Goal: Task Accomplishment & Management: Use online tool/utility

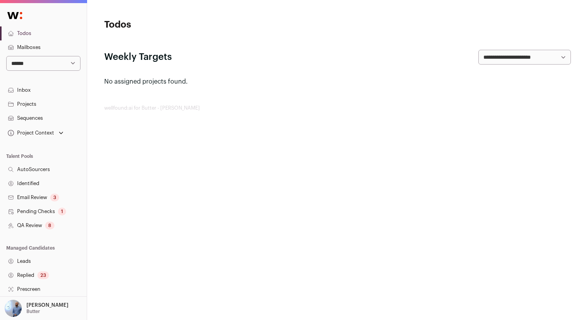
click at [37, 58] on select "**********" at bounding box center [43, 63] width 74 height 15
select select "*****"
click at [6, 56] on select "**********" at bounding box center [43, 63] width 74 height 15
click at [52, 107] on link "Projects" at bounding box center [43, 104] width 87 height 14
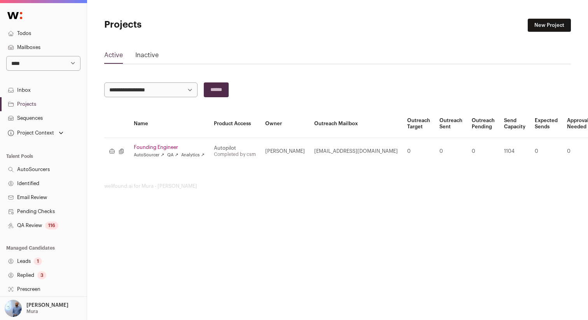
click at [161, 145] on link "Founding Engineer" at bounding box center [169, 147] width 71 height 6
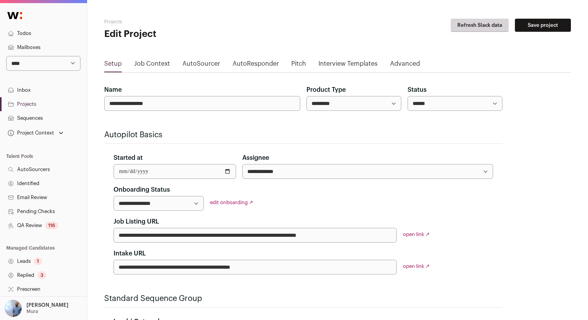
scroll to position [27, 0]
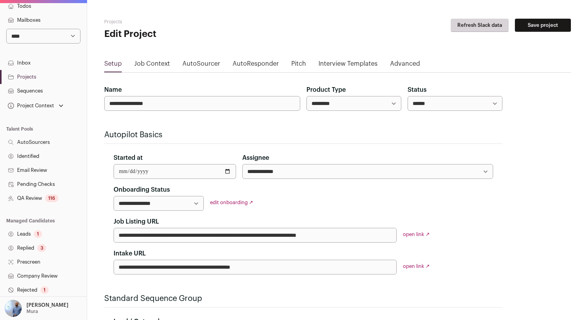
click at [38, 239] on link "Leads 1" at bounding box center [43, 234] width 87 height 14
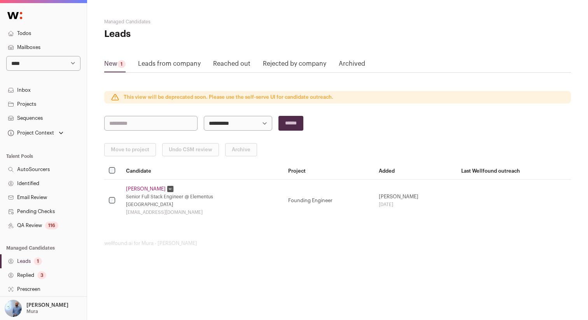
click at [215, 68] on link "Reached out" at bounding box center [231, 65] width 37 height 12
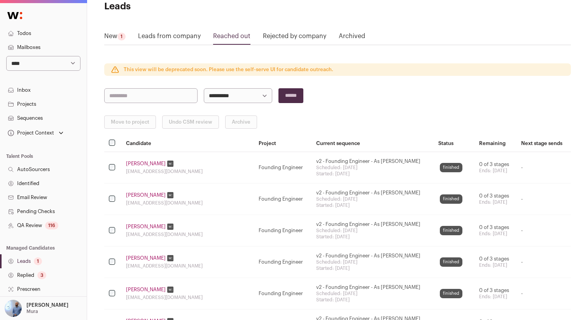
scroll to position [37, 0]
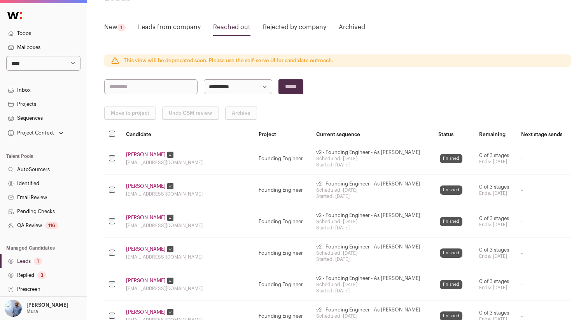
click at [109, 33] on link "New 1" at bounding box center [114, 29] width 21 height 12
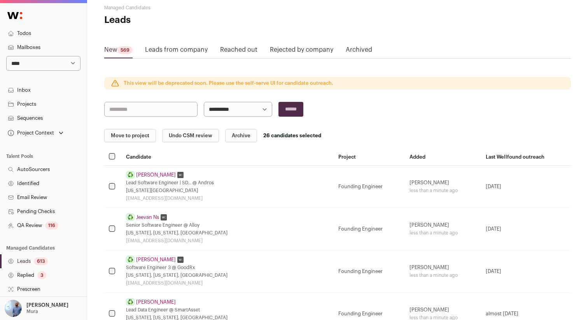
scroll to position [128, 0]
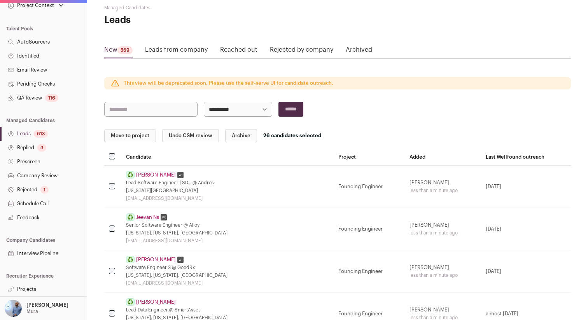
click at [30, 285] on link "Projects" at bounding box center [43, 289] width 87 height 14
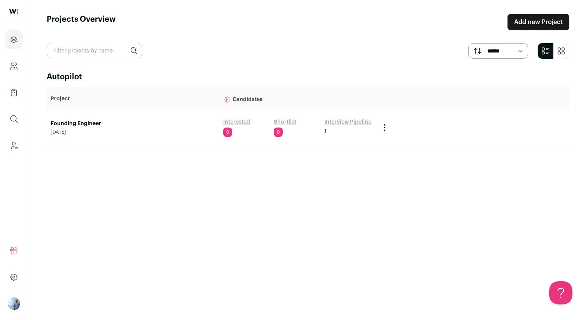
click at [62, 122] on link "Founding Engineer" at bounding box center [133, 124] width 165 height 8
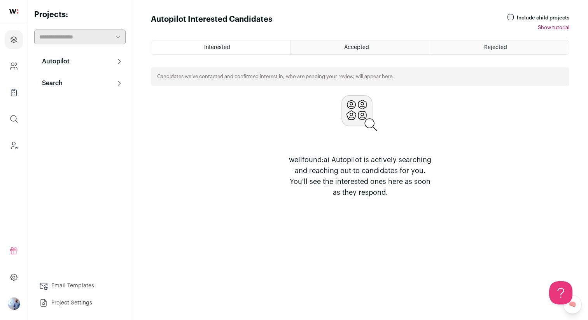
click at [73, 86] on html "Projects Company and ATS Settings Company Lists (Experimental) Global Search Le…" at bounding box center [294, 160] width 588 height 320
click at [58, 82] on p "Search" at bounding box center [49, 83] width 25 height 9
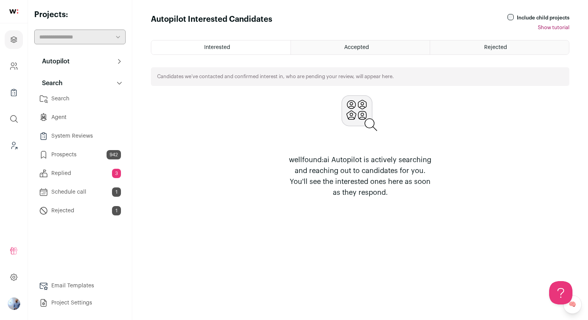
click at [83, 153] on link "Prospects 942" at bounding box center [79, 155] width 91 height 16
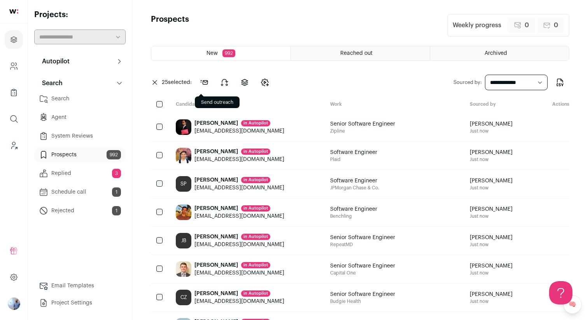
click at [205, 87] on button at bounding box center [204, 82] width 19 height 19
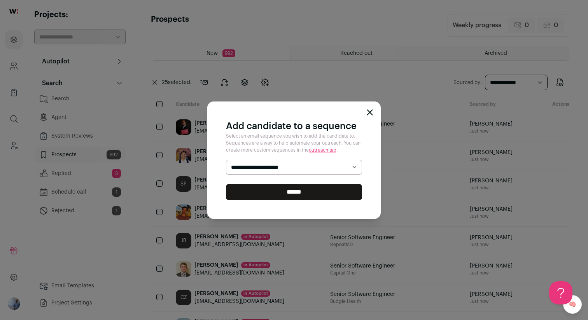
click at [263, 167] on select "**********" at bounding box center [294, 167] width 136 height 15
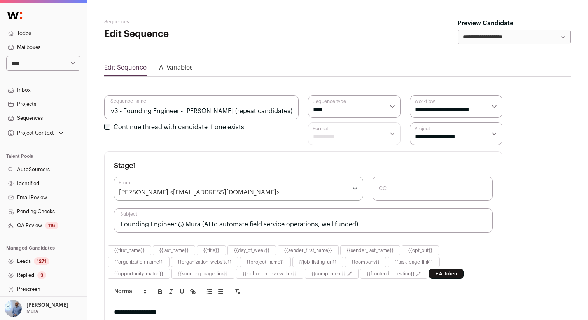
click at [23, 121] on link "Sequences" at bounding box center [43, 118] width 87 height 14
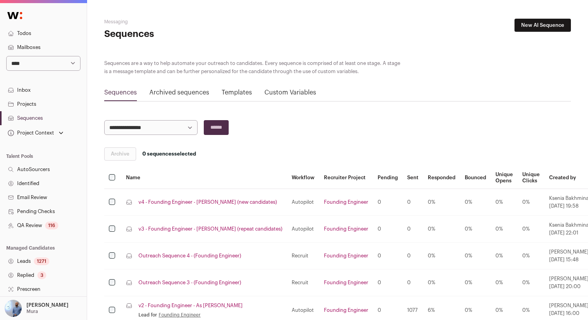
click at [174, 202] on link "v4 - Founding Engineer - As Ryan (new candidates)" at bounding box center [207, 202] width 138 height 6
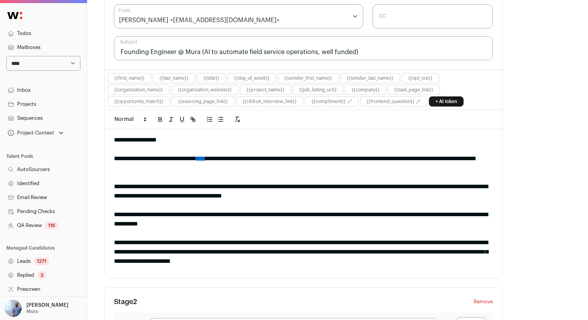
scroll to position [128, 0]
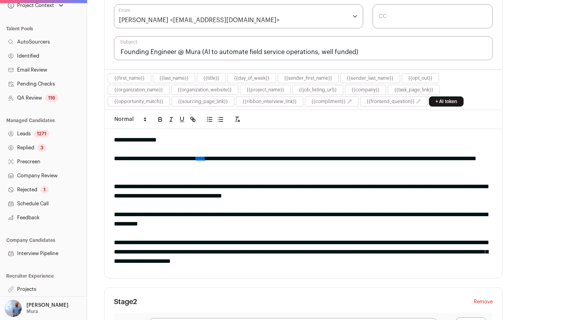
click at [28, 299] on div "Amit Matani Mura My Settings Organization Cookie Preferences Logout Admin" at bounding box center [43, 308] width 87 height 24
click at [26, 307] on p "[PERSON_NAME]" at bounding box center [47, 305] width 42 height 6
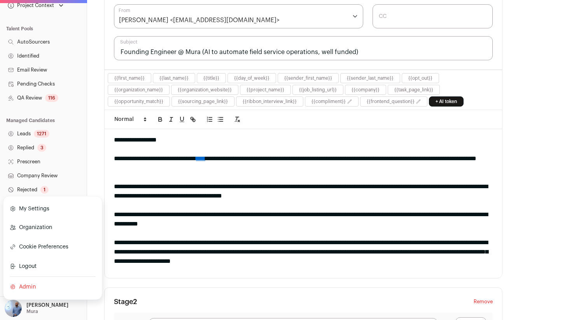
click at [60, 182] on link "Company Review" at bounding box center [43, 176] width 87 height 14
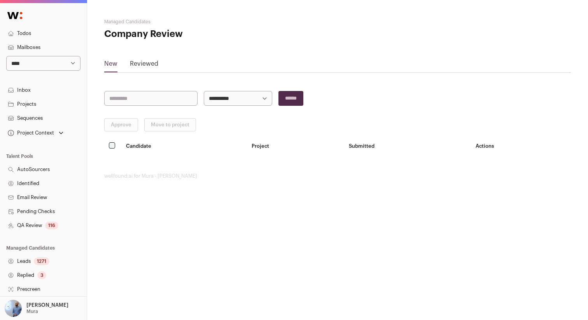
scroll to position [128, 0]
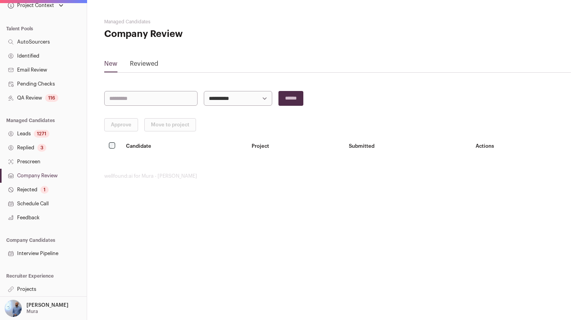
click at [33, 287] on link "Projects" at bounding box center [43, 289] width 87 height 14
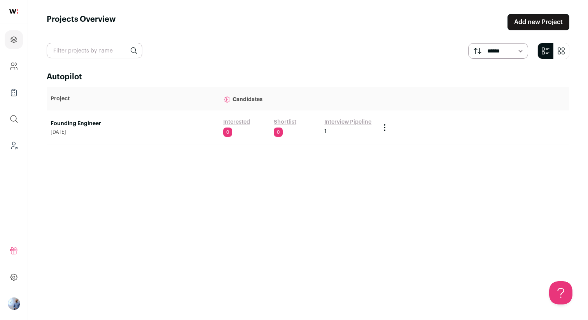
click at [63, 122] on link "Founding Engineer" at bounding box center [133, 124] width 165 height 8
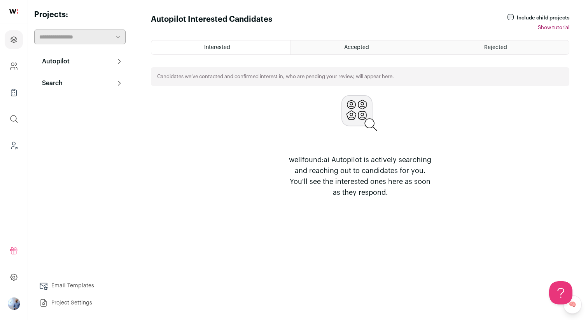
click at [94, 81] on button "Search" at bounding box center [79, 83] width 91 height 16
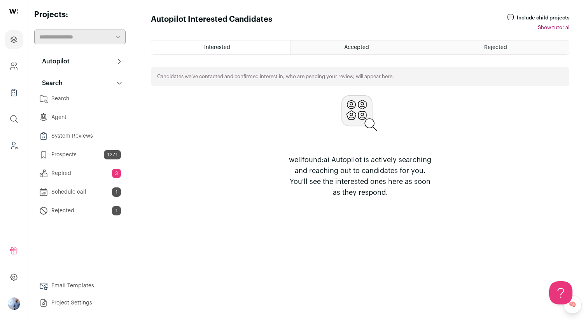
click at [90, 154] on link "Prospects 1271" at bounding box center [79, 155] width 91 height 16
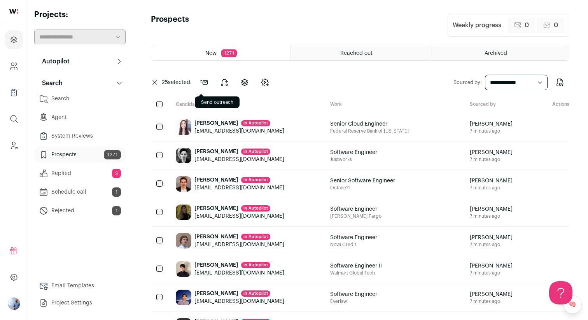
click at [206, 83] on icon at bounding box center [203, 82] width 9 height 9
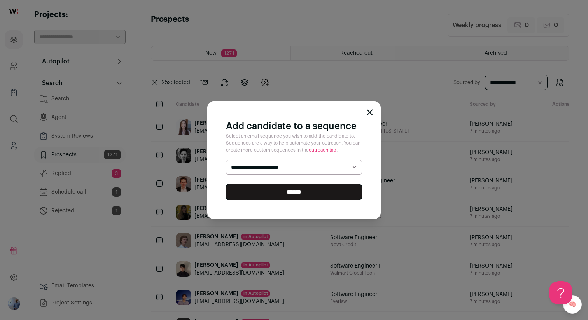
click at [244, 163] on select "**********" at bounding box center [294, 167] width 136 height 15
click at [226, 160] on select "**********" at bounding box center [294, 167] width 136 height 15
click at [242, 193] on input "******" at bounding box center [294, 192] width 136 height 16
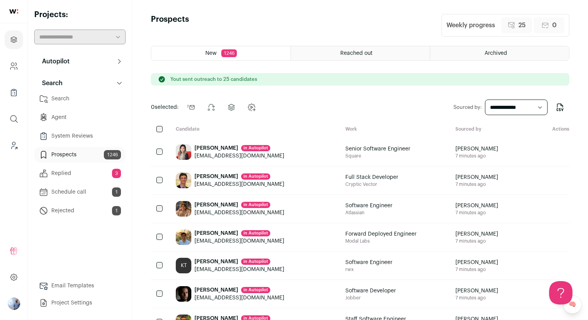
click at [170, 132] on div "Candidate" at bounding box center [253, 129] width 169 height 7
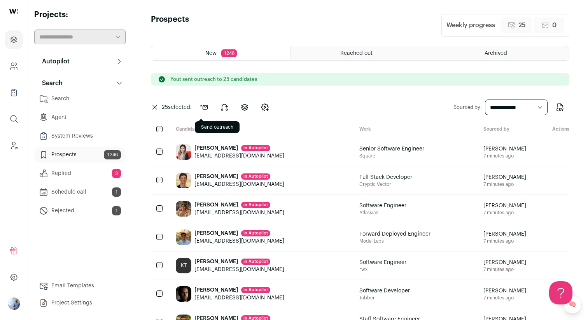
click at [203, 108] on icon at bounding box center [203, 107] width 9 height 9
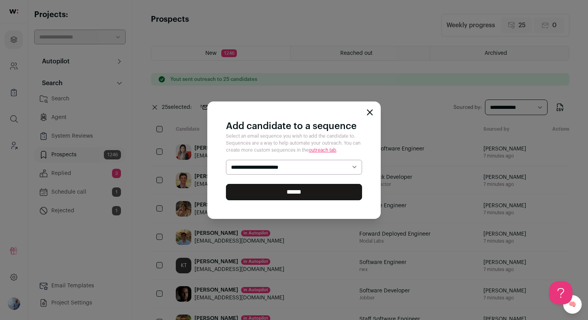
click at [248, 168] on select "**********" at bounding box center [294, 167] width 136 height 15
click at [226, 160] on select "**********" at bounding box center [294, 167] width 136 height 15
click at [251, 185] on input "******" at bounding box center [294, 192] width 136 height 16
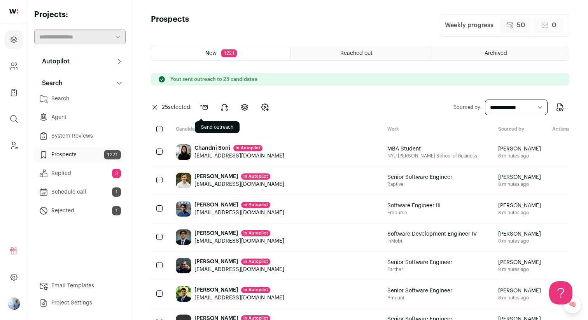
click at [201, 111] on icon at bounding box center [203, 107] width 9 height 9
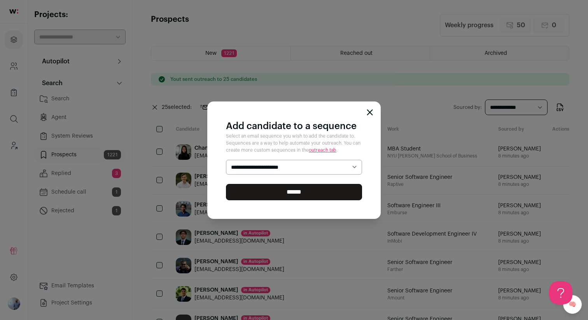
click at [262, 158] on div "**********" at bounding box center [293, 159] width 173 height 117
click at [259, 170] on select "**********" at bounding box center [294, 167] width 136 height 15
click at [226, 160] on select "**********" at bounding box center [294, 167] width 136 height 15
click at [256, 191] on input "******" at bounding box center [294, 192] width 136 height 16
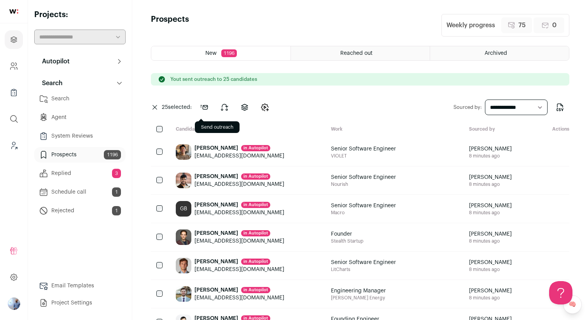
click at [208, 103] on icon at bounding box center [203, 107] width 9 height 9
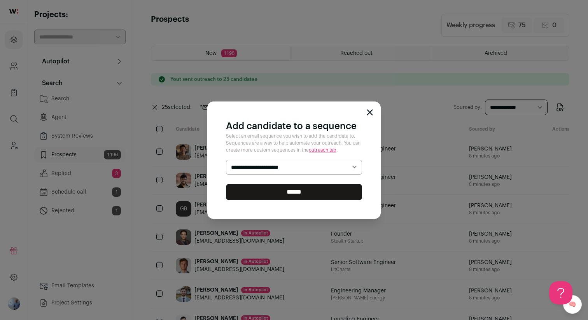
click at [257, 173] on select "**********" at bounding box center [294, 167] width 136 height 15
select select "*****"
click at [226, 160] on select "**********" at bounding box center [294, 167] width 136 height 15
click at [252, 192] on input "******" at bounding box center [294, 192] width 136 height 16
click at [383, 72] on div "**********" at bounding box center [294, 160] width 588 height 320
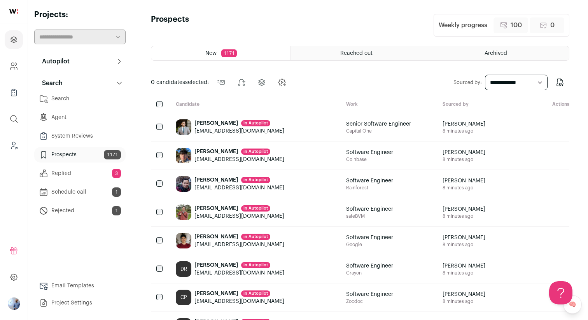
click at [157, 107] on div at bounding box center [160, 104] width 19 height 7
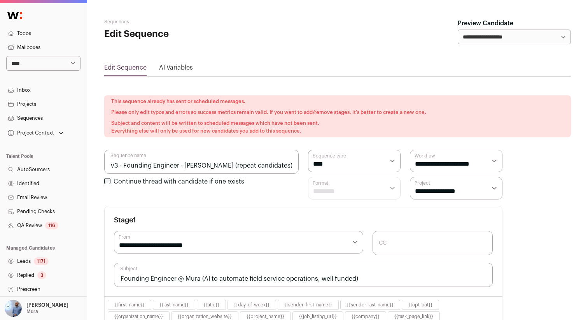
select select "****"
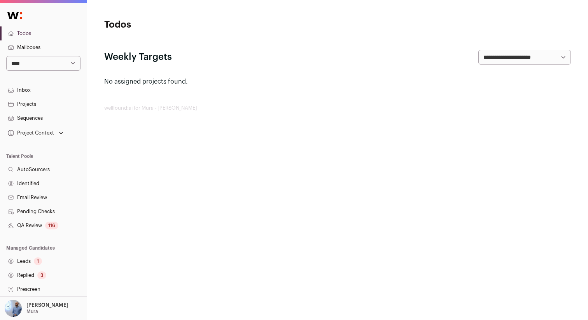
scroll to position [128, 0]
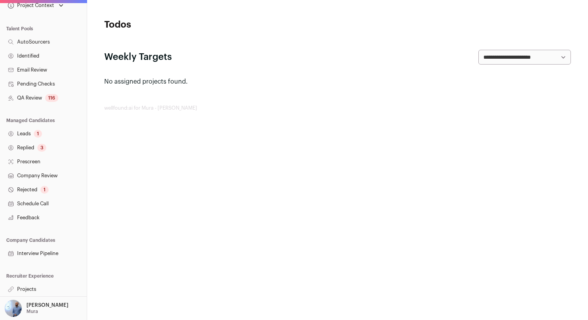
click at [31, 283] on link "Projects" at bounding box center [43, 289] width 87 height 14
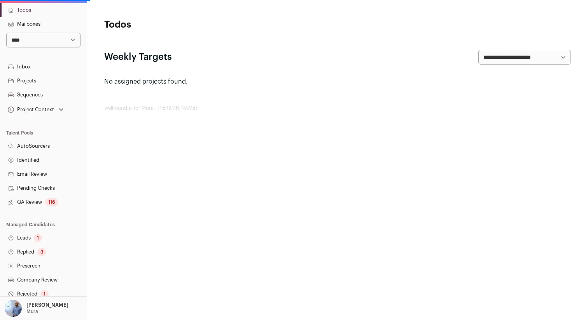
scroll to position [0, 0]
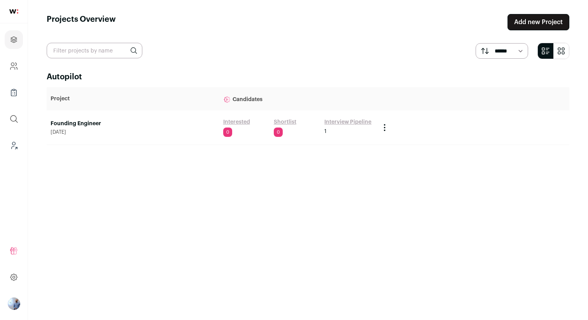
click at [37, 104] on main "Projects Overview Add new Project ****** ******* Autopilot Project Candidates F…" at bounding box center [308, 160] width 560 height 320
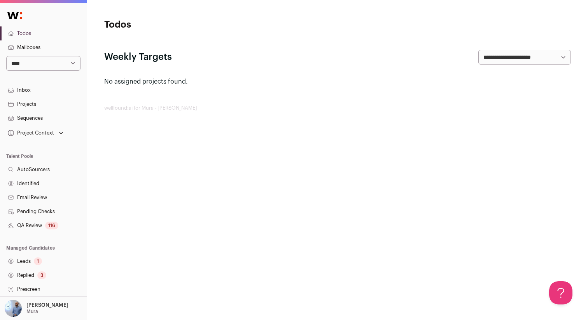
click at [37, 99] on link "Projects" at bounding box center [43, 104] width 87 height 14
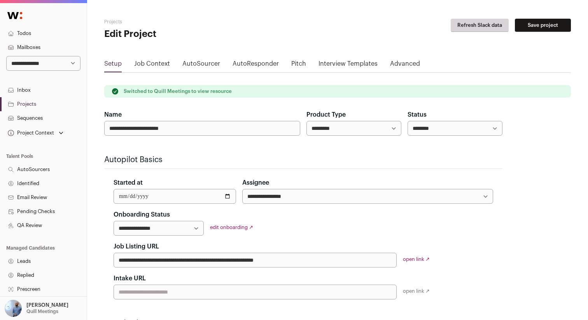
scroll to position [128, 0]
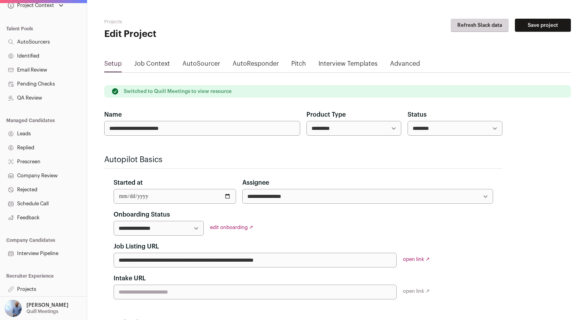
click at [17, 294] on link "Projects" at bounding box center [43, 289] width 87 height 14
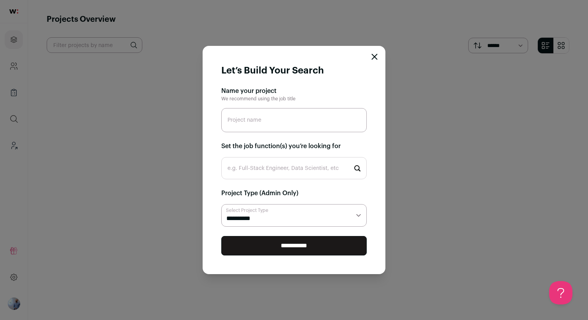
click at [107, 155] on div "**********" at bounding box center [294, 160] width 588 height 320
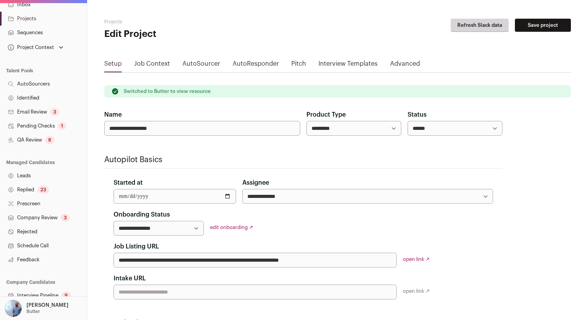
scroll to position [128, 0]
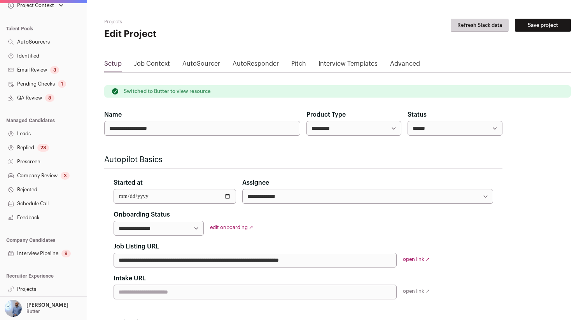
click at [19, 287] on link "Projects" at bounding box center [43, 289] width 87 height 14
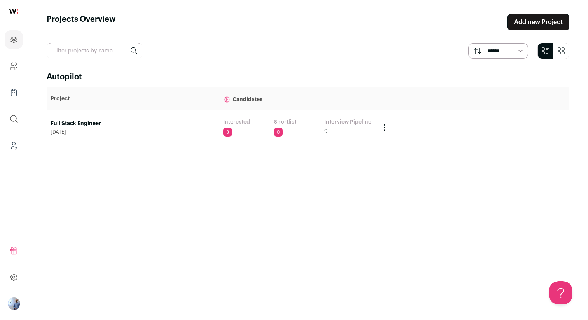
click at [78, 127] on link "Full Stack Engineer" at bounding box center [133, 124] width 165 height 8
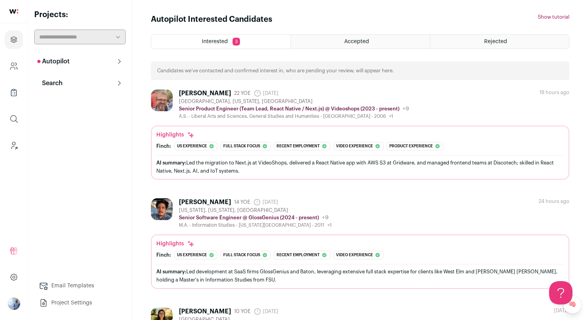
click at [58, 83] on p "Search" at bounding box center [49, 83] width 25 height 9
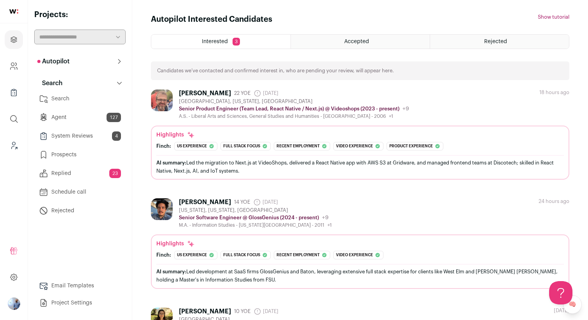
click at [75, 111] on link "Agent 127" at bounding box center [79, 118] width 91 height 16
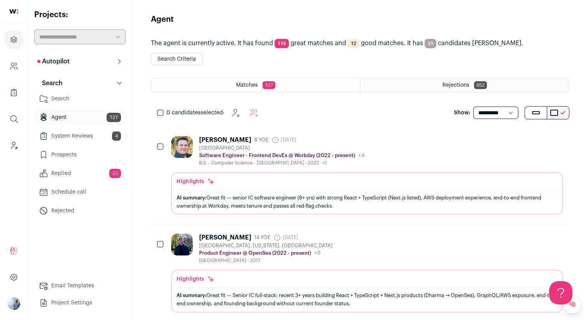
click at [252, 146] on div "San Francisco Bay Area" at bounding box center [282, 148] width 166 height 6
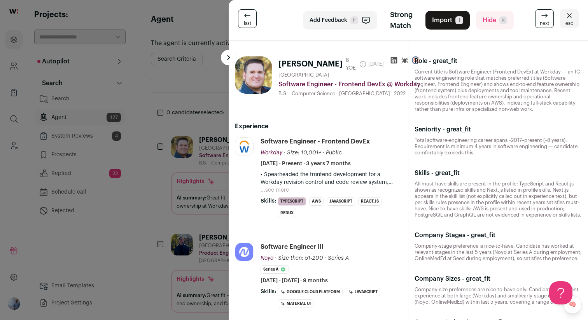
click at [202, 128] on div "last Add Feedback F Strong Match Import T Hide R next esc Jerome Ortega 8 YOE 1…" at bounding box center [294, 160] width 588 height 320
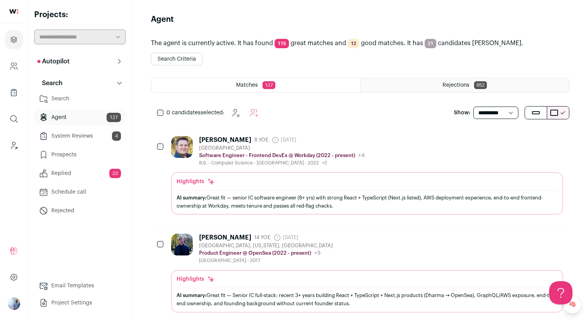
click at [90, 64] on button "Autopilot" at bounding box center [79, 62] width 91 height 16
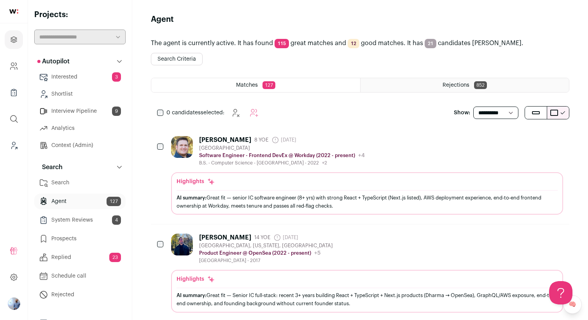
click at [74, 149] on link "Context (Admin)" at bounding box center [79, 146] width 91 height 16
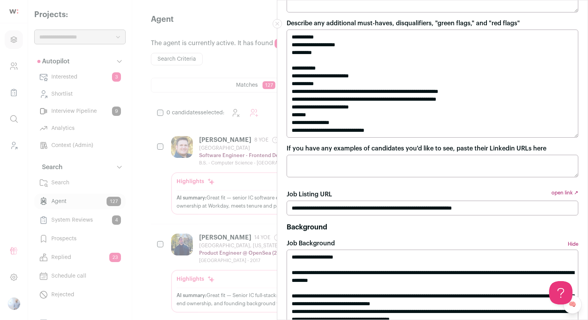
scroll to position [439, 0]
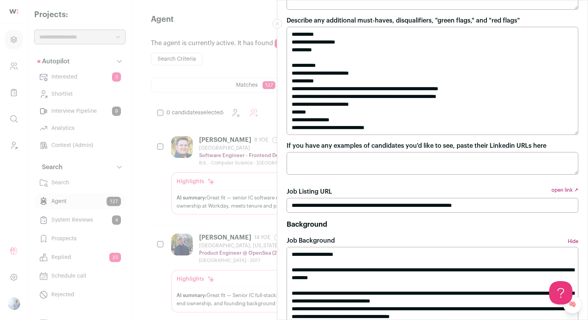
click at [241, 188] on div "**********" at bounding box center [294, 160] width 588 height 320
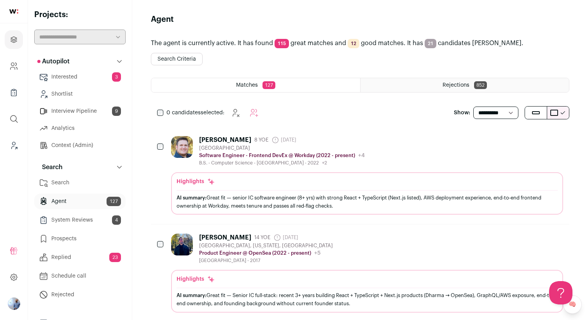
click at [270, 180] on div "Highlights" at bounding box center [366, 182] width 381 height 8
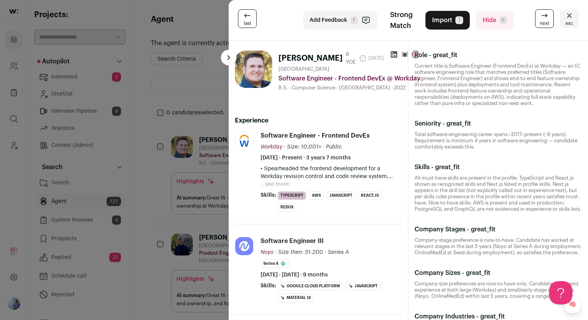
scroll to position [4, 0]
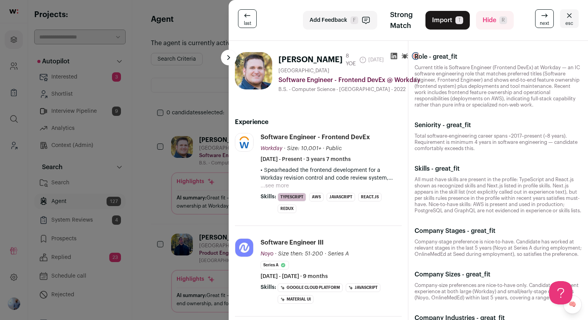
click at [201, 126] on div "last Add Feedback F Strong Match Import T Hide R next esc Jerome Ortega 8 YOE 1…" at bounding box center [294, 160] width 588 height 320
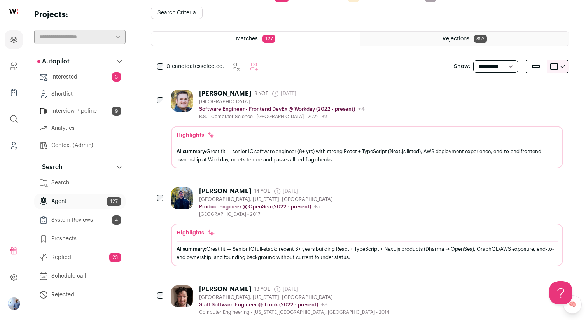
scroll to position [58, 0]
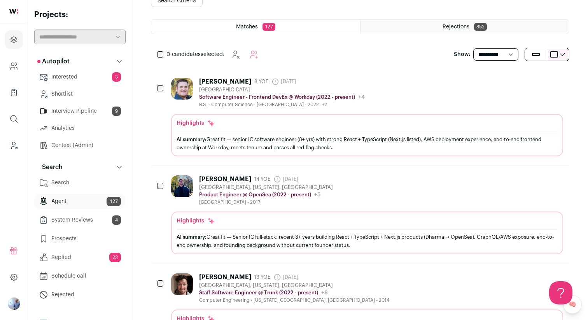
click at [359, 187] on div "Sam Hernández 14 YOE 3 months ago Admin only. The last time the profile was scr…" at bounding box center [367, 190] width 392 height 30
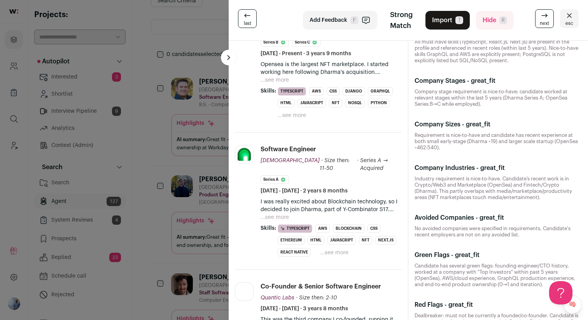
scroll to position [150, 0]
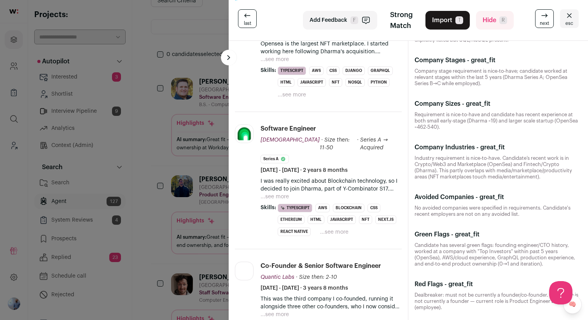
click at [168, 153] on div "last Add Feedback F Strong Match Import T Hide R next esc Sam Hernández 14 YOE …" at bounding box center [294, 160] width 588 height 320
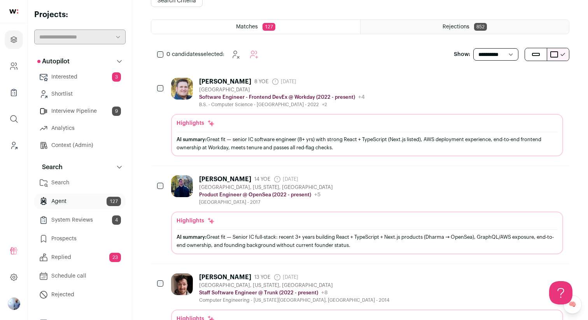
click at [99, 188] on link "Search" at bounding box center [79, 183] width 91 height 16
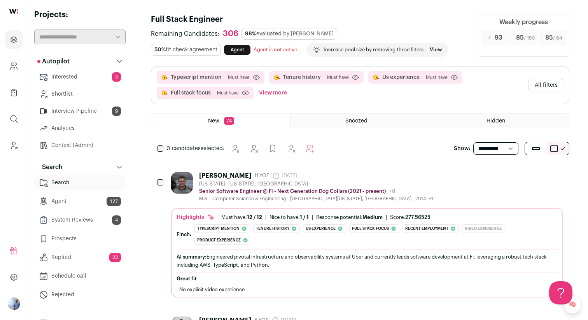
click at [83, 261] on link "Replied 23" at bounding box center [79, 258] width 91 height 16
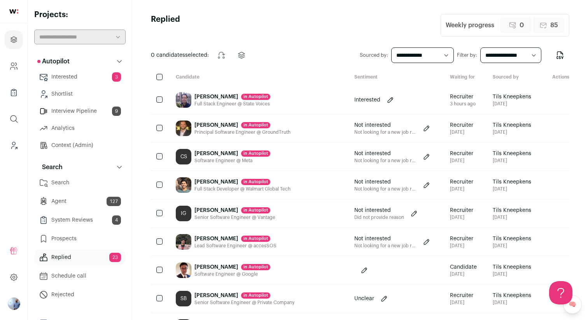
click at [269, 96] on div "Mitchell Verter in Autopilot" at bounding box center [232, 97] width 76 height 8
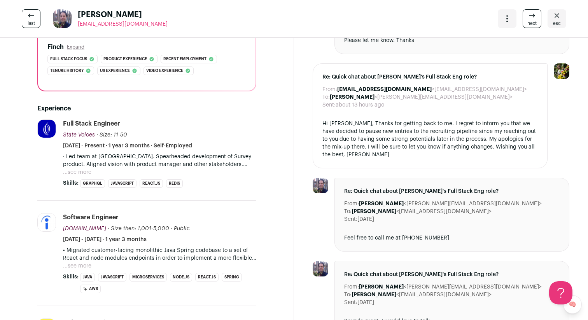
scroll to position [158, 0]
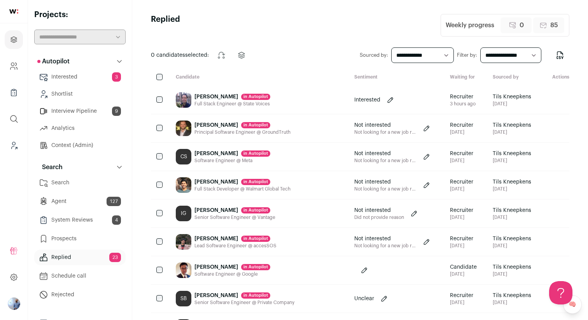
click at [288, 209] on div "IG Ignacio Gea in Autopilot Senior Software Engineer @ Vantage" at bounding box center [258, 213] width 178 height 28
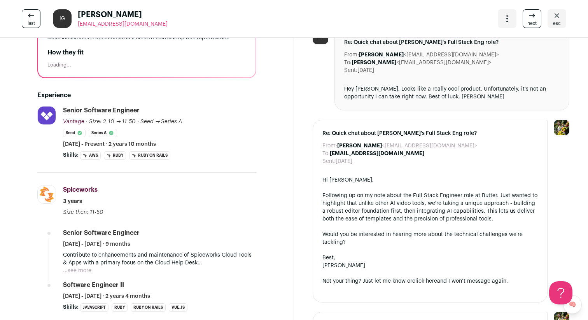
scroll to position [18, 0]
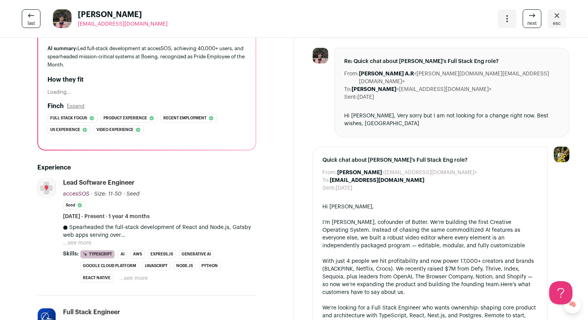
scroll to position [86, 0]
click at [561, 18] on link "esc" at bounding box center [556, 18] width 19 height 19
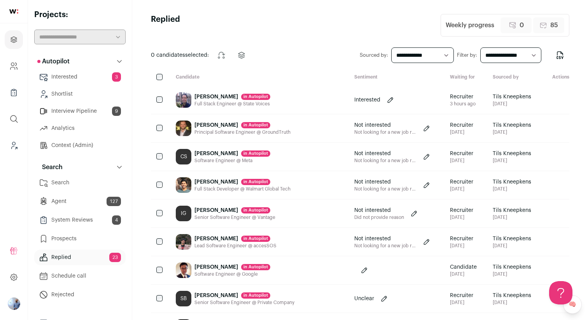
scroll to position [37, 0]
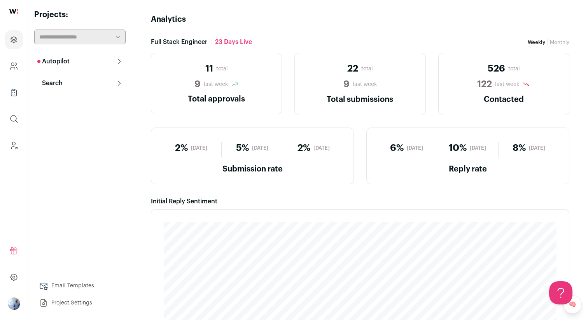
click at [105, 82] on button "Search" at bounding box center [79, 83] width 91 height 16
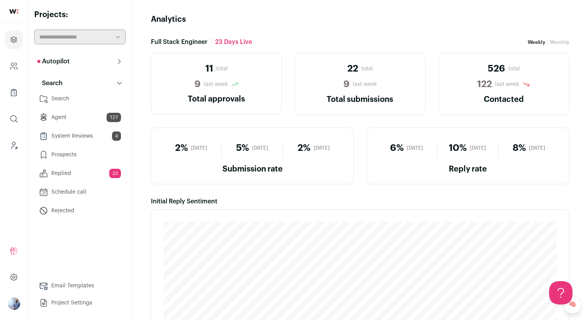
click at [77, 61] on button "Autopilot" at bounding box center [79, 62] width 91 height 16
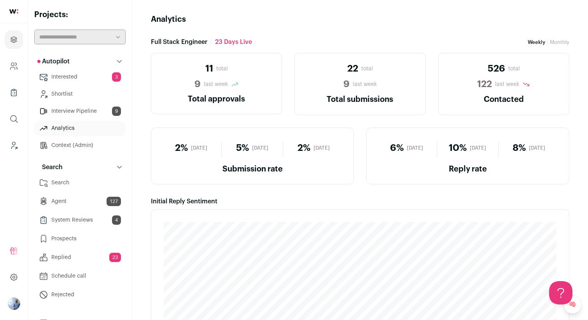
click at [87, 111] on link "Interview Pipeline 9" at bounding box center [79, 111] width 91 height 16
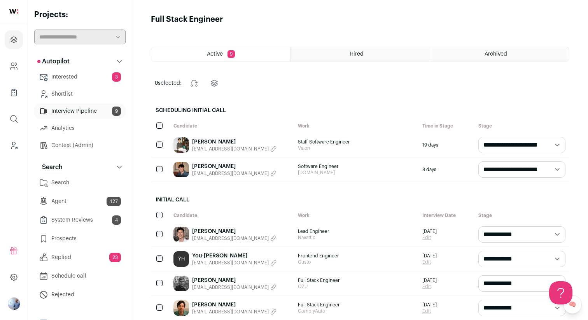
click at [208, 231] on link "Albert Yu" at bounding box center [234, 231] width 84 height 8
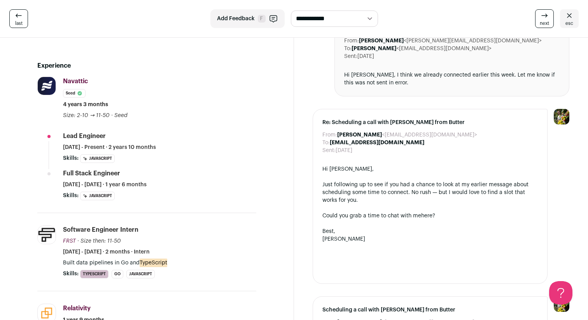
scroll to position [205, 0]
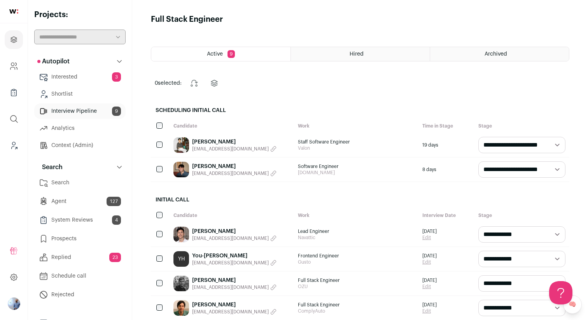
click at [88, 205] on link "Agent 127" at bounding box center [79, 202] width 91 height 16
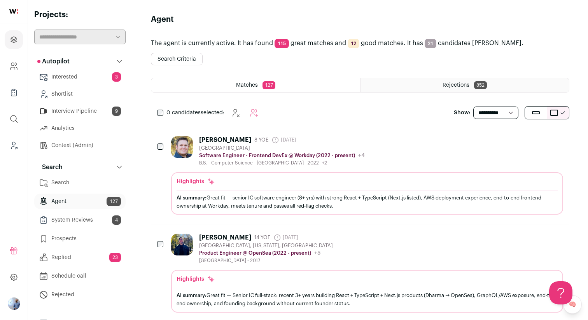
click at [319, 146] on div "[GEOGRAPHIC_DATA]" at bounding box center [282, 148] width 166 height 6
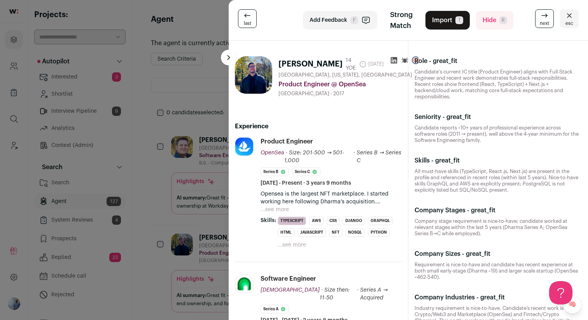
click at [168, 108] on div "last Add Feedback F Strong Match Import T Hide R next esc Sam Hernández 14 YOE …" at bounding box center [294, 160] width 588 height 320
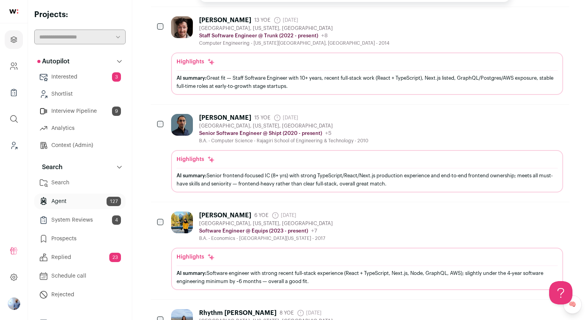
scroll to position [504, 0]
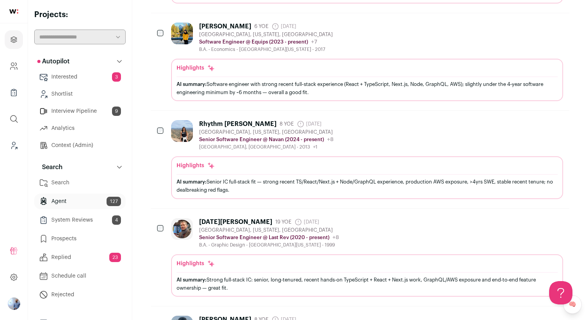
click at [58, 147] on link "Context (Admin)" at bounding box center [79, 146] width 91 height 16
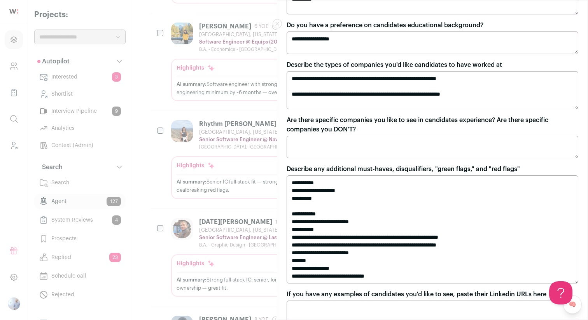
scroll to position [294, 0]
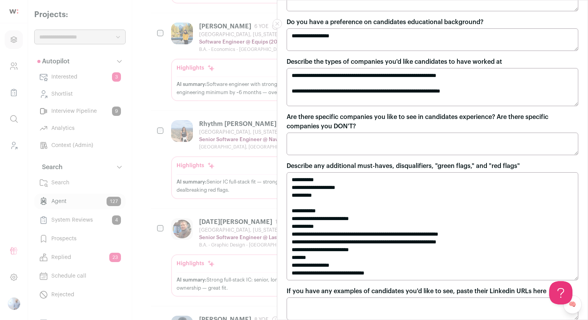
click at [241, 155] on div "**********" at bounding box center [294, 160] width 588 height 320
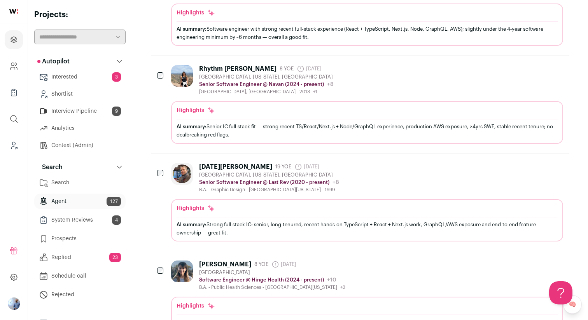
scroll to position [582, 0]
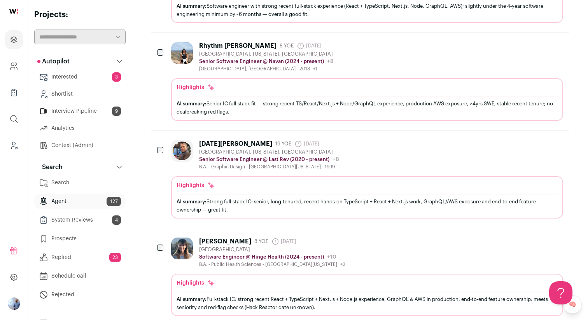
click at [279, 165] on div "B.A. - Graphic Design - Southern Oregon University - 1999" at bounding box center [269, 167] width 140 height 6
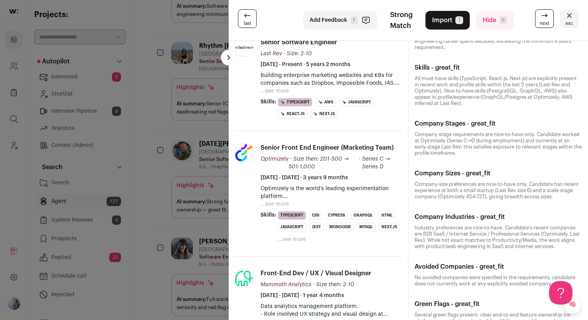
scroll to position [113, 0]
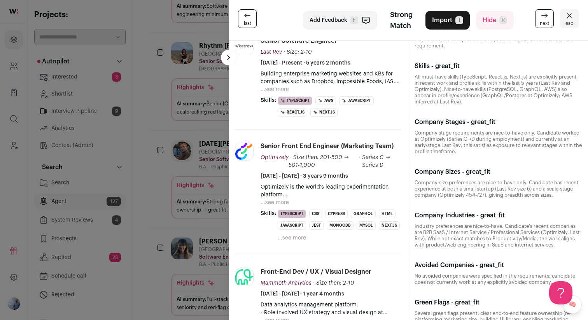
click at [188, 143] on div "last Add Feedback F Strong Match Import T Hide R next esc Dano Alexander 19 YOE…" at bounding box center [294, 160] width 588 height 320
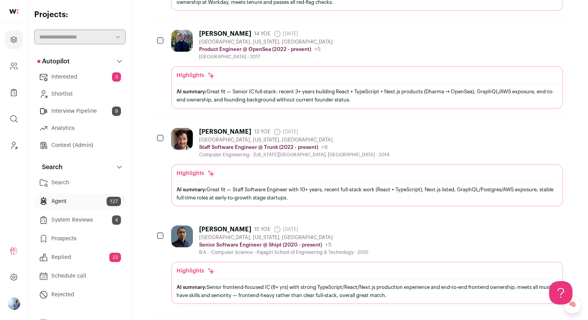
scroll to position [0, 0]
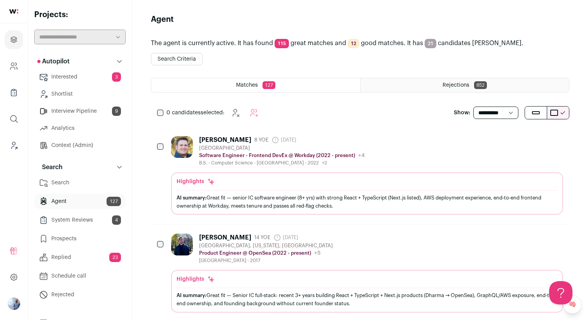
click at [74, 143] on link "Context (Admin)" at bounding box center [79, 146] width 91 height 16
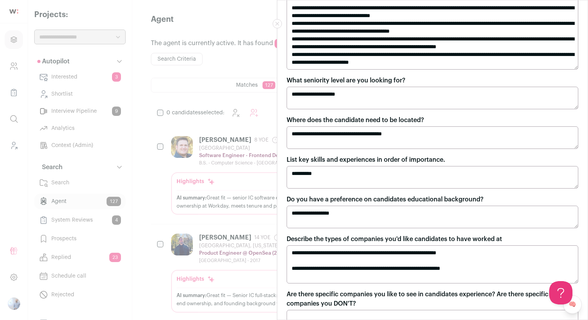
scroll to position [203, 0]
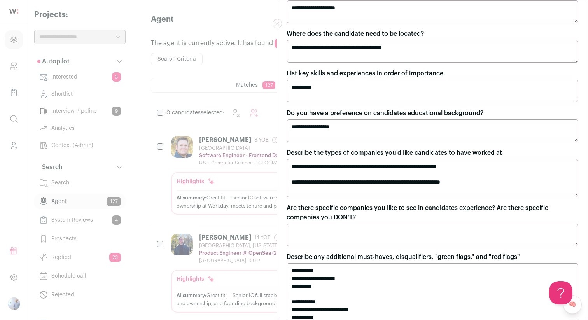
click at [274, 135] on div "**********" at bounding box center [294, 160] width 588 height 320
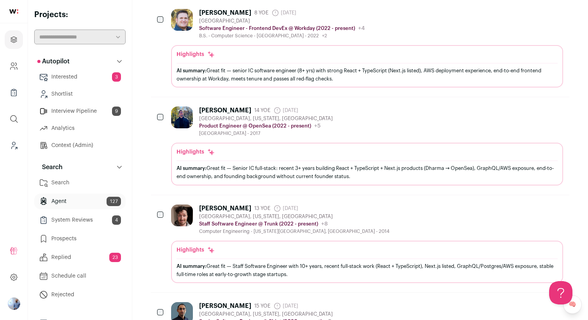
scroll to position [153, 0]
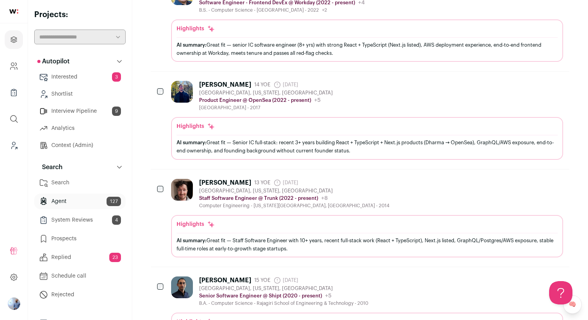
click at [274, 170] on div "Dylan Frankland 13 YOE 9 months ago Admin only. The last time the profile was s…" at bounding box center [360, 217] width 418 height 97
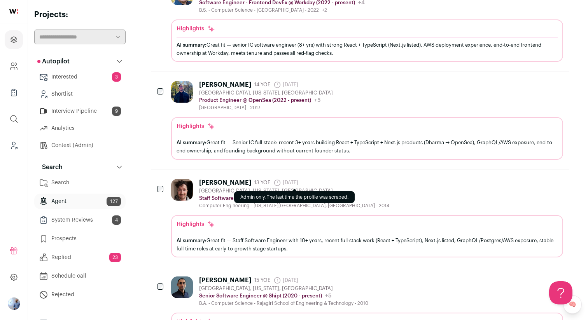
click at [274, 187] on div "Dylan Frankland 13 YOE 9 months ago Admin only. The last time the profile was s…" at bounding box center [294, 194] width 190 height 30
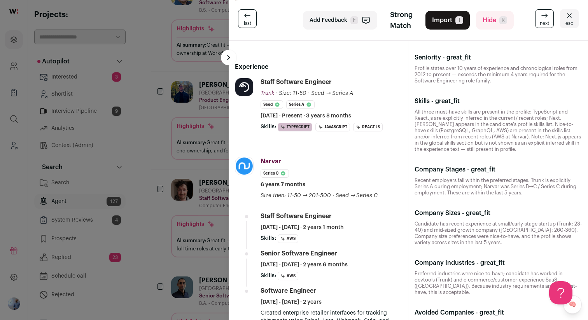
scroll to position [0, 0]
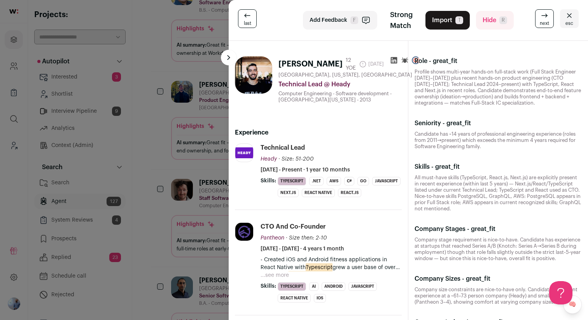
click at [149, 133] on div "last Add Feedback F Strong Match Import T Hide R next esc Sean Dunford 12 YOE 3…" at bounding box center [294, 160] width 588 height 320
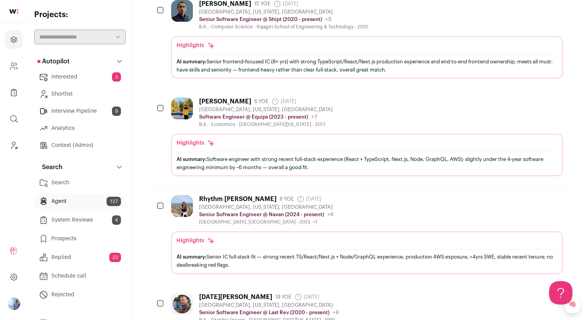
scroll to position [465, 0]
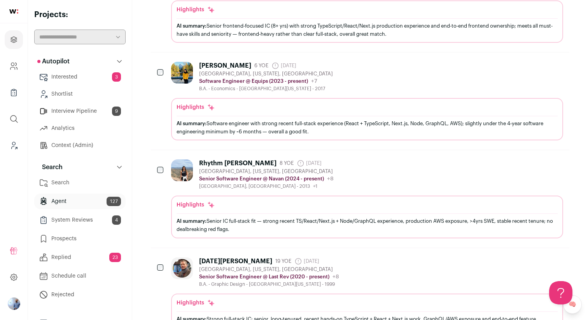
click at [97, 262] on link "Replied 23" at bounding box center [79, 258] width 91 height 16
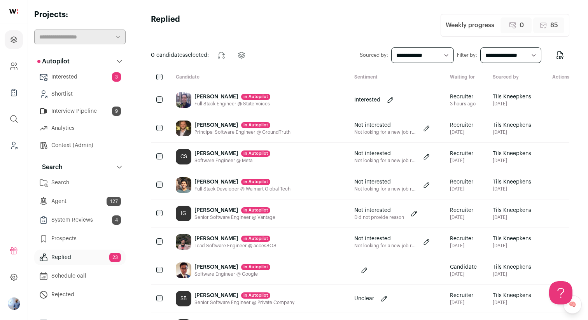
click at [205, 147] on div "CS Carlos Sanz in Autopilot Software Engineer @ Meta" at bounding box center [258, 157] width 178 height 28
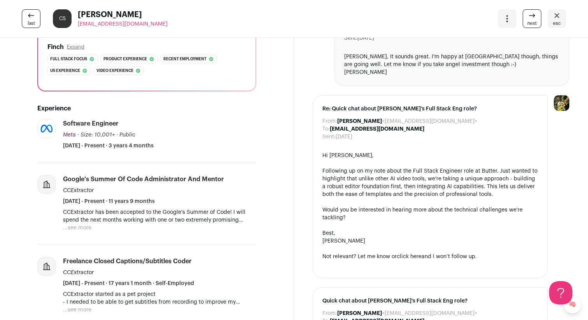
scroll to position [98, 0]
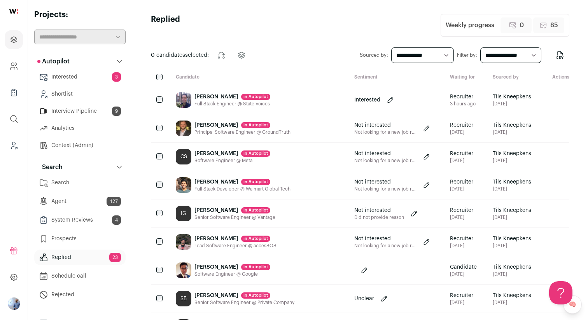
click at [73, 196] on link "Agent 127" at bounding box center [79, 202] width 91 height 16
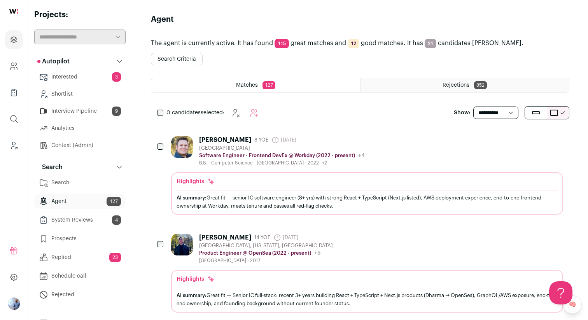
click at [256, 155] on p "Software Engineer - Frontend DevEx @ Workday (2022 - present)" at bounding box center [277, 155] width 156 height 6
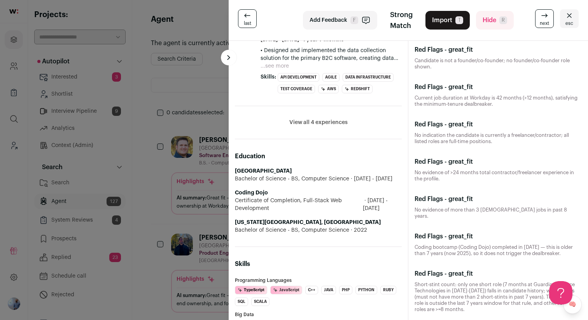
scroll to position [440, 0]
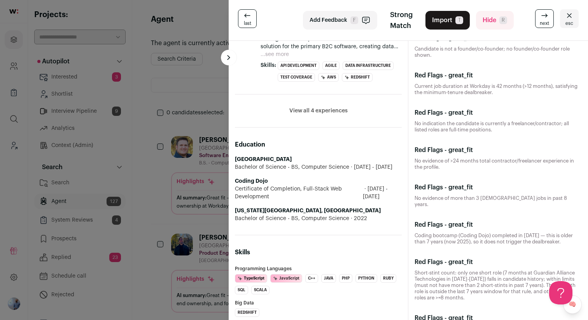
click at [316, 128] on li "View all 4 experiences View less" at bounding box center [318, 110] width 167 height 33
click at [321, 115] on button "View all 4 experiences" at bounding box center [318, 111] width 58 height 8
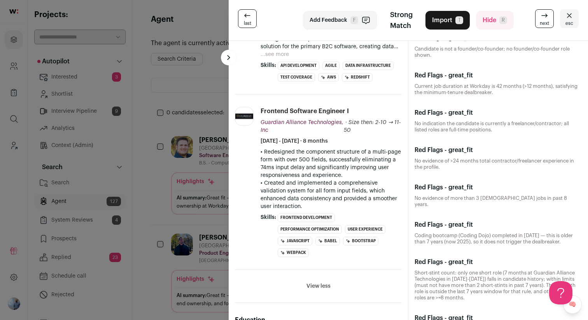
click at [160, 158] on div "last Add Feedback F Strong Match Import T Hide R next esc Jerome Ortega 8 YOE 1…" at bounding box center [294, 160] width 588 height 320
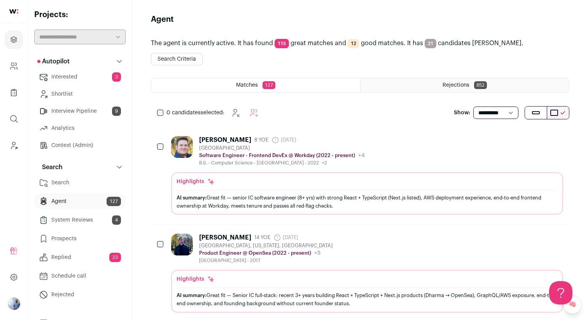
click at [269, 152] on div "Software Engineer - Frontend DevEx @ Workday (2022 - present) Workday Public / …" at bounding box center [282, 156] width 166 height 8
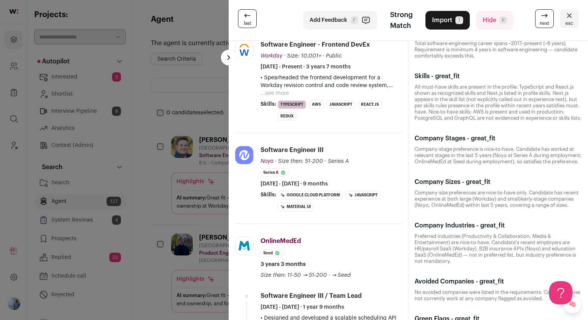
scroll to position [0, 0]
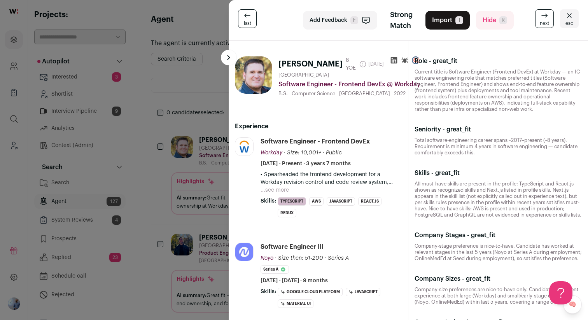
click at [204, 132] on div "last Add Feedback F Strong Match Import T Hide R next esc Jerome Ortega 8 YOE 1…" at bounding box center [294, 160] width 588 height 320
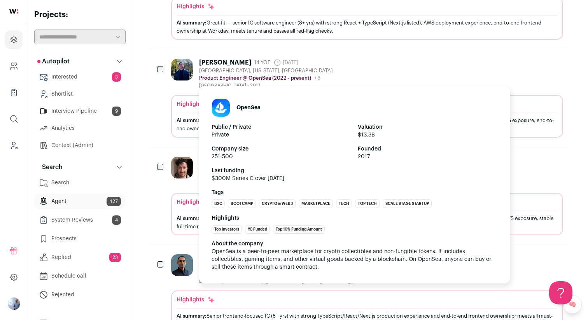
scroll to position [186, 0]
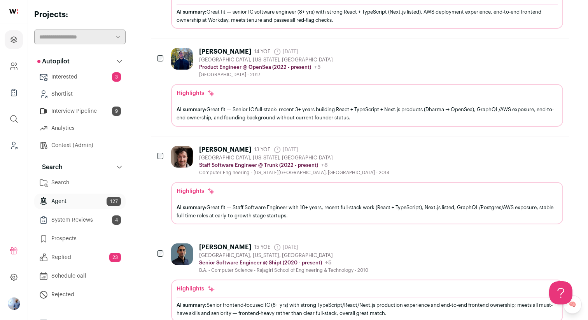
click at [197, 182] on div "Highlights AI summary: Great fit — Staff Software Engineer with 10+ years, rece…" at bounding box center [367, 203] width 392 height 42
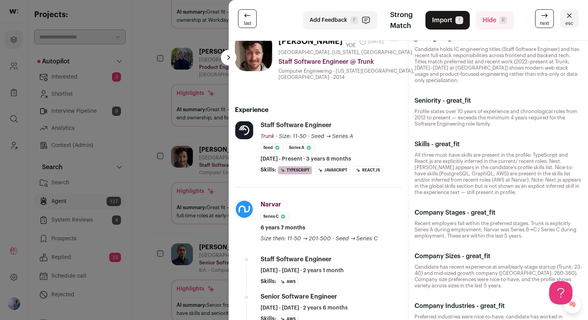
scroll to position [24, 0]
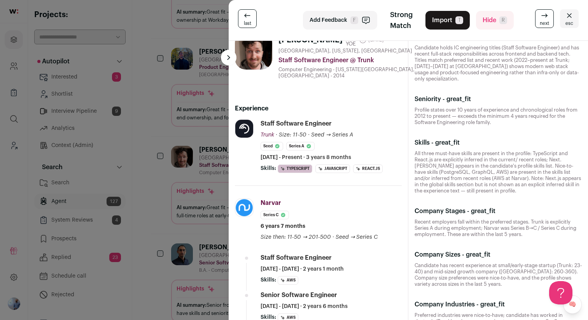
click at [194, 186] on div "last Add Feedback F Strong Match Import T Hide R next esc Dylan Frankland 13 YO…" at bounding box center [294, 160] width 588 height 320
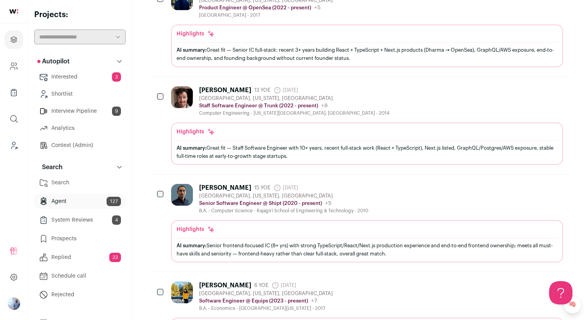
scroll to position [288, 0]
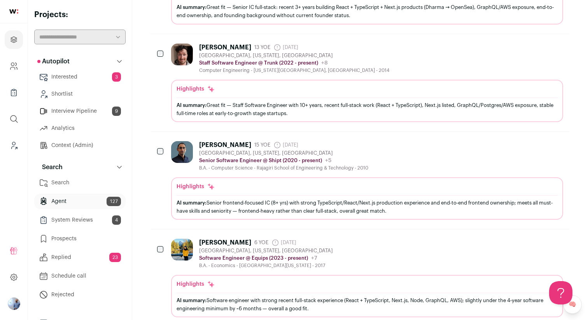
click at [197, 171] on div "Johnny Sebastian Panikulam 15 YOE 1 month ago Admin only. The last time the pro…" at bounding box center [367, 180] width 392 height 79
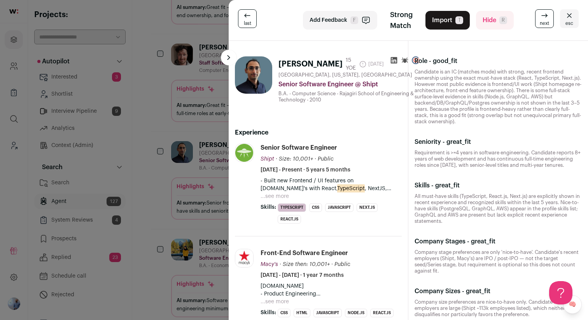
click at [197, 171] on div "last Add Feedback F Strong Match Import T Hide R next esc Johnny Sebastian Pani…" at bounding box center [294, 160] width 588 height 320
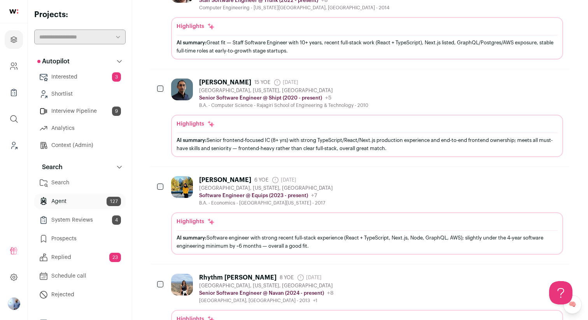
scroll to position [375, 0]
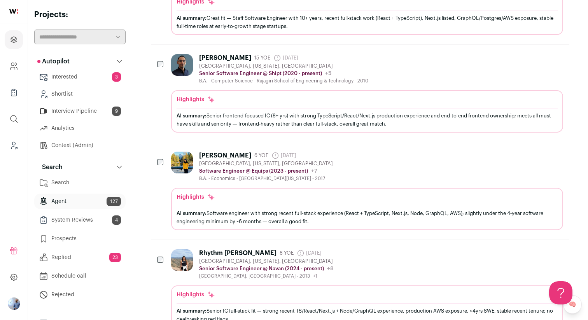
click at [202, 202] on div "Highlights AI summary: Software engineer with strong recent full‑stack experien…" at bounding box center [366, 210] width 381 height 35
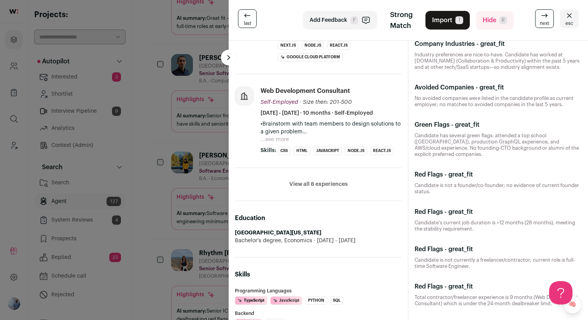
scroll to position [306, 0]
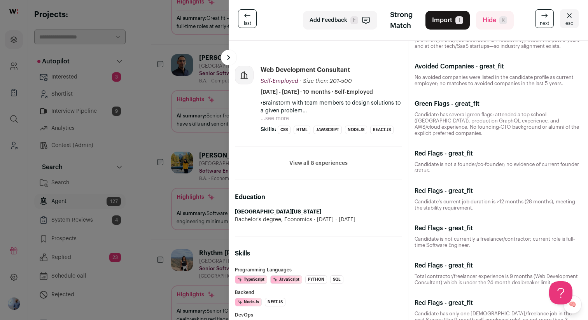
click at [304, 167] on button "View all 8 experiences" at bounding box center [318, 163] width 58 height 8
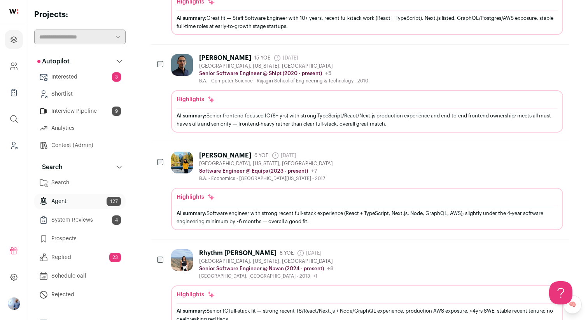
click at [91, 143] on link "Context (Admin)" at bounding box center [79, 146] width 91 height 16
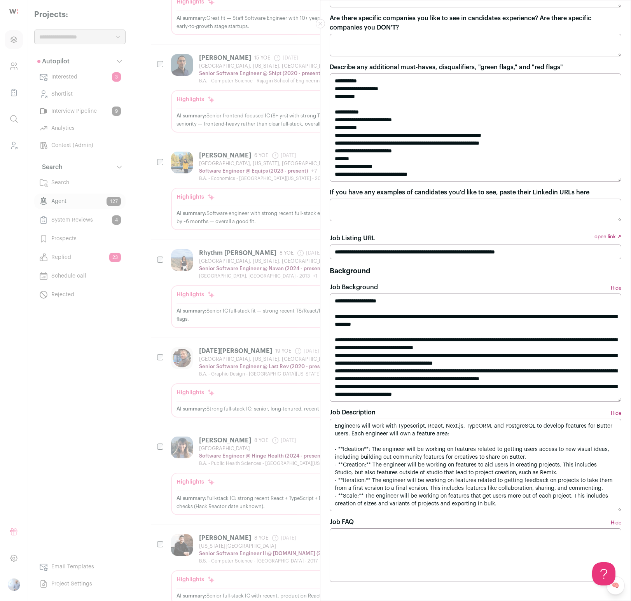
scroll to position [393, 0]
click at [461, 37] on textarea "Are there specific companies you like to see in candidates experience? Are ther…" at bounding box center [476, 45] width 292 height 23
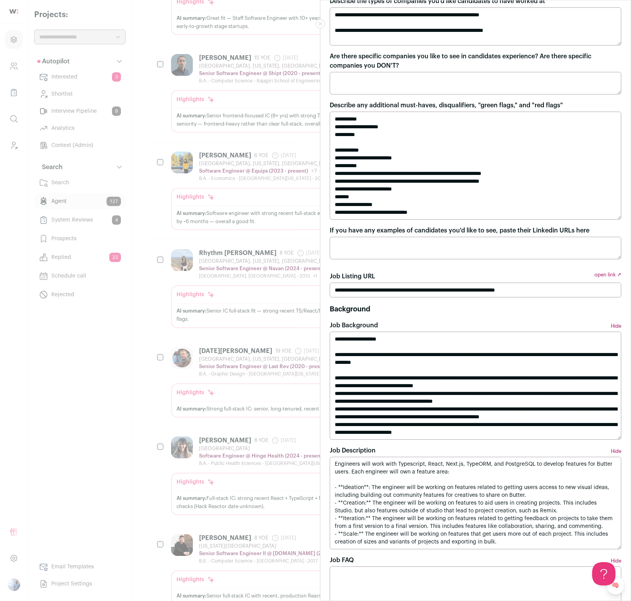
scroll to position [334, 0]
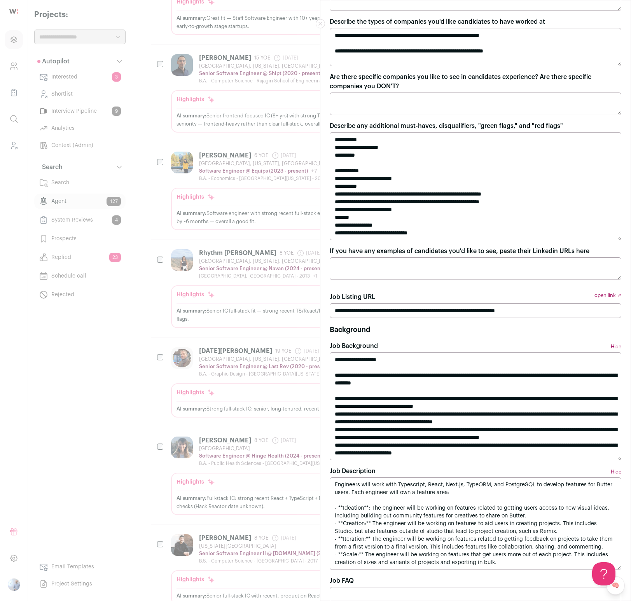
click at [398, 206] on textarea "**********" at bounding box center [476, 186] width 292 height 108
click at [418, 181] on textarea "**********" at bounding box center [476, 186] width 292 height 108
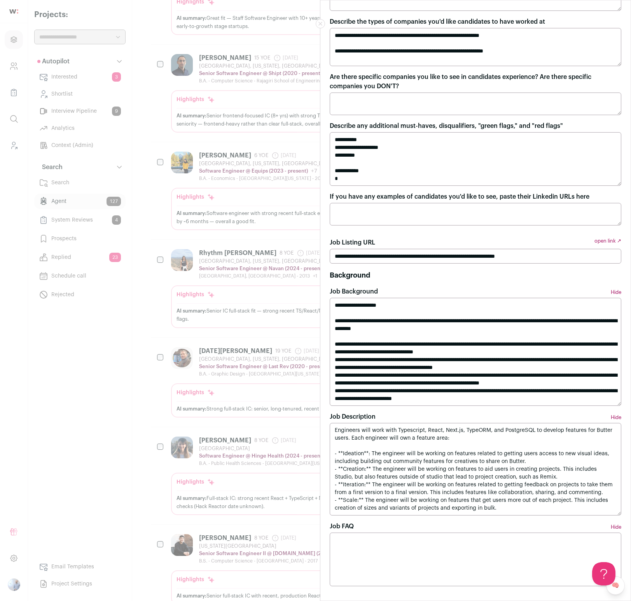
type textarea "**********"
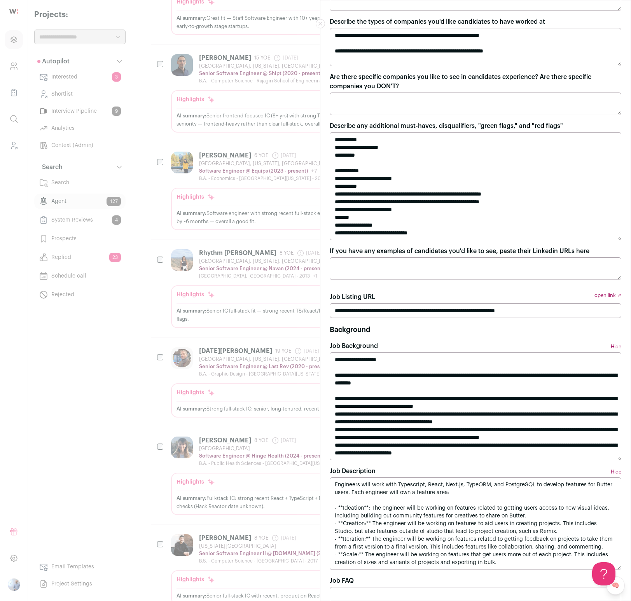
click at [231, 232] on div "**********" at bounding box center [315, 300] width 631 height 601
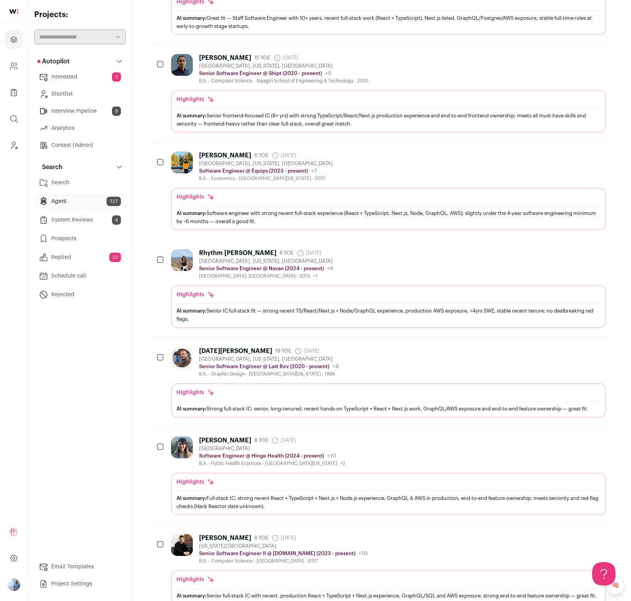
click at [288, 320] on div "Highlights" at bounding box center [388, 393] width 424 height 8
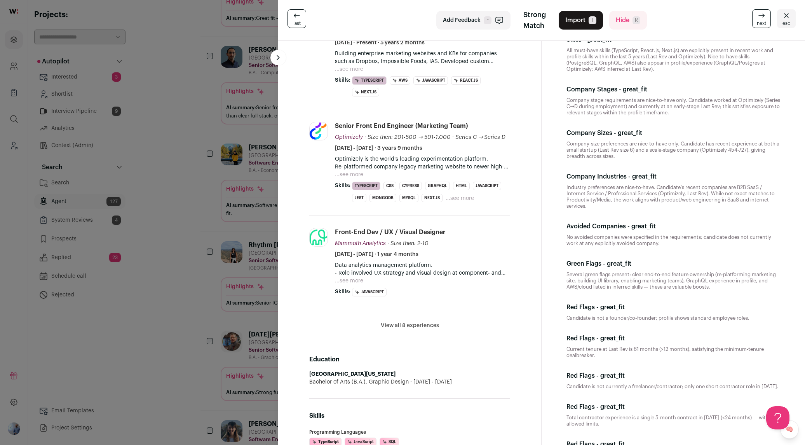
scroll to position [0, 0]
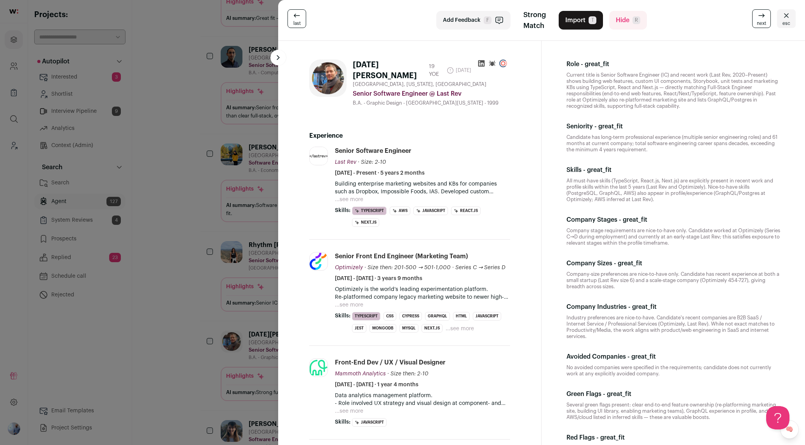
click at [215, 157] on div "last Add Feedback F Strong Match Import T Hide R next esc Dano Alexander 19 YOE…" at bounding box center [402, 222] width 805 height 445
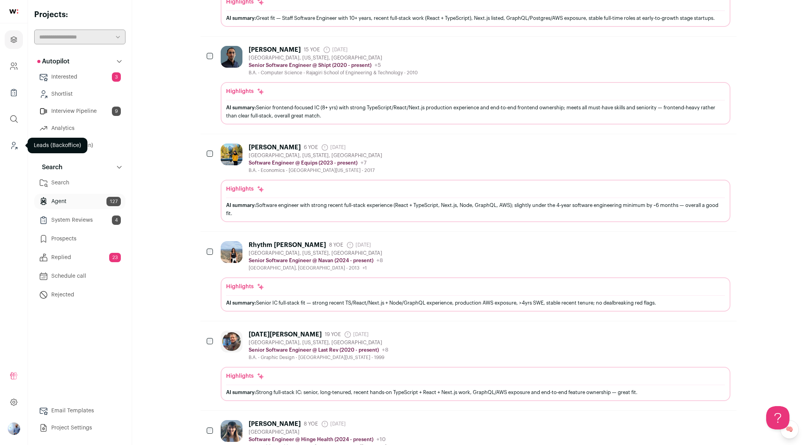
click at [10, 141] on icon "Leads (Backoffice)" at bounding box center [13, 145] width 9 height 9
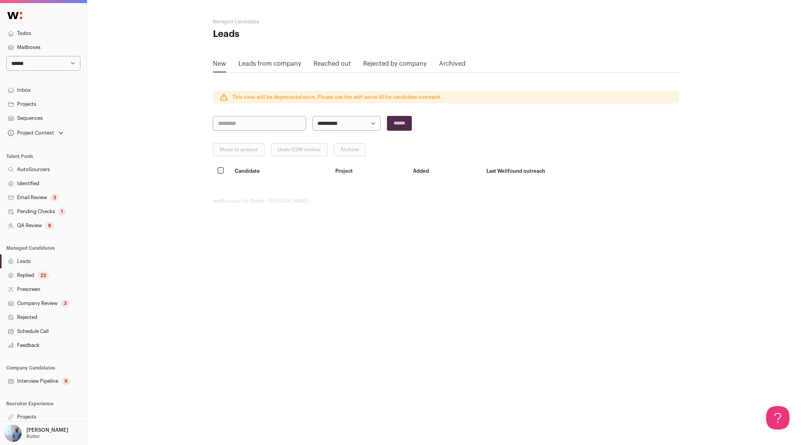
click at [45, 63] on select "**********" at bounding box center [43, 63] width 74 height 15
select select "*"
click at [6, 56] on select "**********" at bounding box center [43, 63] width 74 height 15
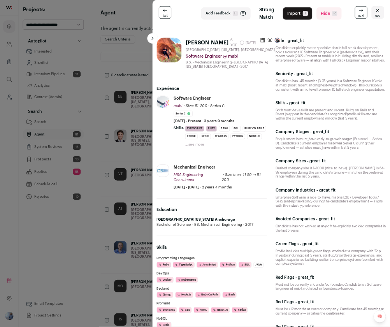
scroll to position [1770, 0]
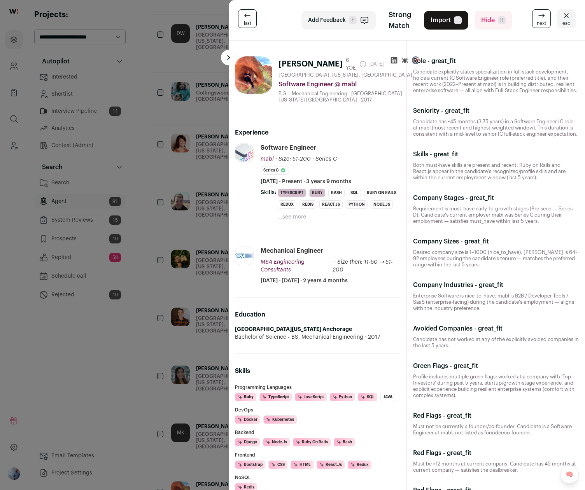
click at [189, 59] on div "last Add Feedback F Strong Match Import T Hide R next esc [PERSON_NAME] 6 YOE […" at bounding box center [292, 245] width 585 height 490
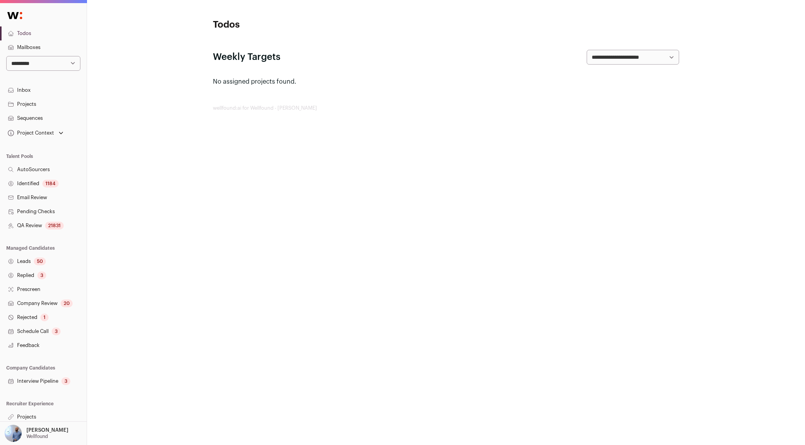
click at [32, 406] on h3 "Recruiter Experience" at bounding box center [43, 403] width 87 height 6
click at [29, 415] on link "Projects" at bounding box center [43, 417] width 87 height 14
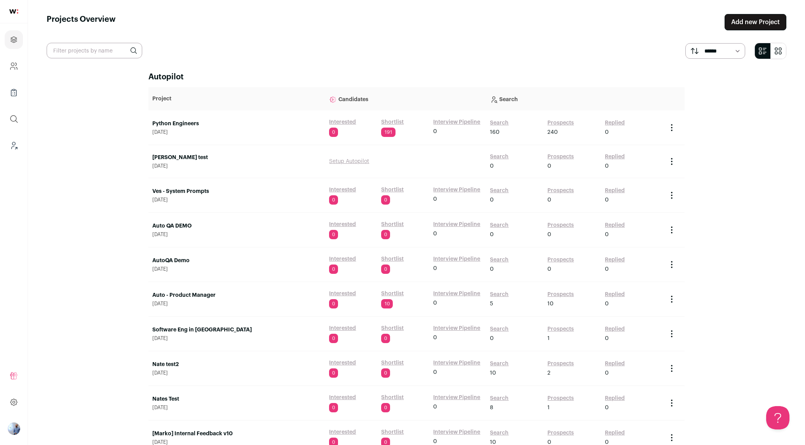
click at [765, 18] on link "Add new Project" at bounding box center [756, 22] width 62 height 16
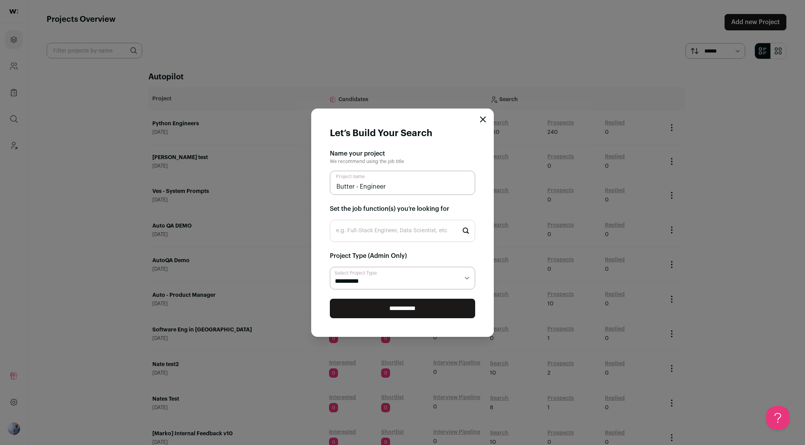
type input "Butter - Engineer"
type input "Full-stack"
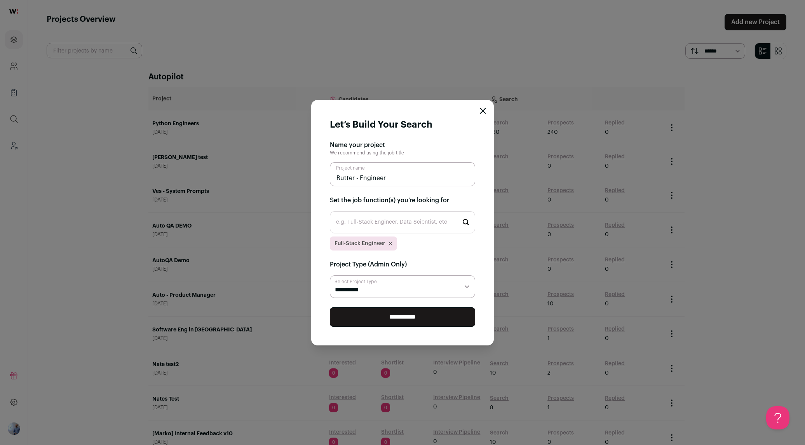
click at [359, 315] on input "**********" at bounding box center [402, 316] width 145 height 19
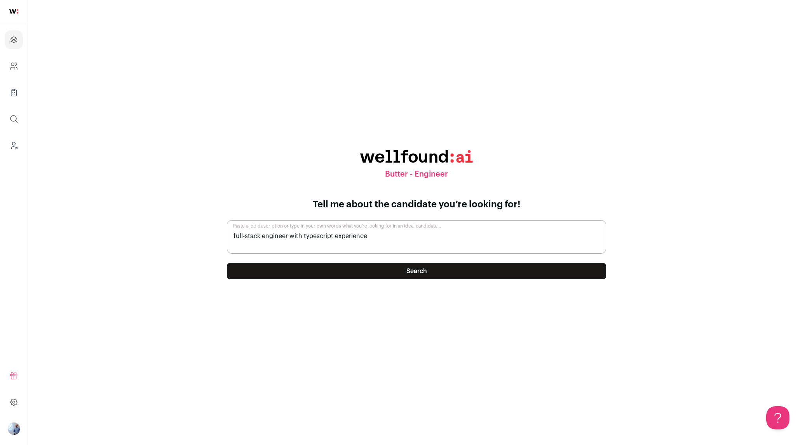
type textarea "full-stack engineer with typescript experience"
click at [460, 274] on button "Search" at bounding box center [416, 271] width 379 height 16
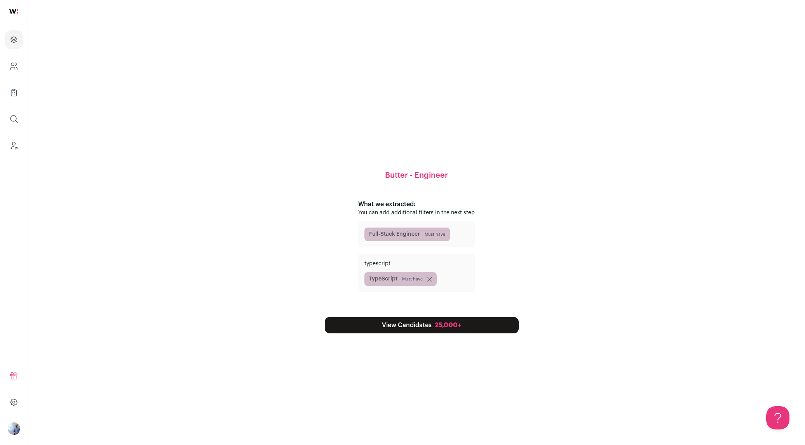
click at [442, 320] on div "25,000+" at bounding box center [448, 324] width 26 height 9
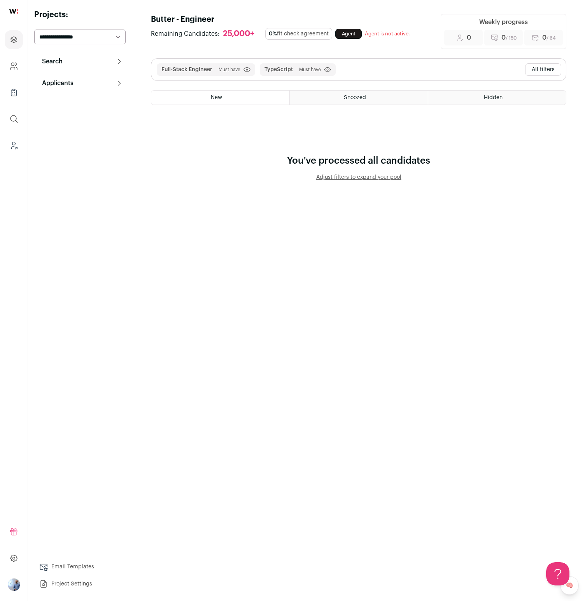
click at [236, 232] on main "Butter - Engineer Remaining Candidates: 25,000+ 0% fit check agreement Agent Ag…" at bounding box center [358, 300] width 452 height 601
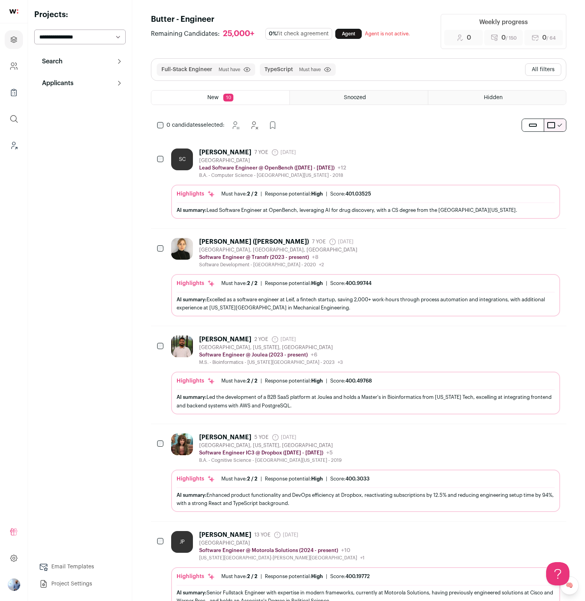
click at [540, 69] on button "All filters" at bounding box center [543, 69] width 36 height 12
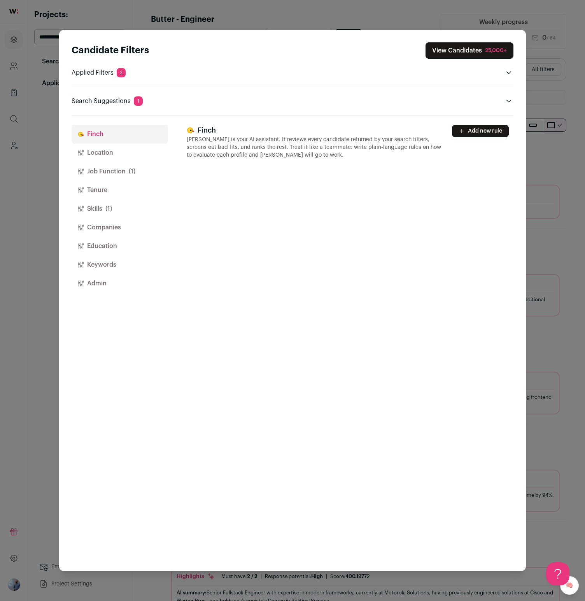
click at [96, 208] on button "Skills (1)" at bounding box center [120, 208] width 96 height 19
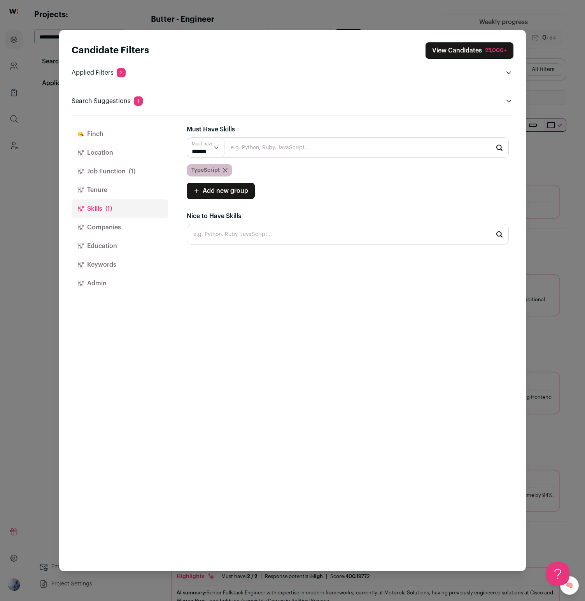
click at [93, 231] on button "Companies" at bounding box center [120, 227] width 96 height 19
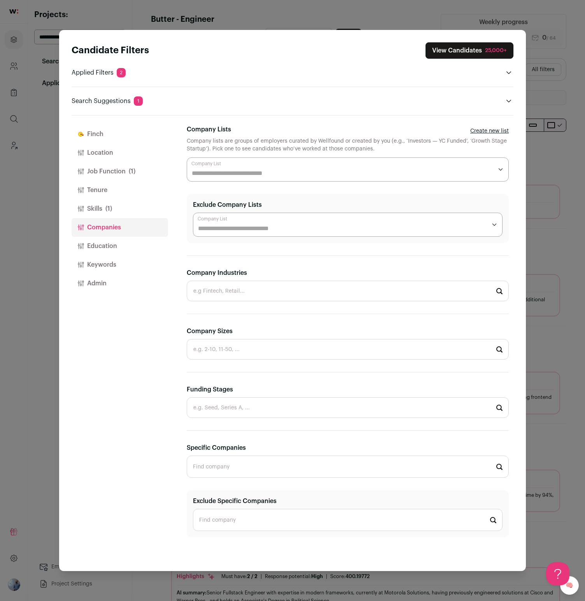
click at [250, 173] on input "Company Lists" at bounding box center [342, 173] width 301 height 9
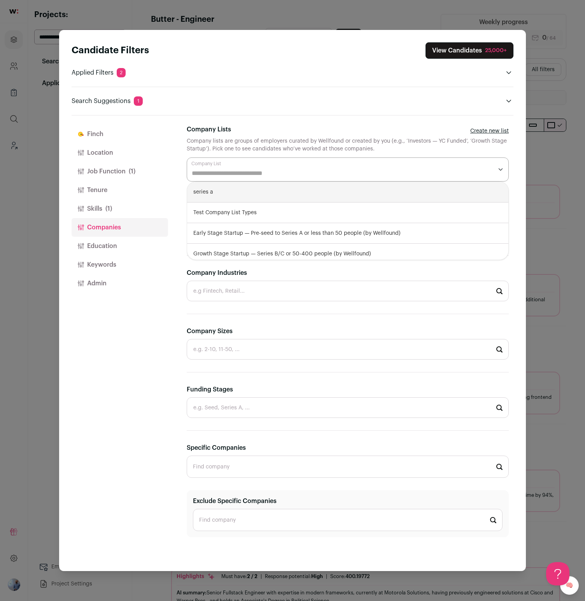
click at [250, 173] on input "Company Lists" at bounding box center [342, 173] width 301 height 9
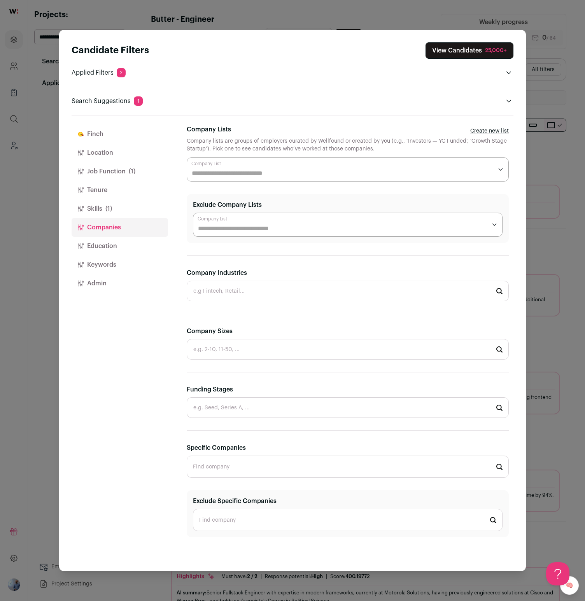
click at [215, 283] on input "Company Industries" at bounding box center [348, 291] width 322 height 21
type input "video"
type input "creative"
click at [113, 250] on button "Education" at bounding box center [120, 246] width 96 height 19
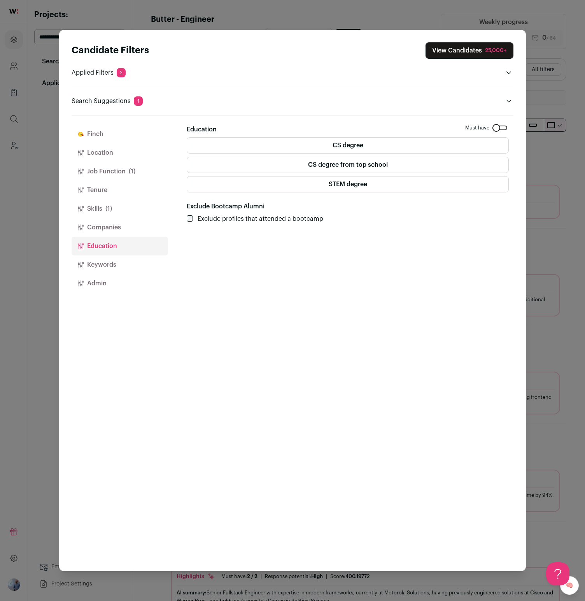
click at [344, 161] on label "CS degree from top school" at bounding box center [348, 165] width 322 height 16
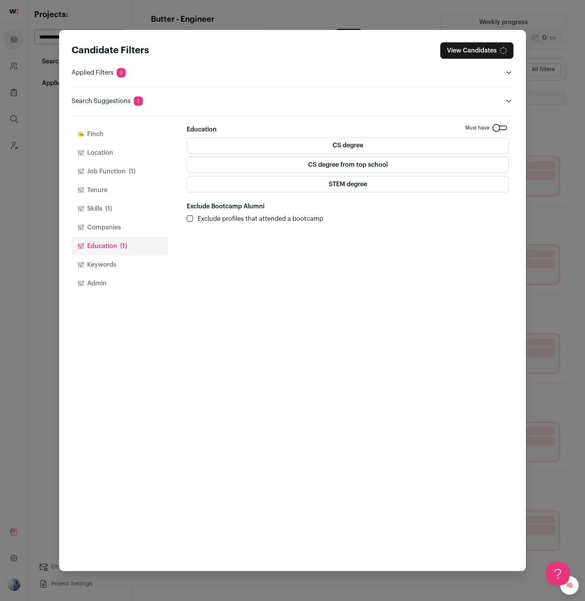
click at [108, 152] on button "Location" at bounding box center [120, 152] width 96 height 19
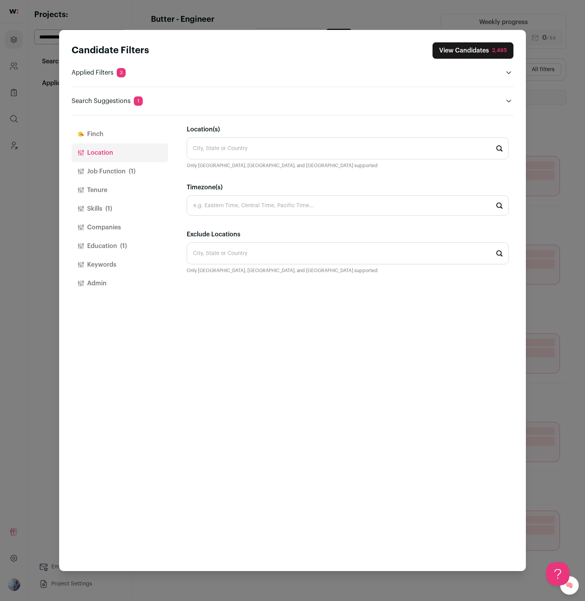
click at [250, 145] on input "Location(s)" at bounding box center [348, 148] width 322 height 22
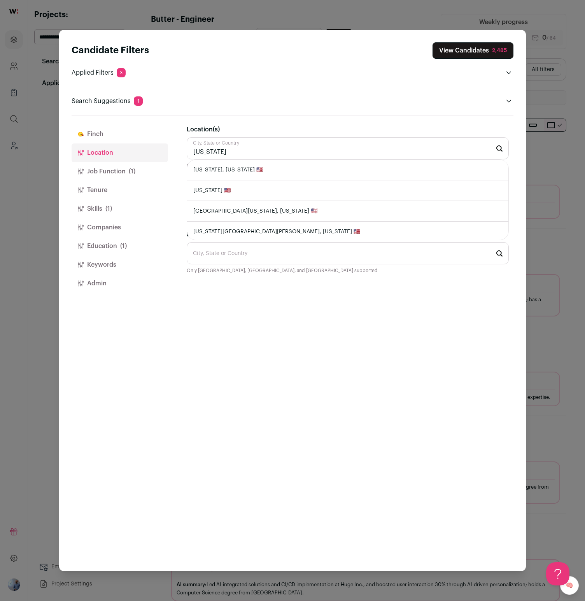
click at [222, 171] on li "New York, New York 🇺🇸" at bounding box center [347, 170] width 321 height 21
type input "New York, New York 🇺🇸"
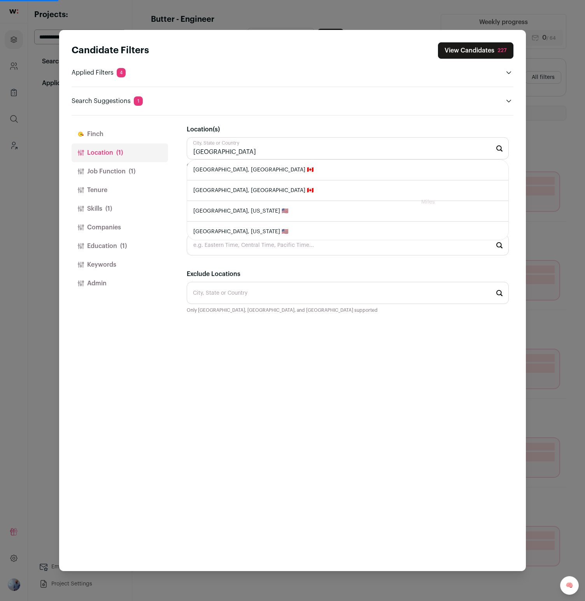
click at [226, 173] on li "Toronto, Ontario 🇨🇦" at bounding box center [347, 170] width 321 height 21
type input "Toronto, Ontario 🇨🇦"
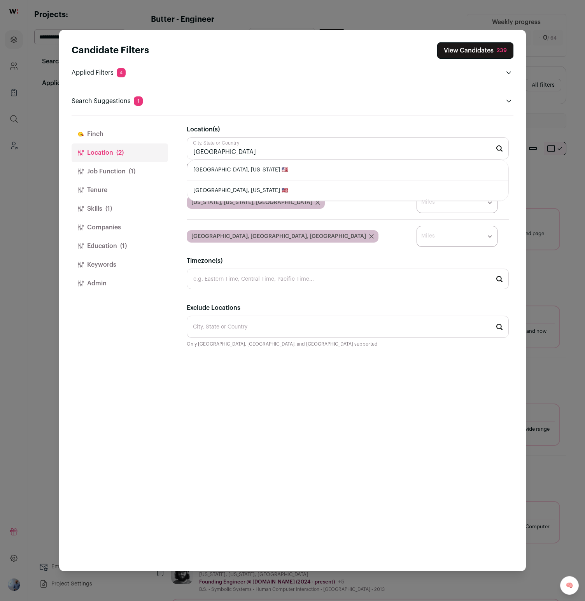
click at [231, 169] on li "San Francisco, California 🇺🇸" at bounding box center [347, 170] width 321 height 21
type input "San Francisco, California 🇺🇸"
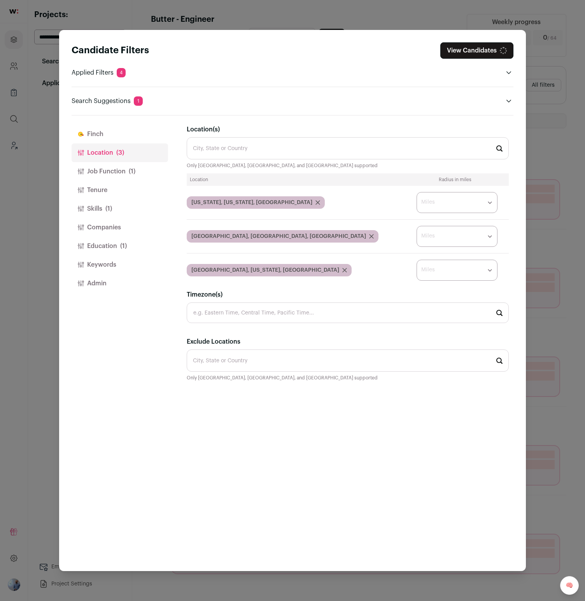
click at [131, 169] on span "(1)" at bounding box center [132, 171] width 7 height 9
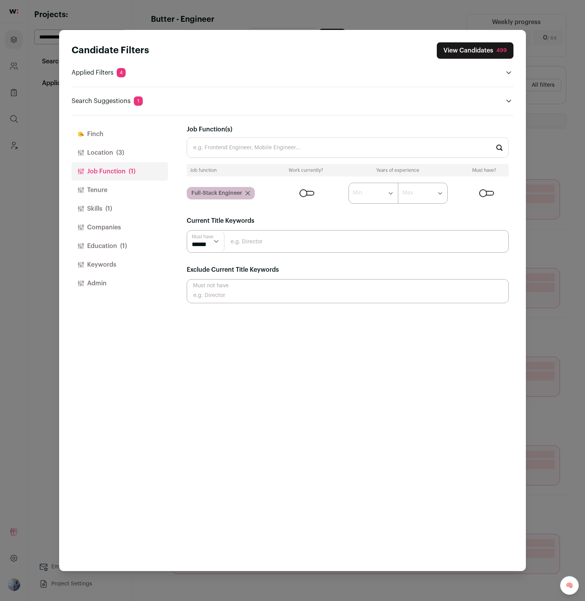
click at [252, 142] on input "Job Function(s)" at bounding box center [348, 147] width 322 height 21
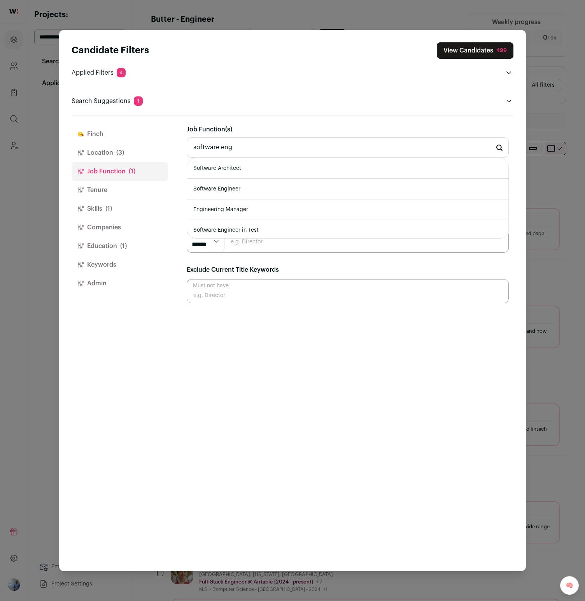
click at [228, 183] on li "Software Engineer" at bounding box center [347, 189] width 321 height 21
type input "Software Engineer"
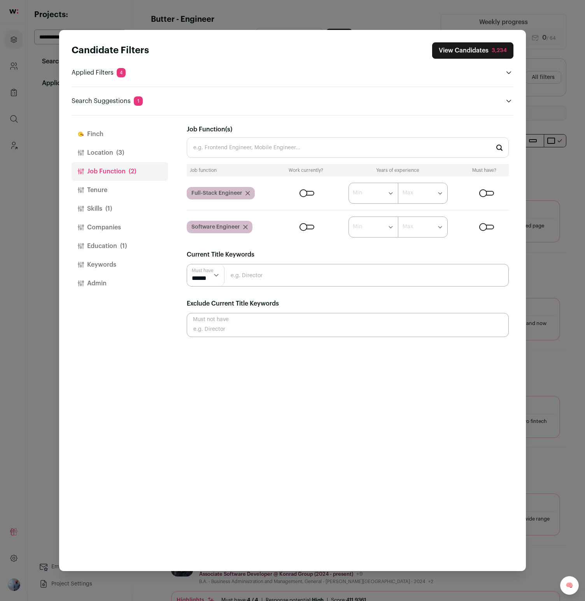
click at [126, 139] on button "Finch" at bounding box center [120, 134] width 96 height 19
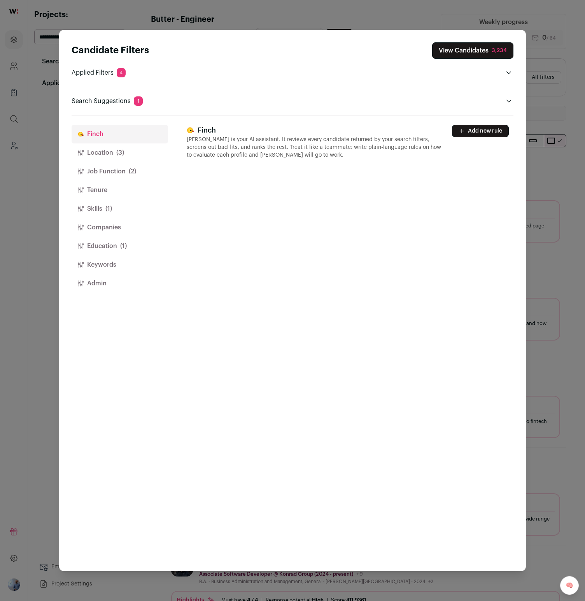
click at [224, 142] on p "[PERSON_NAME] is your AI assistant. It reviews every candidate returned by your…" at bounding box center [315, 147] width 256 height 23
click at [480, 130] on button "Add new rule" at bounding box center [480, 131] width 57 height 12
click at [302, 178] on div "******** Must have Remove" at bounding box center [347, 178] width 321 height 19
click at [289, 192] on textarea "Close modal via background" at bounding box center [347, 193] width 321 height 49
paste textarea "**********"
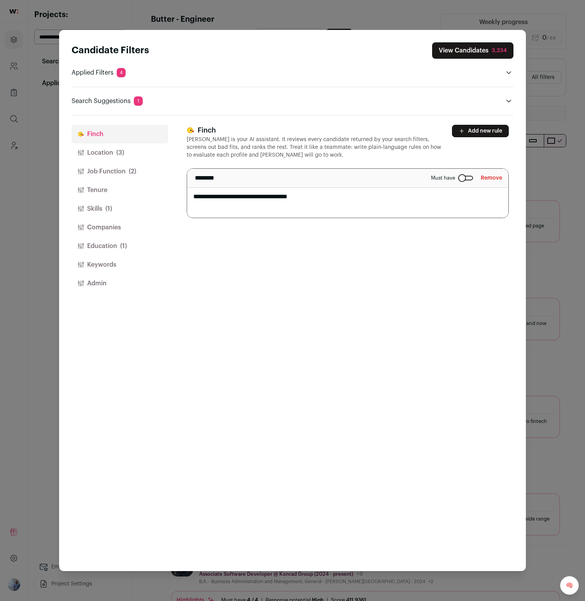
type textarea "**********"
click at [332, 321] on div "**********" at bounding box center [350, 342] width 327 height 455
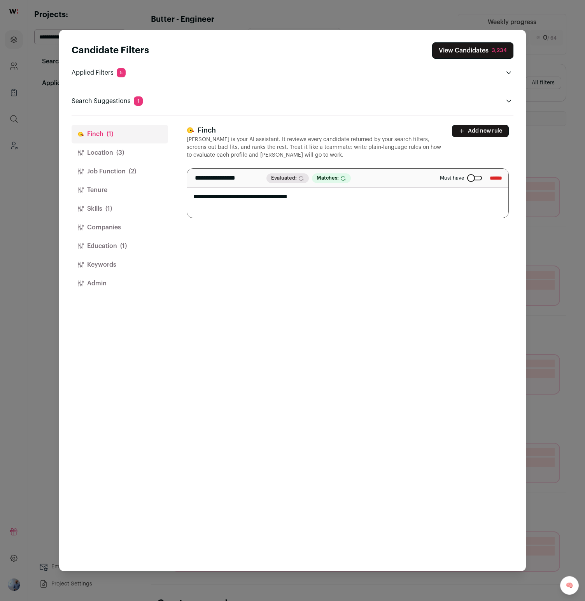
click at [486, 36] on header "Candidate Filters View Candidates 3,234 Applied Filters 5 Creative interest Mus…" at bounding box center [293, 73] width 442 height 86
click at [477, 48] on button "View Candidates 3,234" at bounding box center [472, 50] width 81 height 16
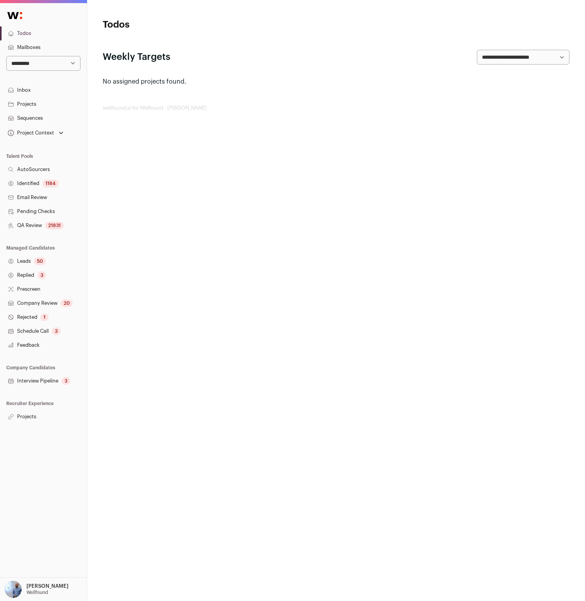
click at [17, 413] on link "Projects" at bounding box center [43, 417] width 87 height 14
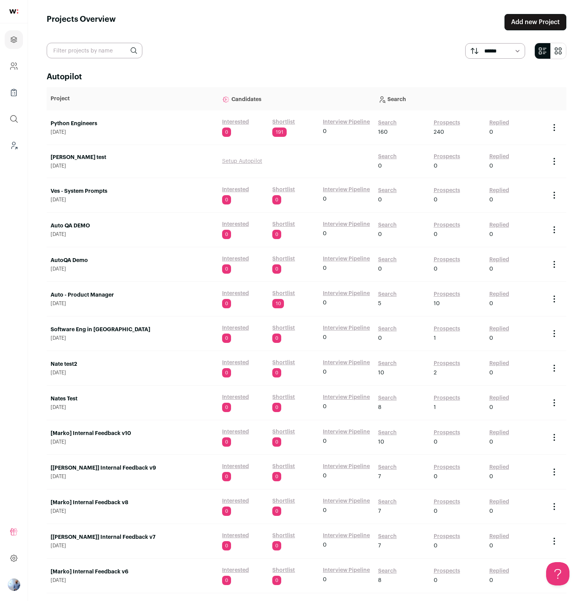
scroll to position [1468, 0]
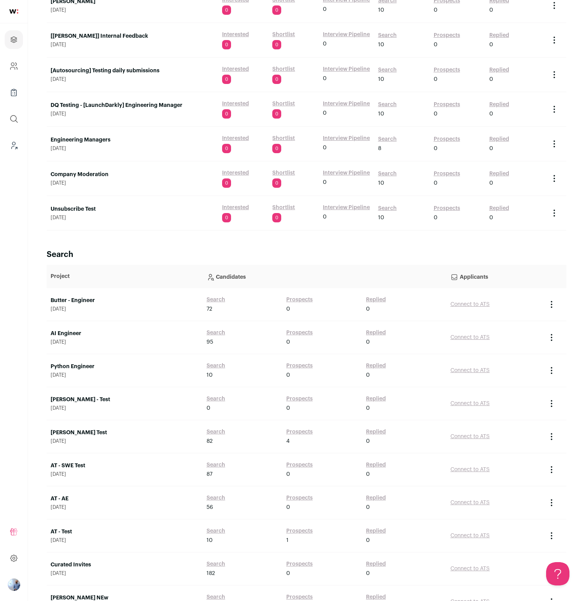
click at [215, 302] on link "Search" at bounding box center [215, 300] width 19 height 8
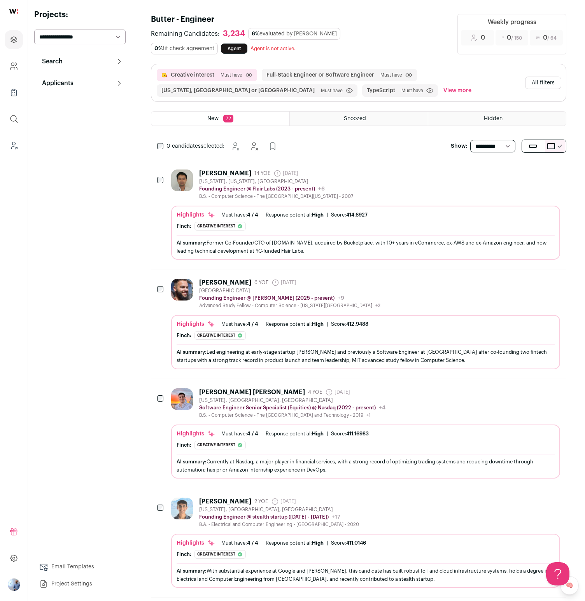
click at [545, 89] on button "All filters" at bounding box center [543, 83] width 36 height 12
click at [442, 90] on button "View more" at bounding box center [457, 90] width 31 height 12
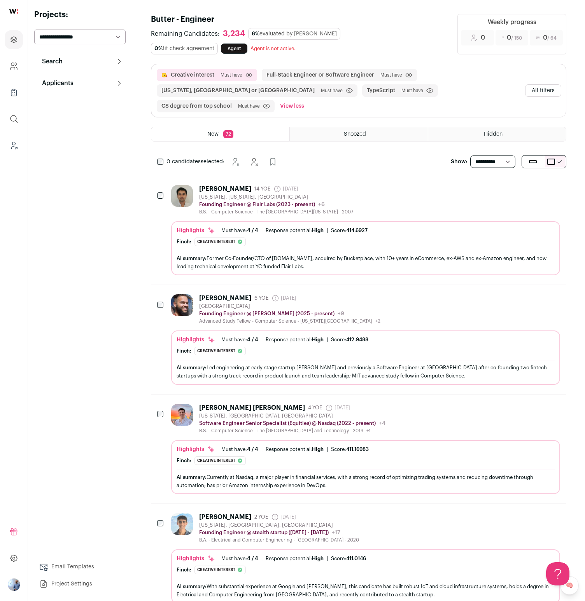
click at [536, 89] on button "All filters" at bounding box center [543, 90] width 36 height 12
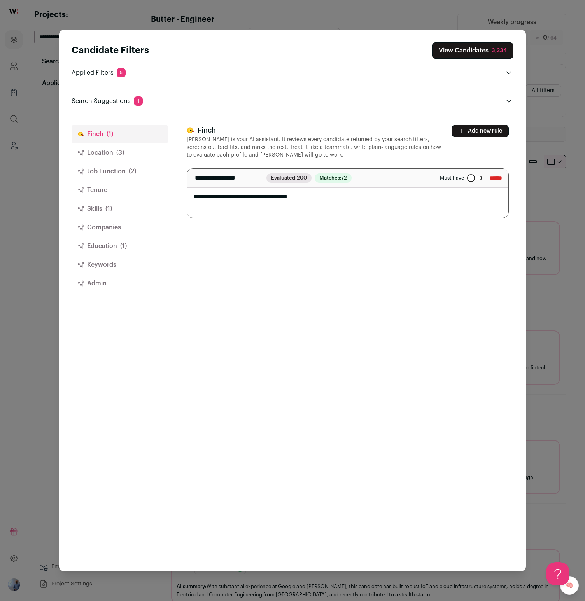
click at [345, 203] on textarea "**********" at bounding box center [347, 193] width 321 height 49
type textarea "*"
type textarea "**********"
click at [501, 84] on div "Candidate Filters View Candidates 3,234 Applied Filters 5 Creative interest Mus…" at bounding box center [293, 73] width 442 height 63
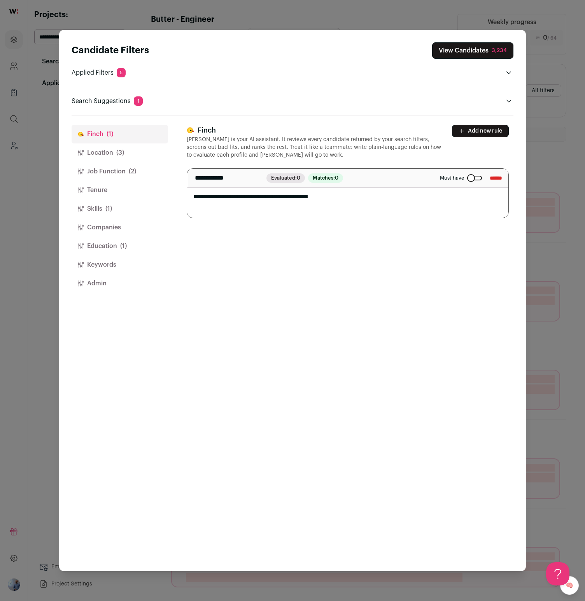
click at [494, 48] on div "3,234" at bounding box center [498, 51] width 15 height 8
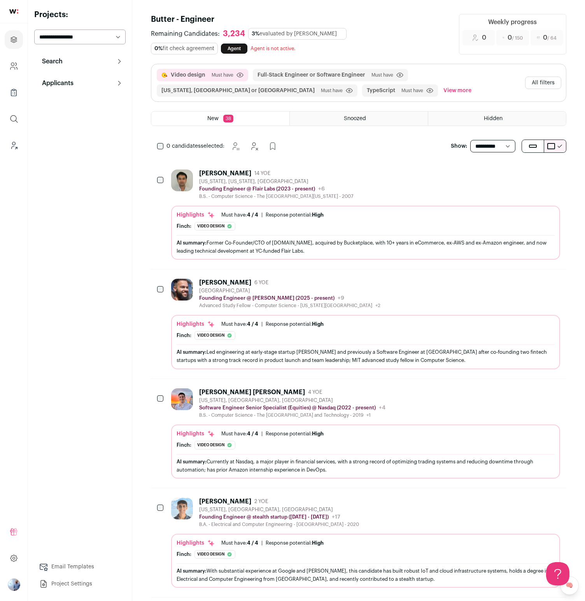
click at [276, 386] on div "Davidson Poole 4 YOE New York, NY, USA Software Engineer Senior Specialist (Equ…" at bounding box center [358, 433] width 415 height 109
click at [272, 395] on div "Davidson Poole 4 YOE" at bounding box center [292, 392] width 186 height 8
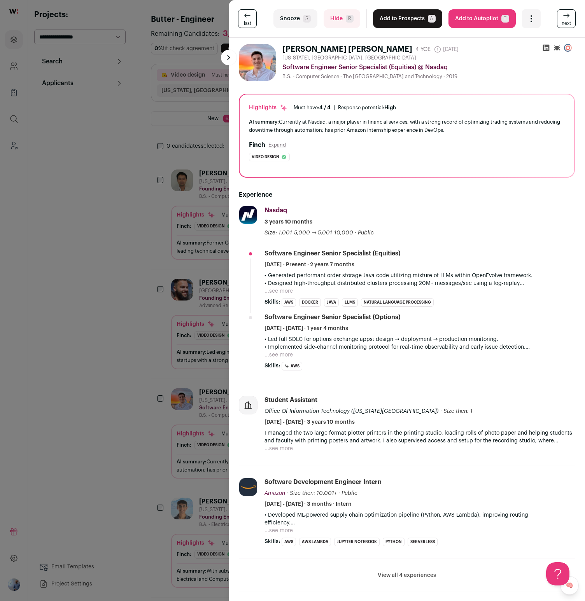
click at [93, 389] on div "last Snooze S Hide R Add to Prospects A Are you sure? Davidson Poole is already…" at bounding box center [292, 300] width 585 height 601
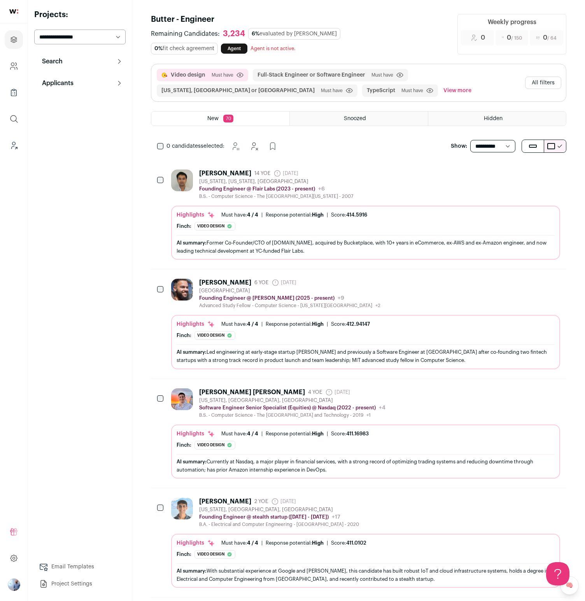
click at [535, 80] on button "All filters" at bounding box center [543, 83] width 36 height 12
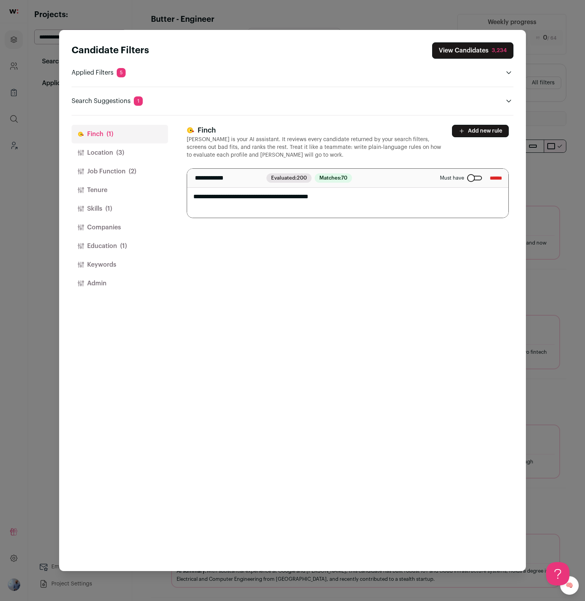
click at [484, 123] on div "**********" at bounding box center [350, 342] width 327 height 455
click at [475, 131] on button "Add new rule" at bounding box center [480, 131] width 57 height 12
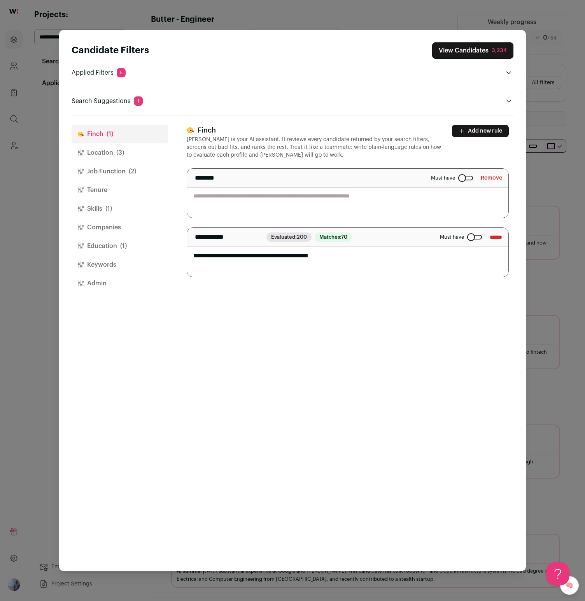
click at [360, 190] on textarea "Close modal via background" at bounding box center [347, 193] width 321 height 49
type textarea "**********"
click at [387, 140] on p "[PERSON_NAME] is your AI assistant. It reviews every candidate returned by your…" at bounding box center [315, 147] width 256 height 23
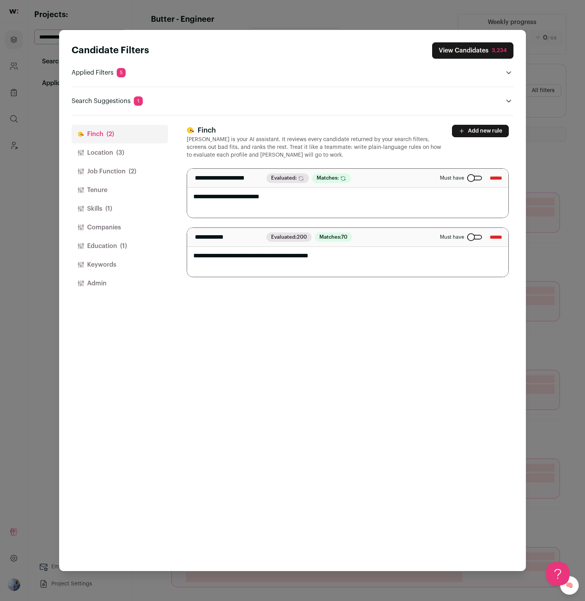
click at [101, 222] on button "Companies" at bounding box center [120, 227] width 96 height 19
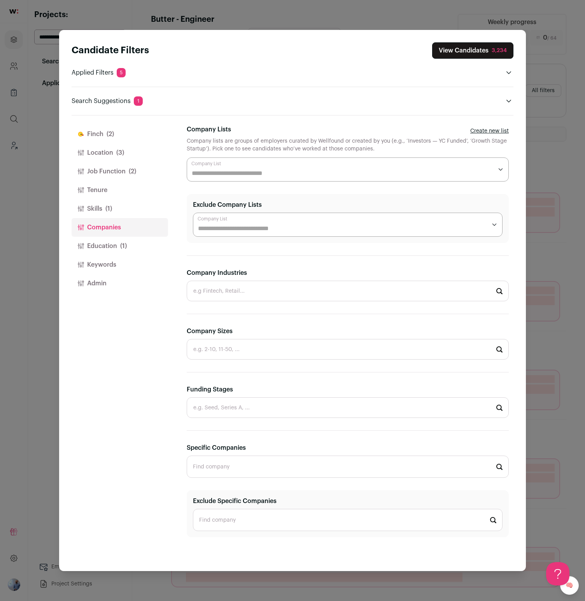
click at [447, 58] on button "View Candidates 3,234" at bounding box center [472, 50] width 81 height 16
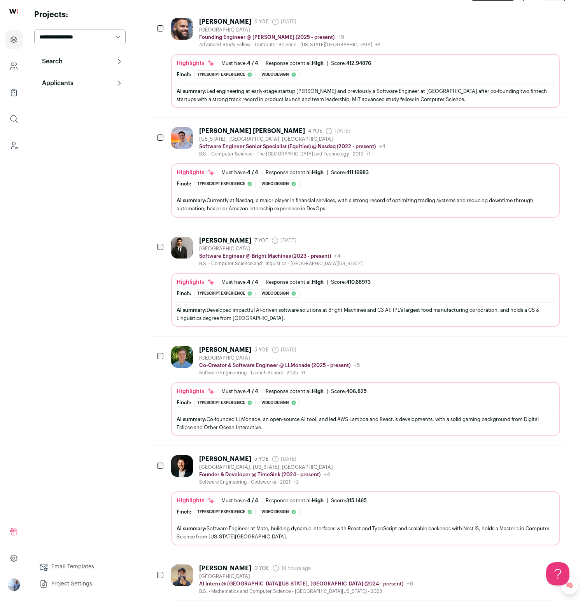
scroll to position [168, 0]
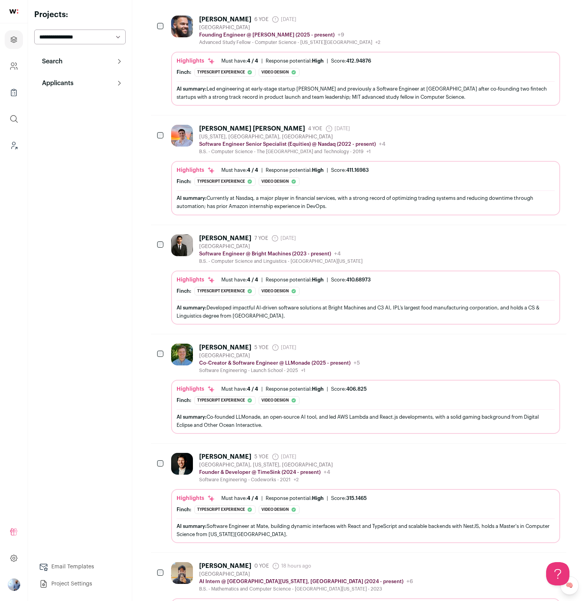
click at [319, 344] on div "Alex Harnett 5 YOE 24 days ago Admin only. The last time the profile was scrape…" at bounding box center [279, 359] width 161 height 30
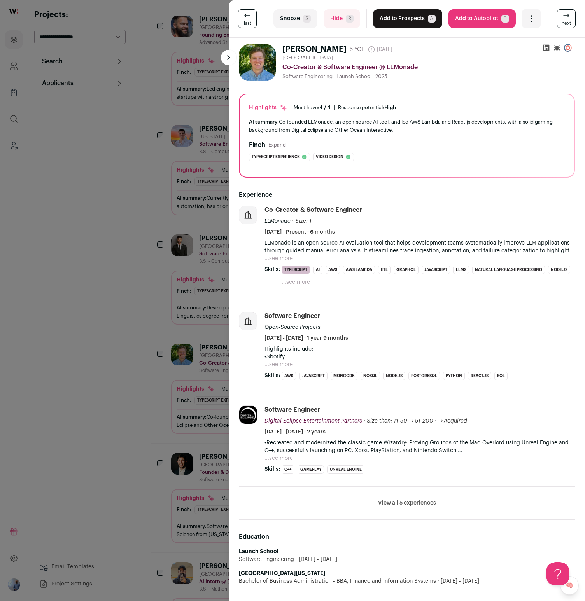
click at [148, 369] on div "last Snooze S Hide R Add to Prospects A Are you sure? Alex Harnett is already i…" at bounding box center [292, 300] width 585 height 601
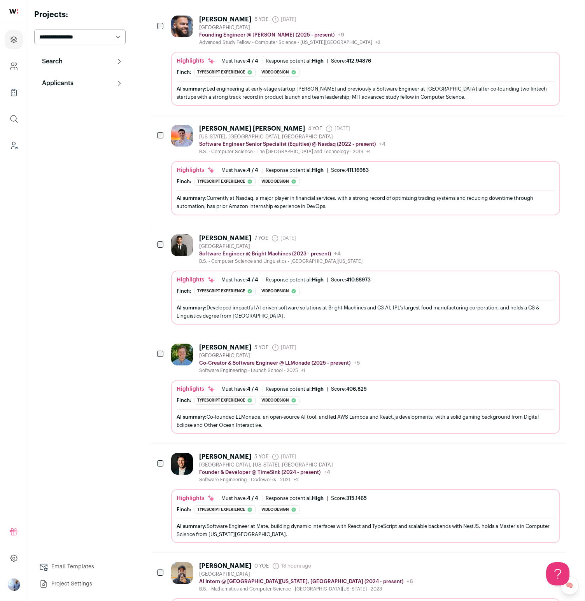
scroll to position [257, 0]
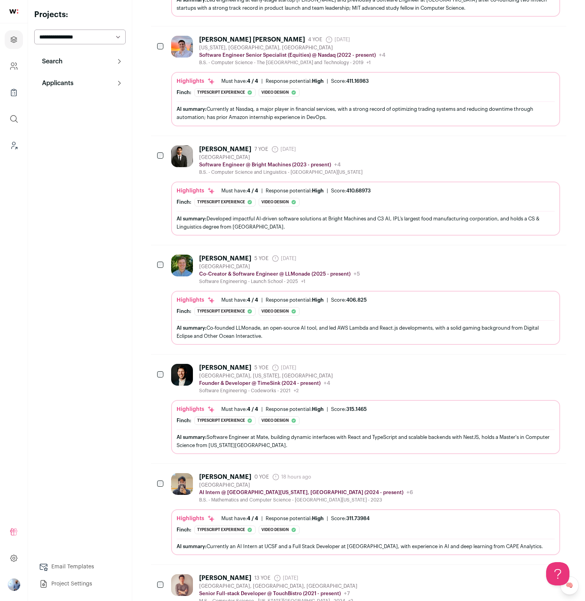
click at [323, 364] on div "Aaron Zomback 5 YOE 30 days ago Admin only. The last time the profile was scrap…" at bounding box center [266, 368] width 134 height 8
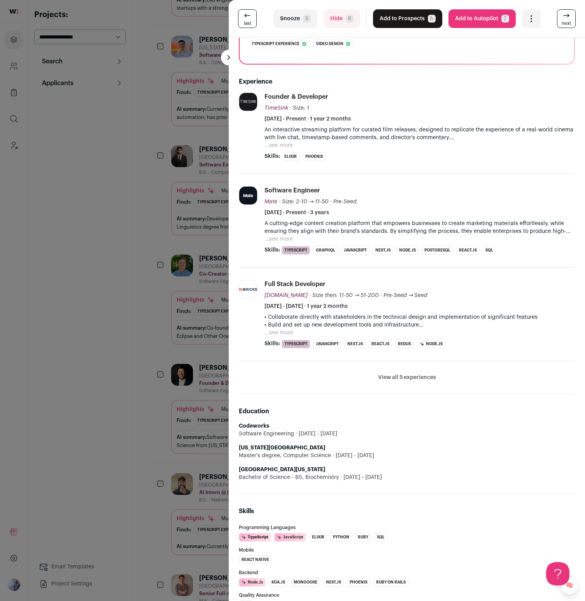
scroll to position [0, 0]
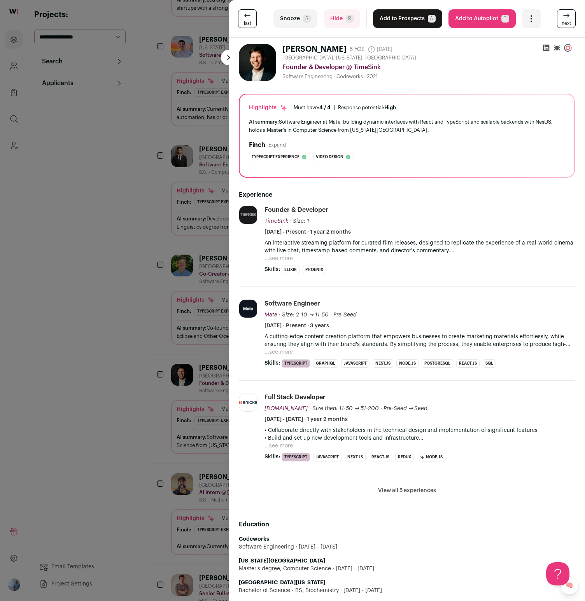
click at [5, 259] on div "last Snooze S Hide R Add to Prospects A Are you sure? Aaron Zomback is already …" at bounding box center [292, 300] width 585 height 601
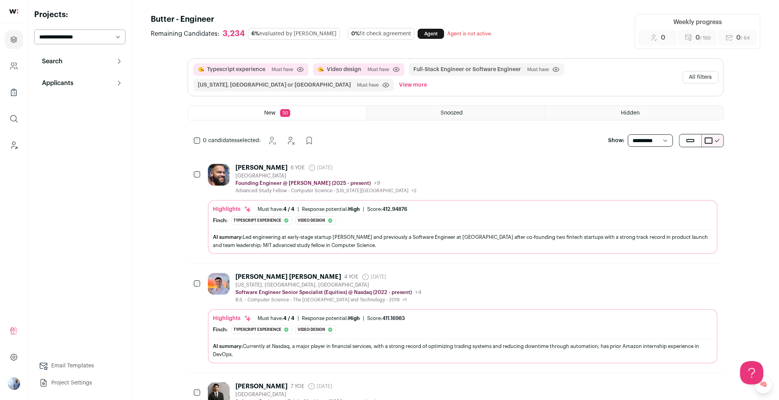
click at [584, 75] on button "All filters" at bounding box center [701, 77] width 36 height 12
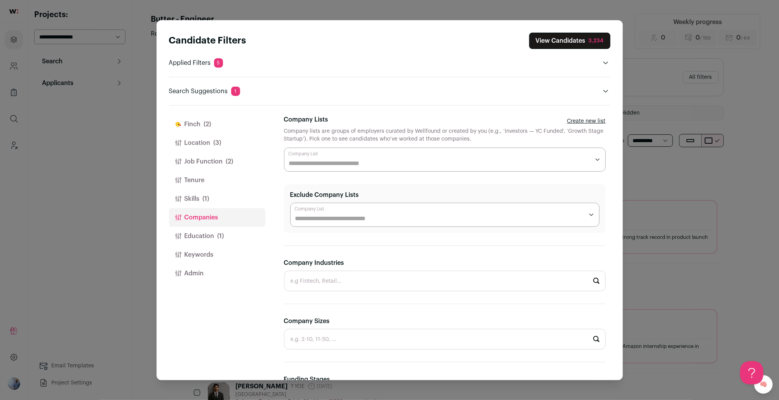
click at [219, 150] on button "Location (3)" at bounding box center [217, 143] width 96 height 19
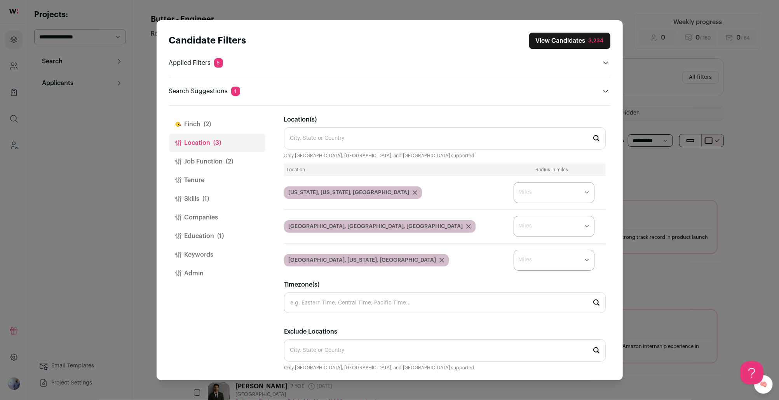
click at [209, 162] on button "Job Function (2)" at bounding box center [217, 161] width 96 height 19
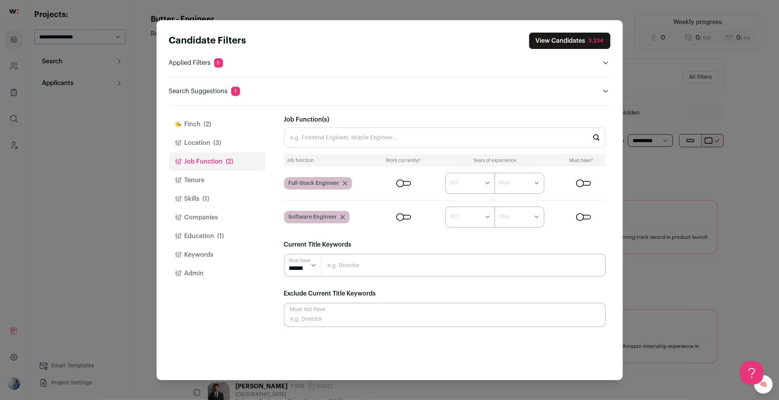
click at [209, 162] on button "Job Function (2)" at bounding box center [217, 161] width 96 height 19
click at [204, 192] on button "Skills (1)" at bounding box center [217, 199] width 96 height 19
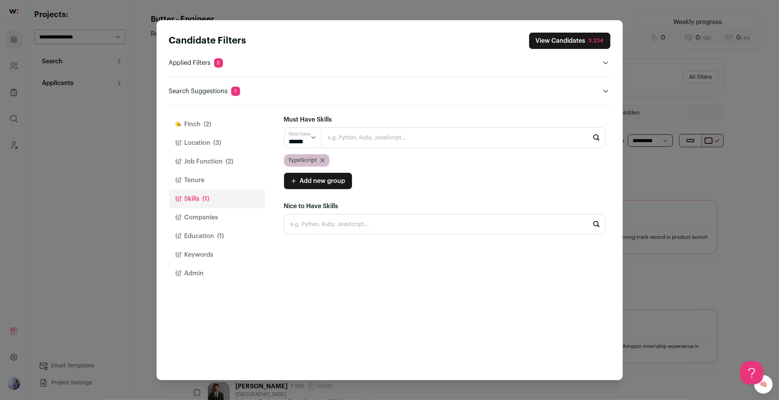
click at [214, 241] on button "Education (1)" at bounding box center [217, 236] width 96 height 19
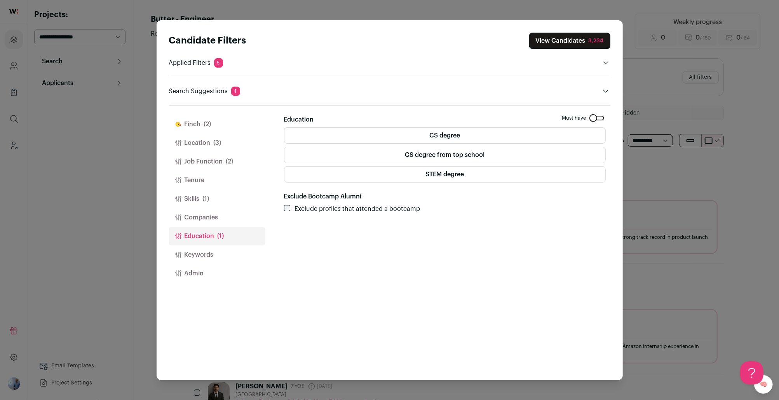
click at [479, 132] on label "CS degree" at bounding box center [445, 136] width 322 height 16
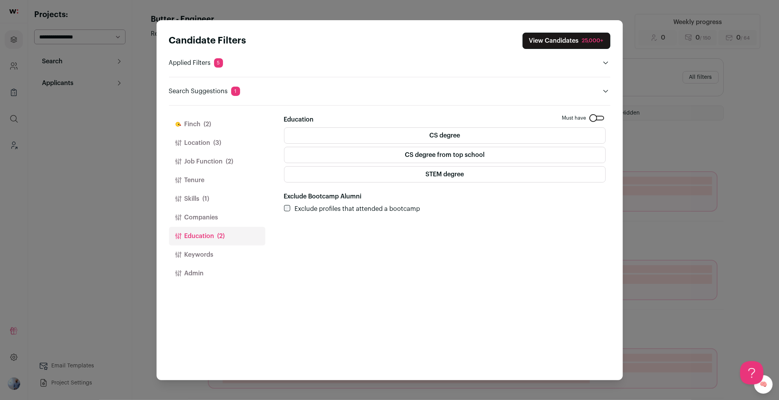
click at [489, 137] on label "CS degree" at bounding box center [445, 136] width 322 height 16
click at [487, 168] on label "STEM degree" at bounding box center [445, 174] width 322 height 16
click at [487, 157] on label "CS degree from top school" at bounding box center [445, 155] width 322 height 16
click at [483, 168] on label "STEM degree" at bounding box center [445, 174] width 322 height 16
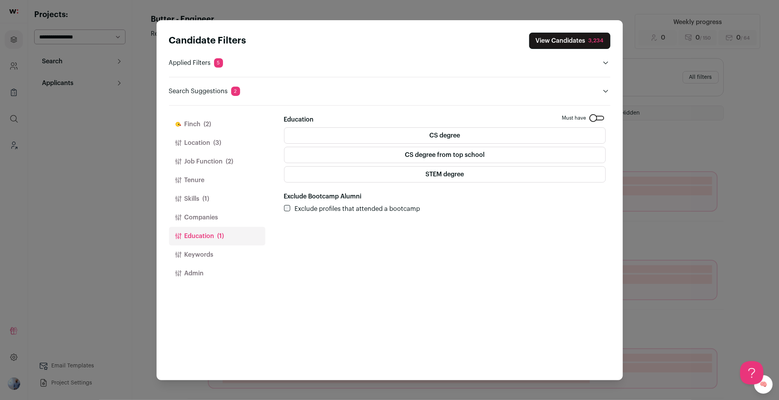
click at [385, 211] on label "Exclude profiles that attended a bootcamp" at bounding box center [358, 208] width 126 height 9
click at [373, 208] on label "Exclude profiles that attended a bootcamp" at bounding box center [358, 208] width 126 height 9
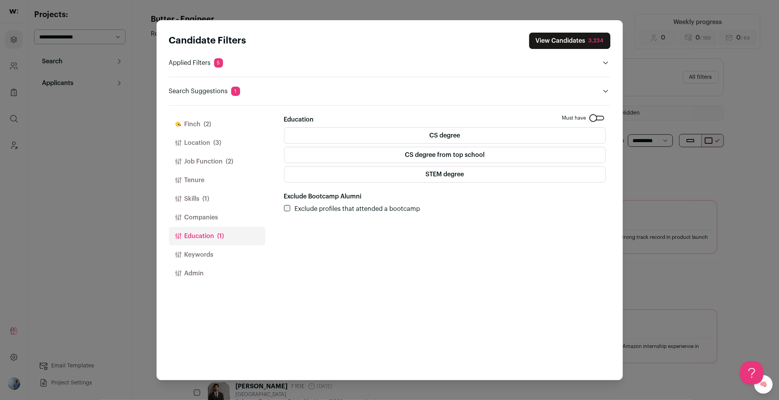
click at [189, 123] on button "Finch (2)" at bounding box center [217, 124] width 96 height 19
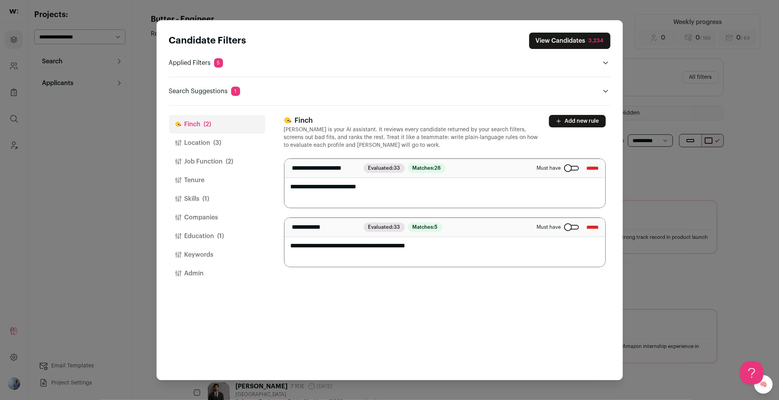
click at [361, 245] on textarea "**********" at bounding box center [445, 242] width 321 height 49
click at [576, 35] on button "View Candidates 3,234" at bounding box center [569, 41] width 81 height 16
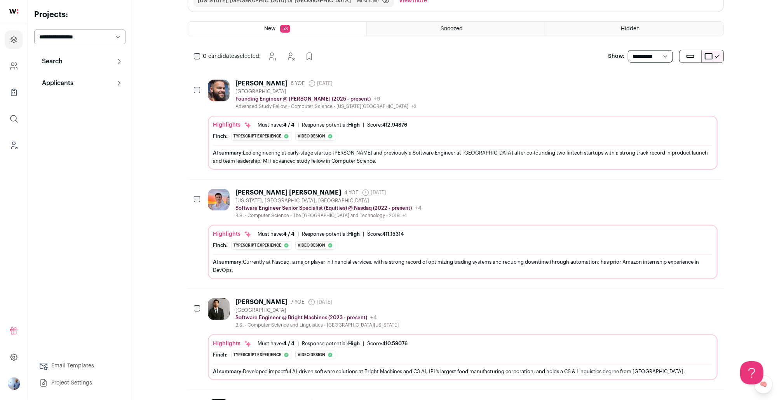
scroll to position [109, 0]
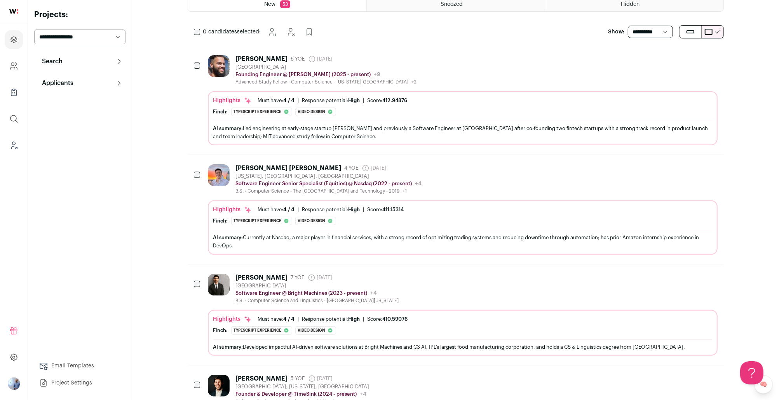
click at [422, 175] on div "New York, NY, USA" at bounding box center [329, 176] width 186 height 6
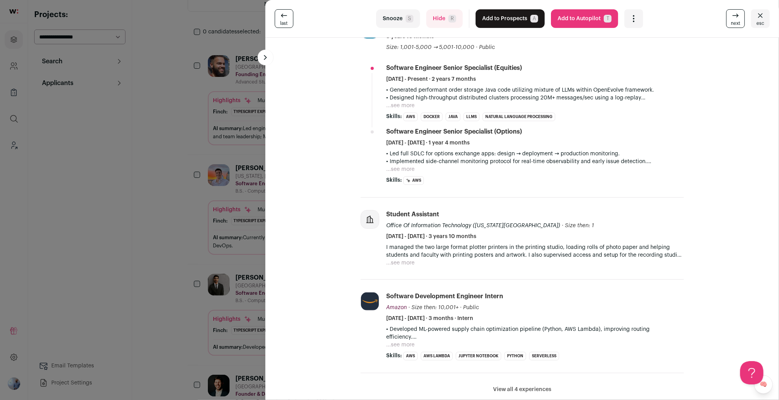
scroll to position [187, 0]
click at [208, 295] on div "last Snooze S Hide R Add to Prospects A Are you sure? Davidson Poole is already…" at bounding box center [389, 200] width 779 height 400
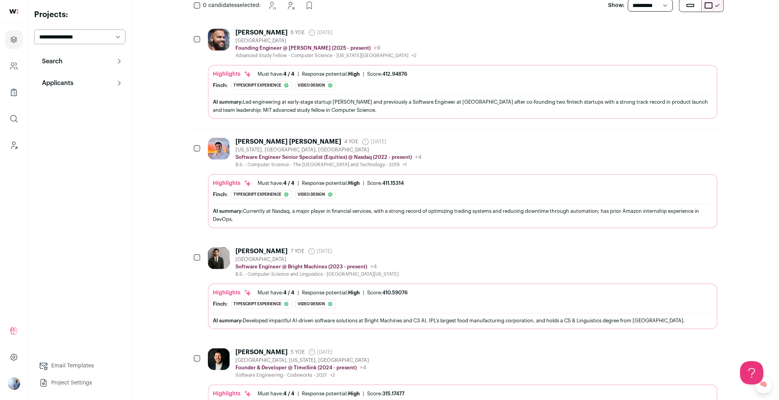
scroll to position [171, 0]
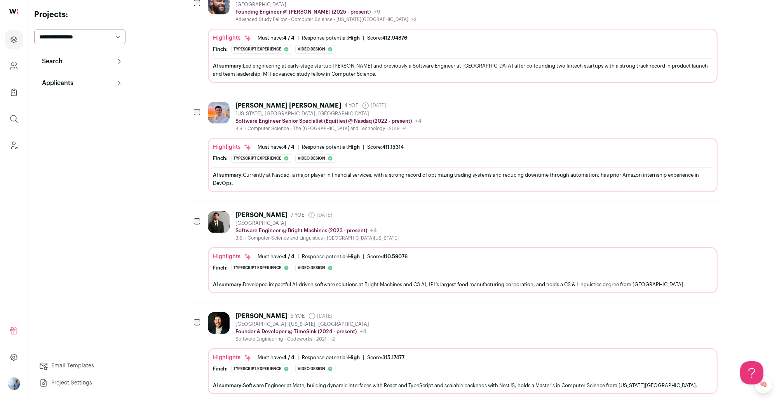
click at [436, 214] on div "Keshav Malhotra 7 YOE 9 days ago Admin only. The last time the profile was scra…" at bounding box center [463, 226] width 510 height 30
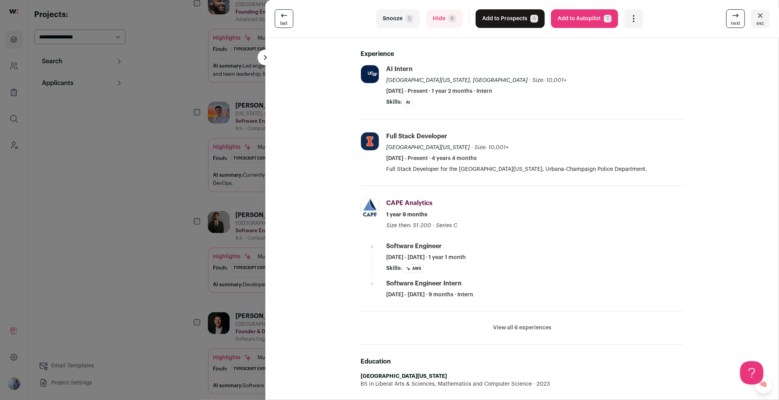
scroll to position [0, 0]
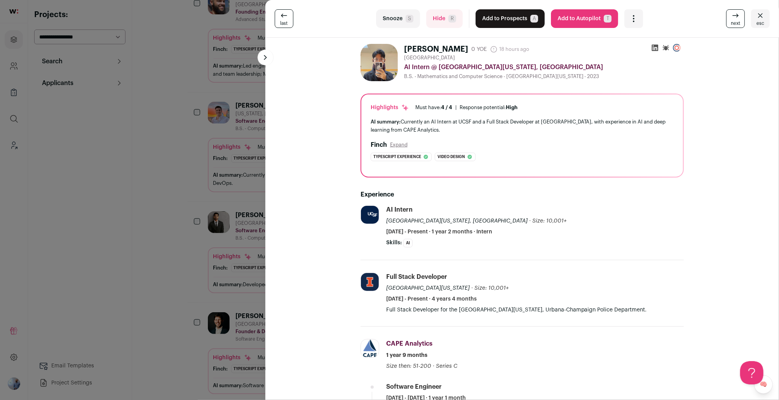
click at [224, 255] on div "last Snooze S Hide R Add to Prospects A Are you sure? Aaron Yu is already in yo…" at bounding box center [389, 200] width 779 height 400
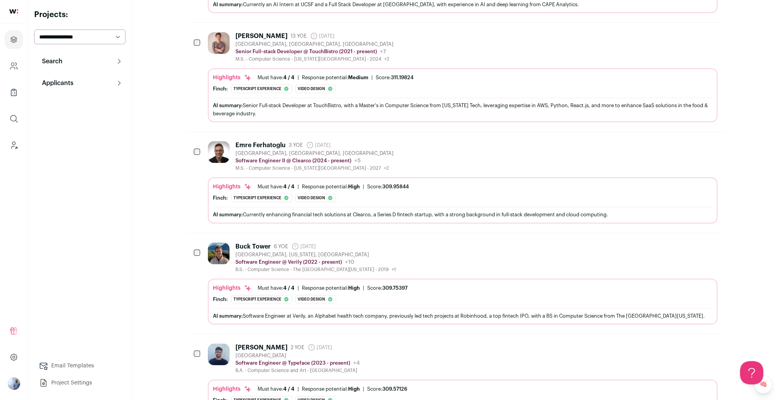
scroll to position [812, 0]
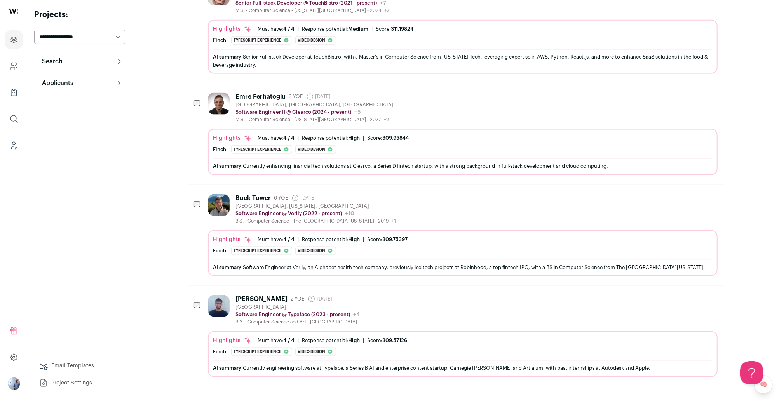
click at [365, 210] on div "Software Engineer @ Verily (2022 - present) Verily Public / Private Private Val…" at bounding box center [316, 214] width 161 height 8
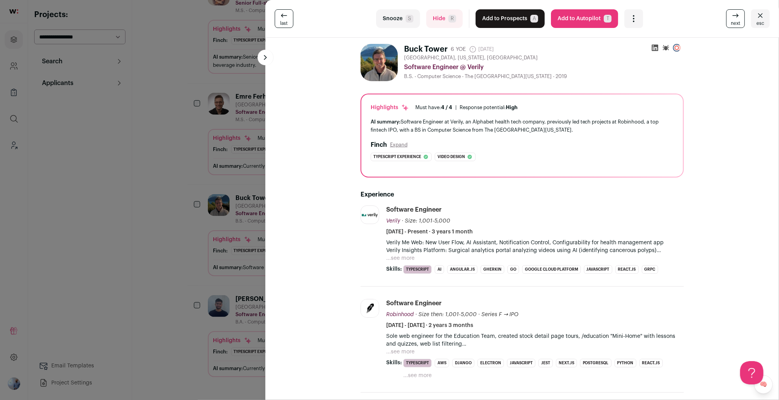
click at [176, 194] on div "last Snooze S Hide R Add to Prospects A Are you sure? Buck Tower is already in …" at bounding box center [389, 200] width 779 height 400
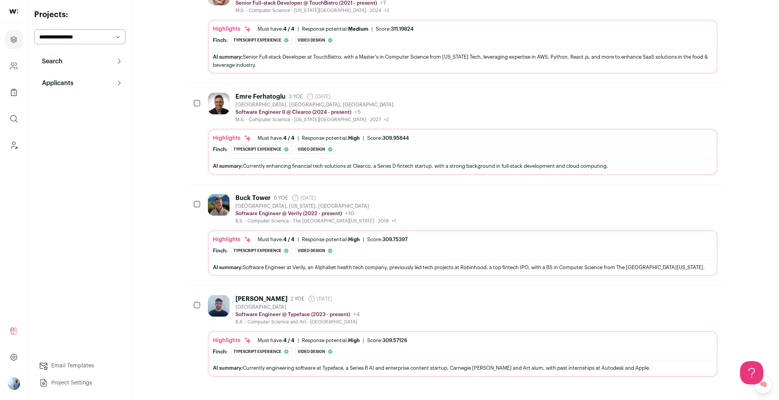
click at [99, 88] on button "Applicants" at bounding box center [79, 83] width 91 height 16
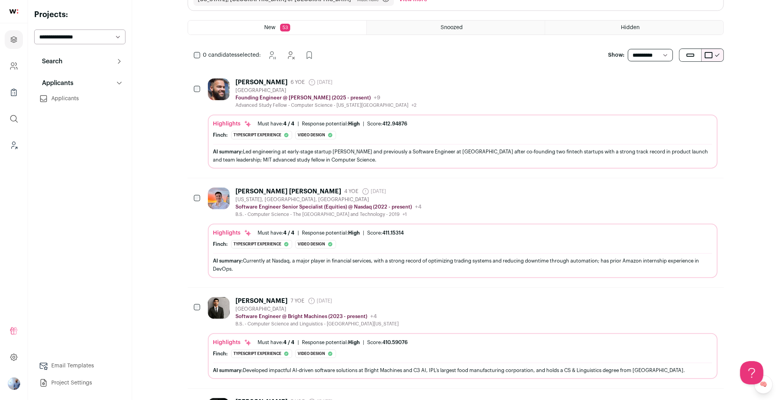
scroll to position [0, 0]
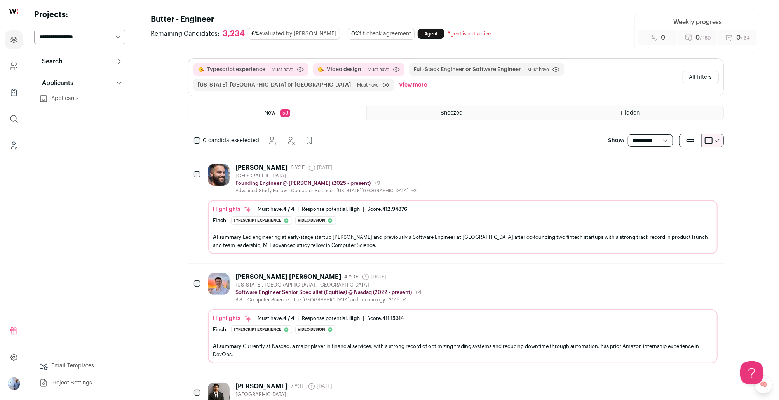
click at [88, 56] on button "Search" at bounding box center [79, 62] width 91 height 16
click at [584, 73] on button "All filters" at bounding box center [701, 77] width 36 height 12
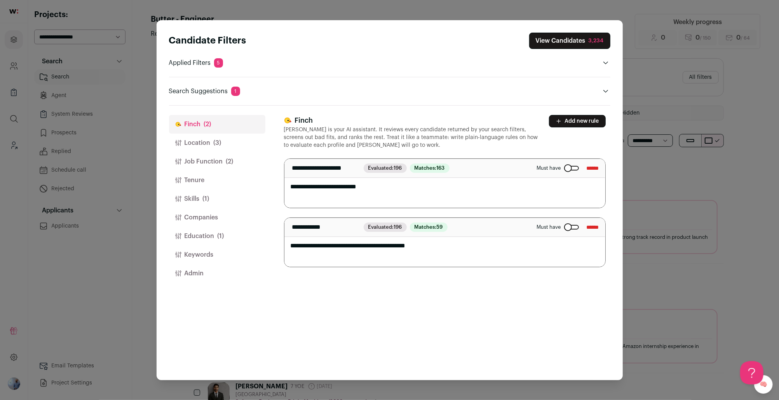
click at [584, 172] on div "Candidate Filters View Candidates 3,234 Applied Filters 5 Typescript experience…" at bounding box center [389, 200] width 779 height 400
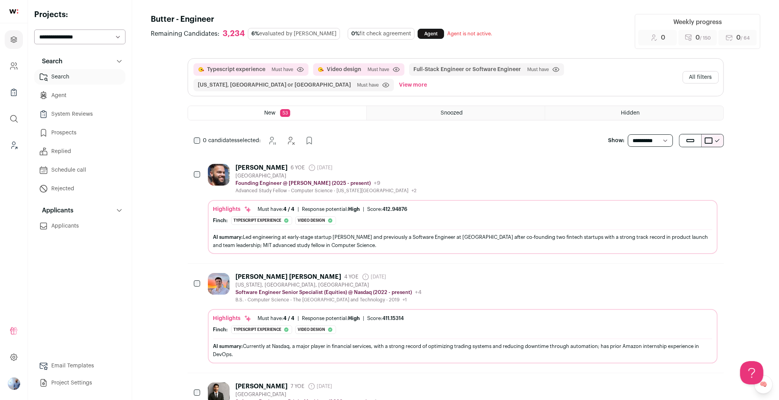
click at [584, 70] on div "Typescript experience Must have Click to disable/enable criteria Video design M…" at bounding box center [456, 77] width 536 height 37
click at [584, 72] on button "All filters" at bounding box center [701, 77] width 36 height 12
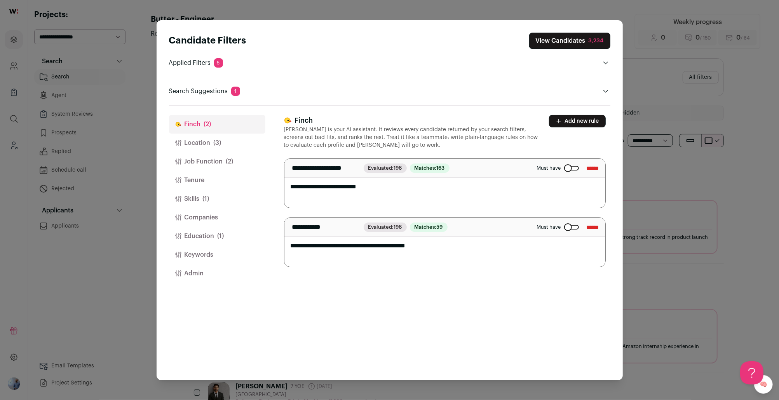
click at [210, 260] on button "Keywords" at bounding box center [217, 255] width 96 height 19
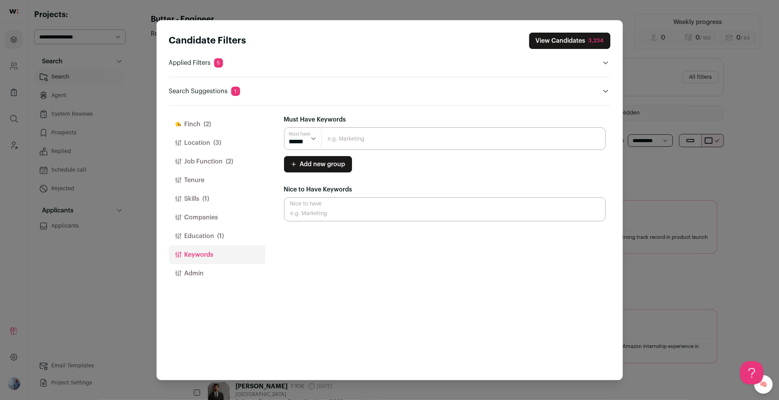
click at [206, 282] on button "Admin" at bounding box center [217, 273] width 96 height 19
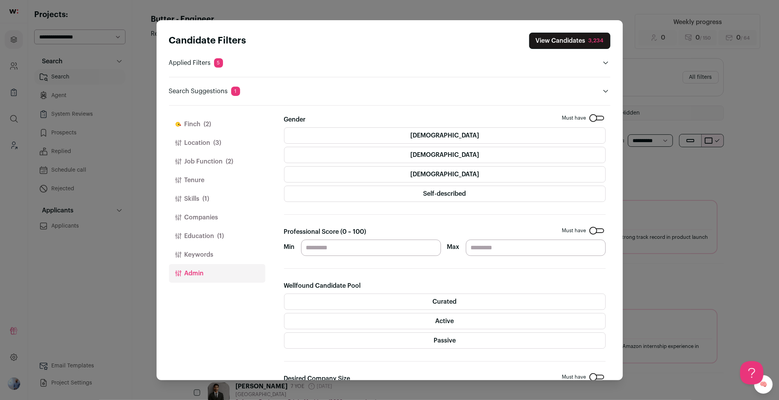
click at [211, 243] on button "Education (1)" at bounding box center [217, 236] width 96 height 19
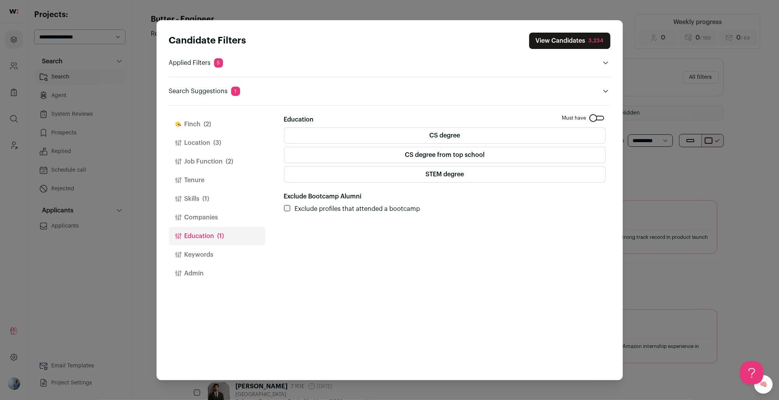
click at [455, 152] on label "CS degree from top school" at bounding box center [445, 155] width 322 height 16
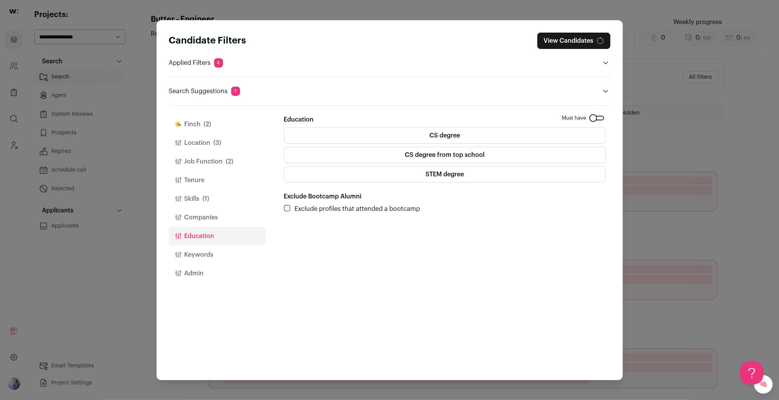
click at [450, 136] on label "CS degree" at bounding box center [445, 136] width 322 height 16
click at [449, 158] on label "CS degree from top school" at bounding box center [445, 155] width 322 height 16
click at [450, 134] on label "CS degree" at bounding box center [445, 136] width 322 height 16
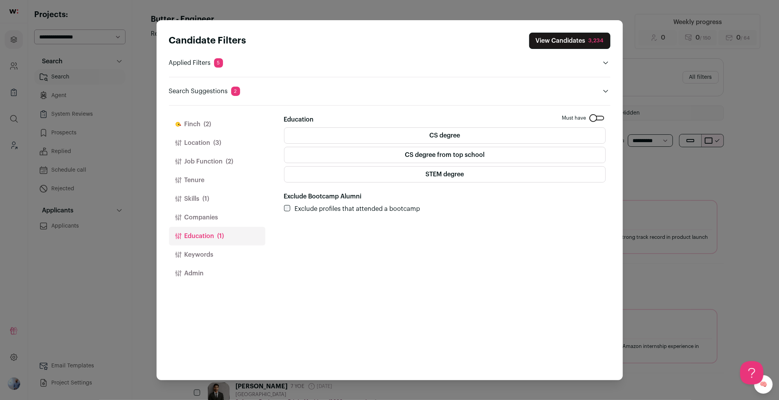
click at [211, 215] on button "Companies" at bounding box center [217, 217] width 96 height 19
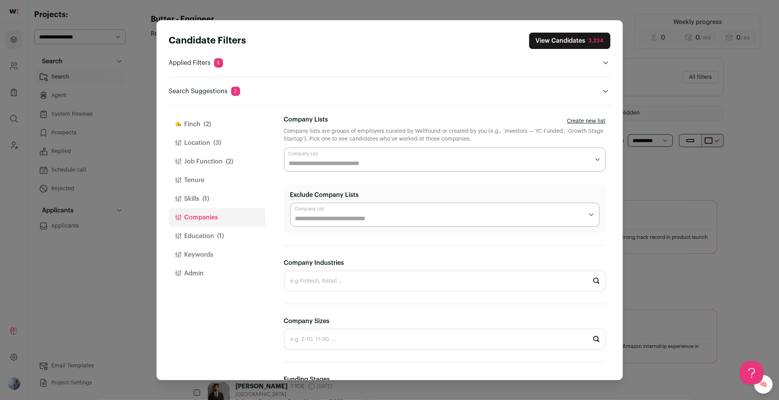
click at [203, 138] on button "Location (3)" at bounding box center [217, 143] width 96 height 19
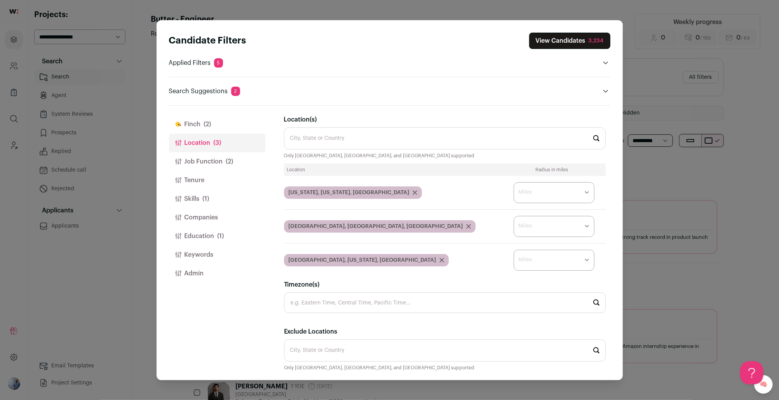
click at [217, 124] on button "Finch (2)" at bounding box center [217, 124] width 96 height 19
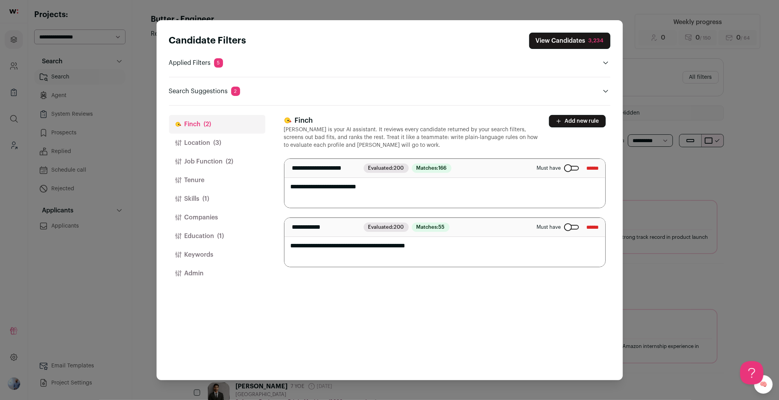
click at [584, 229] on input "******" at bounding box center [593, 227] width 12 height 12
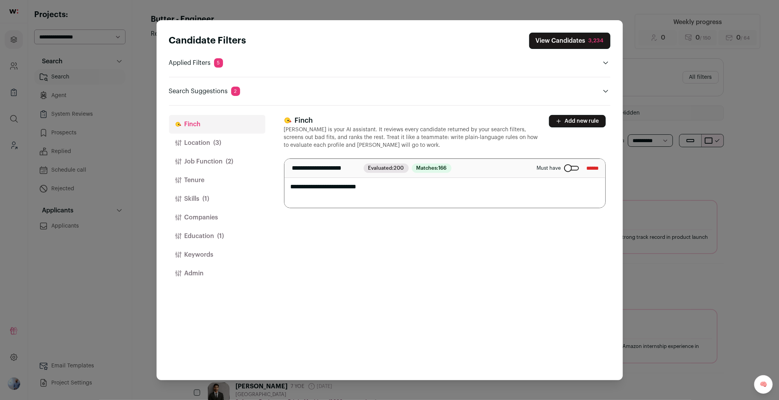
click at [584, 170] on input "******" at bounding box center [593, 168] width 12 height 12
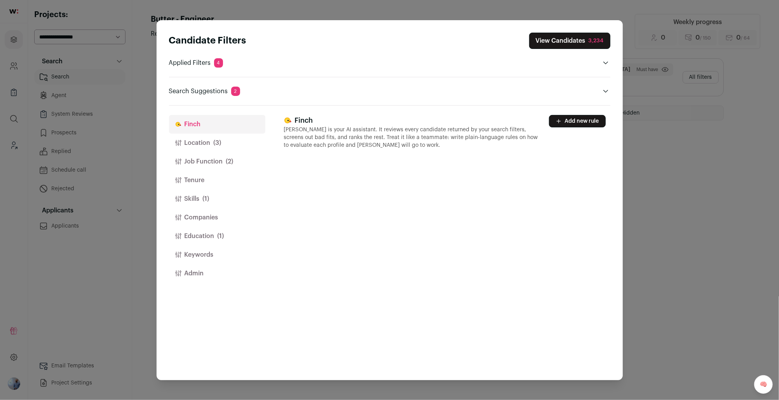
click at [578, 124] on button "Add new rule" at bounding box center [577, 121] width 57 height 12
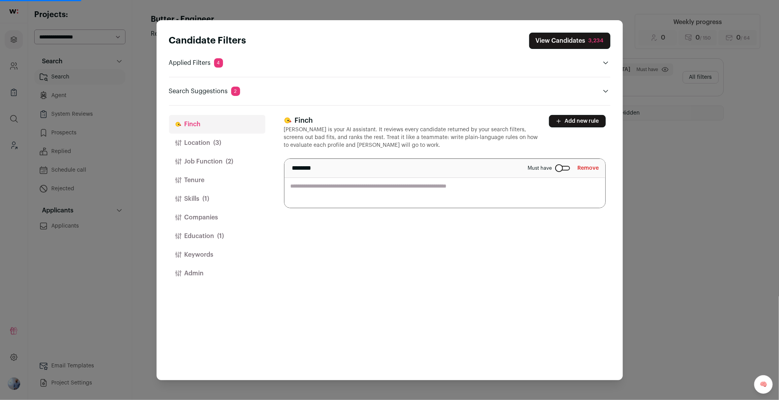
click at [476, 199] on textarea "Close modal via background" at bounding box center [445, 183] width 321 height 49
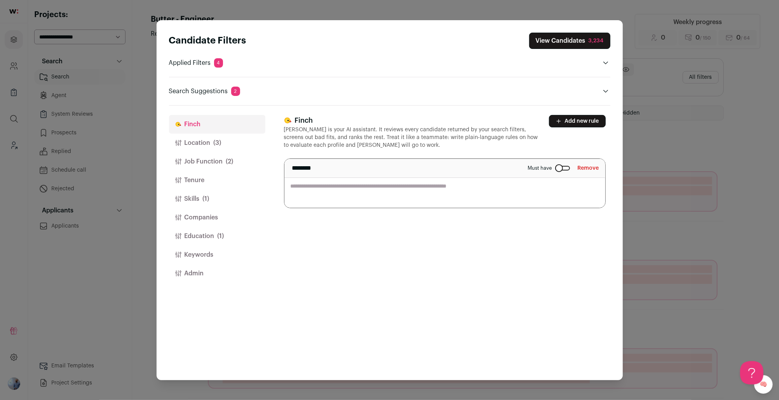
type textarea "*"
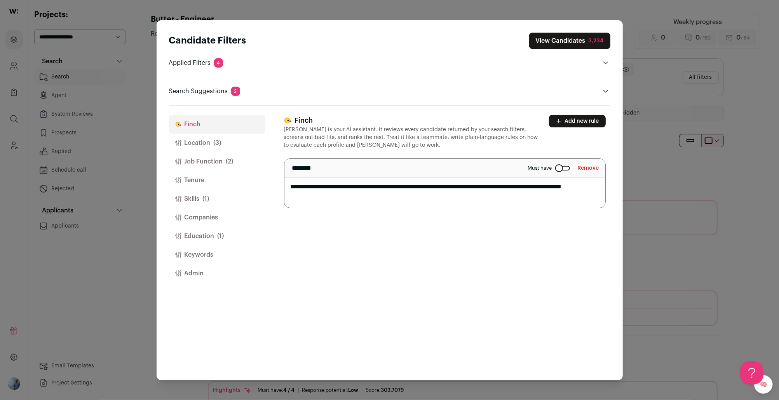
type textarea "**********"
click at [496, 249] on div "**********" at bounding box center [447, 243] width 327 height 275
click at [584, 34] on div "Candidate Filters View Candidates 3,234 Applied Filters 4 Full-Stack Engineer o…" at bounding box center [389, 200] width 779 height 400
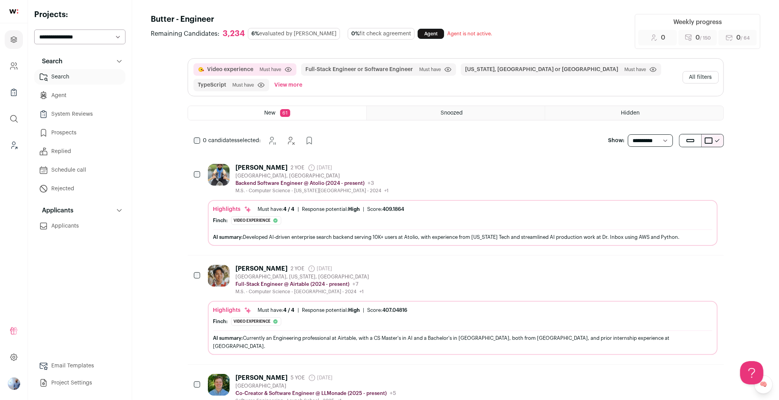
click at [584, 82] on button "All filters" at bounding box center [701, 77] width 36 height 12
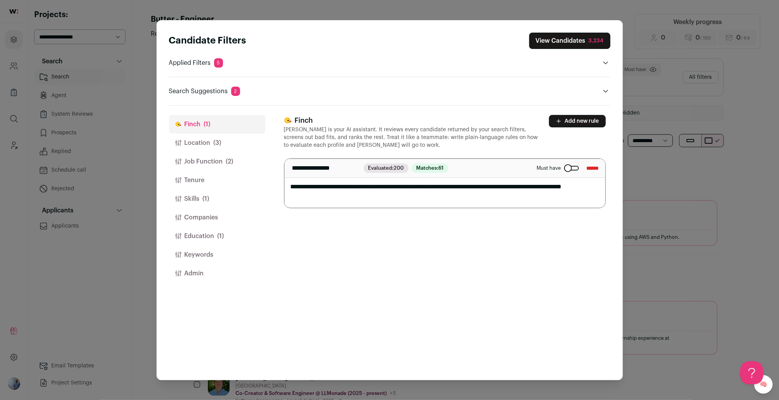
click at [584, 178] on div "Candidate Filters View Candidates 3,234 Applied Filters 5 Video experience Must…" at bounding box center [389, 200] width 779 height 400
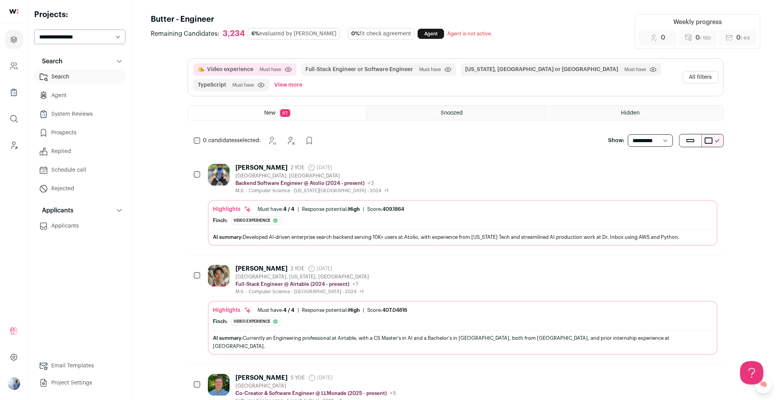
click at [564, 141] on div "0 candidates selected: Snooze Hide" at bounding box center [456, 141] width 536 height 16
click at [12, 145] on icon "Leads (Backoffice)" at bounding box center [13, 145] width 9 height 9
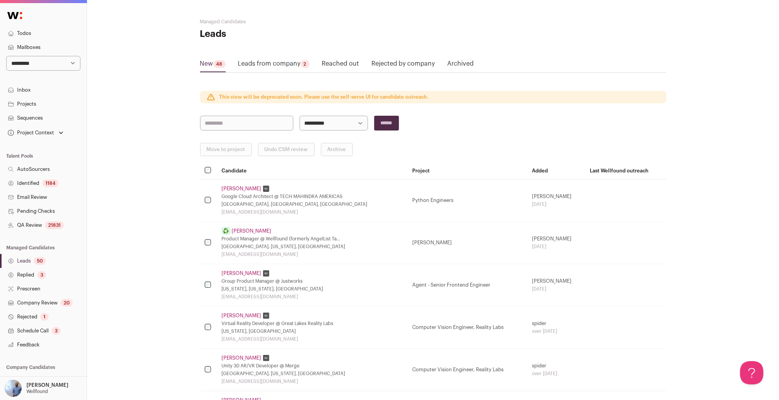
click at [45, 57] on select "**********" at bounding box center [43, 63] width 74 height 15
select select "*****"
click at [6, 56] on select "**********" at bounding box center [43, 63] width 74 height 15
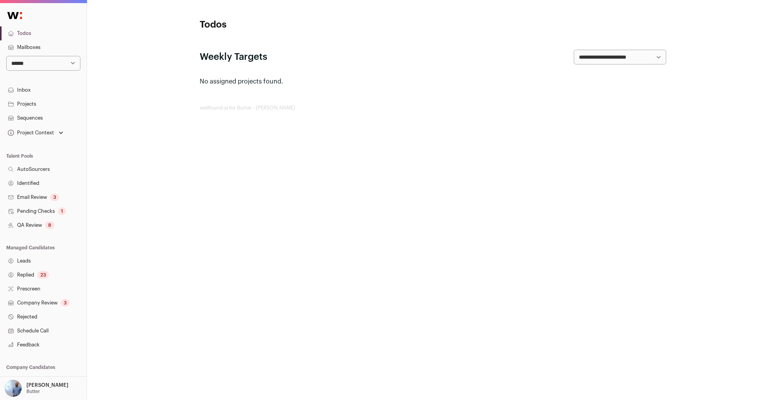
scroll to position [47, 0]
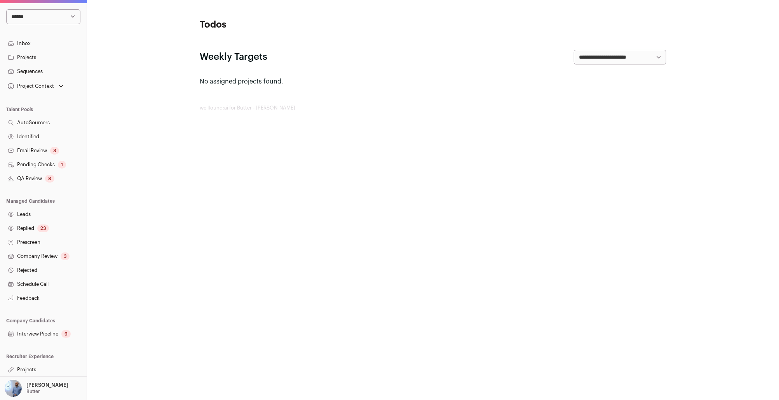
click at [23, 370] on link "Projects" at bounding box center [43, 370] width 87 height 14
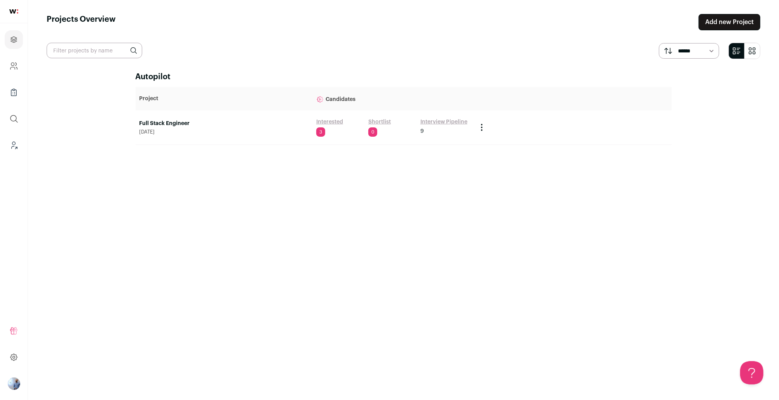
click at [180, 120] on link "Full Stack Engineer" at bounding box center [224, 124] width 169 height 8
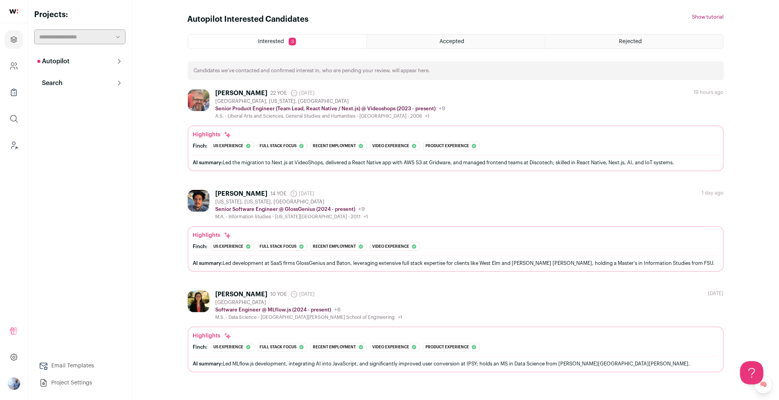
click at [63, 84] on button "Search" at bounding box center [79, 83] width 91 height 16
click at [75, 103] on link "Search" at bounding box center [79, 99] width 91 height 16
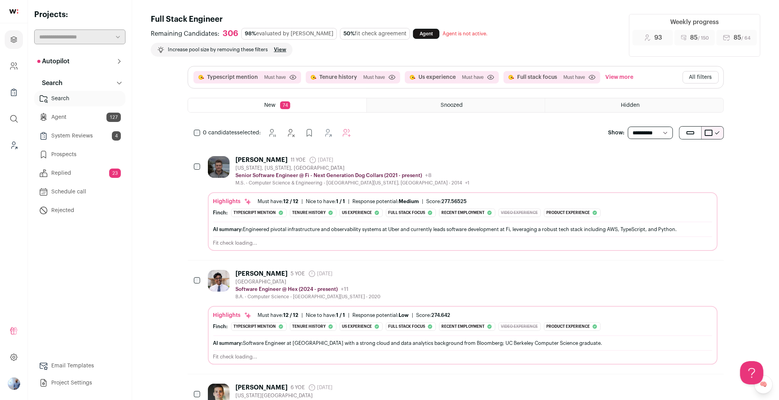
click at [702, 72] on button "All filters" at bounding box center [701, 77] width 36 height 12
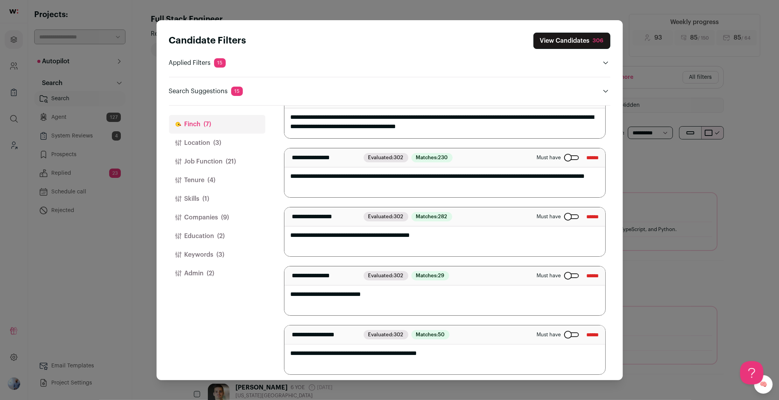
scroll to position [191, 0]
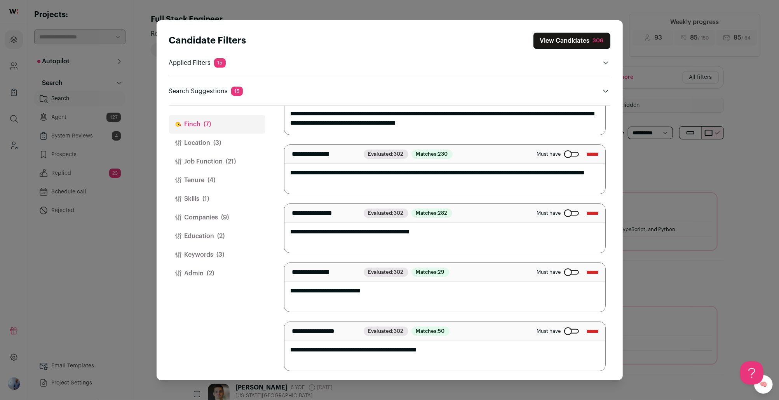
click at [205, 162] on button "Job Function (21)" at bounding box center [217, 161] width 96 height 19
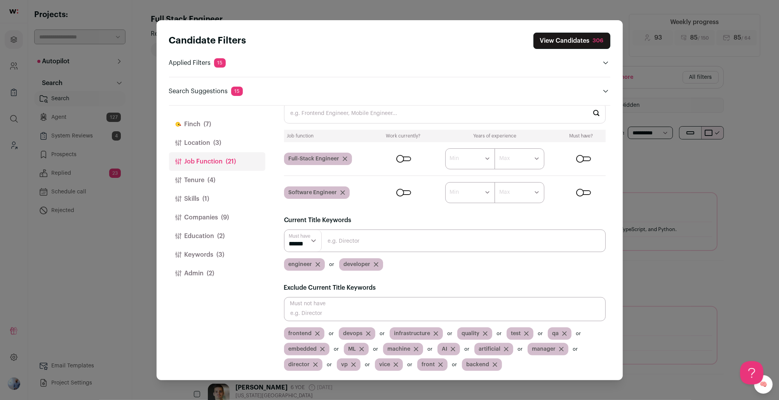
scroll to position [24, 0]
click at [222, 186] on button "Tenure (4)" at bounding box center [217, 180] width 96 height 19
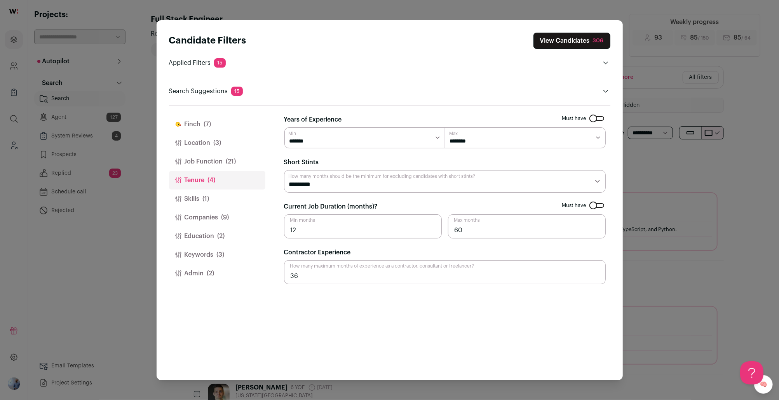
click at [228, 198] on button "Skills (1)" at bounding box center [217, 199] width 96 height 19
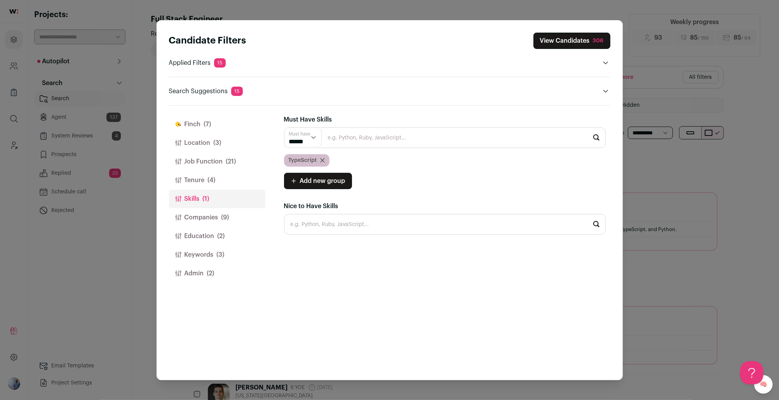
click at [231, 215] on button "Companies (9)" at bounding box center [217, 217] width 96 height 19
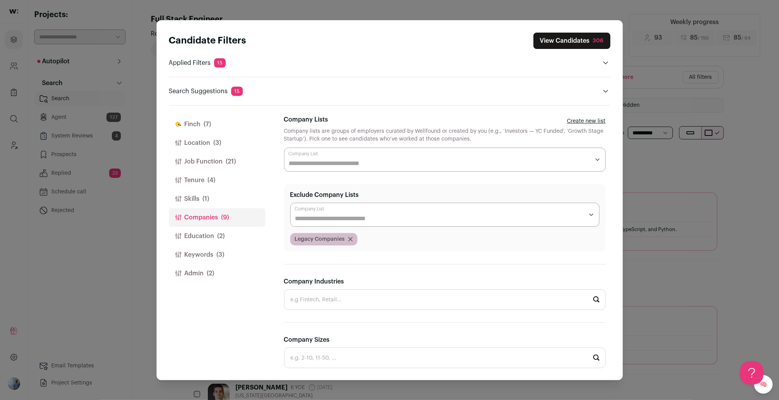
click at [222, 231] on button "Education (2)" at bounding box center [217, 236] width 96 height 19
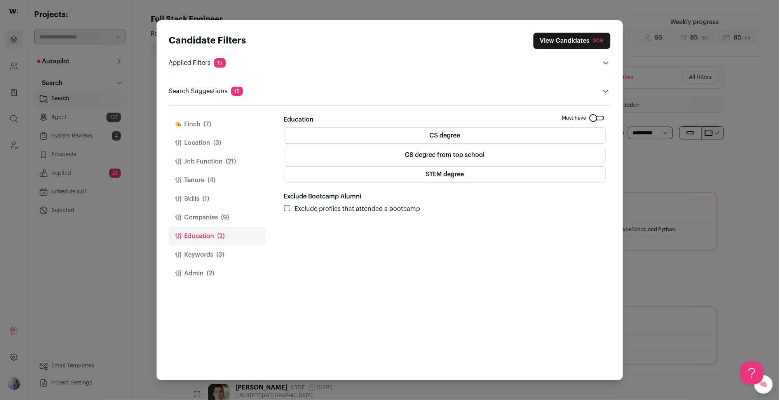
click at [234, 253] on button "Keywords (3)" at bounding box center [217, 255] width 96 height 19
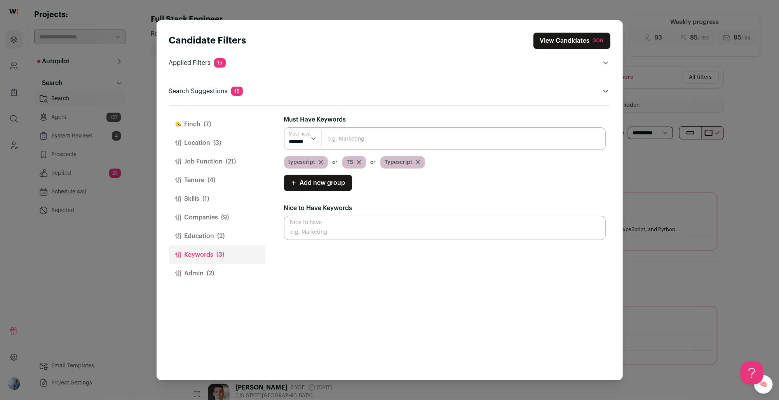
click at [229, 270] on button "Admin (2)" at bounding box center [217, 273] width 96 height 19
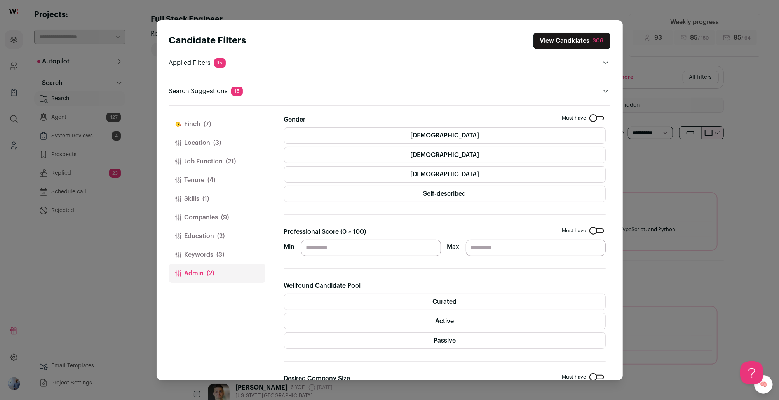
click at [86, 107] on div "Candidate Filters View Candidates 306 Applied Filters 15 Typescript mention, Te…" at bounding box center [389, 200] width 779 height 400
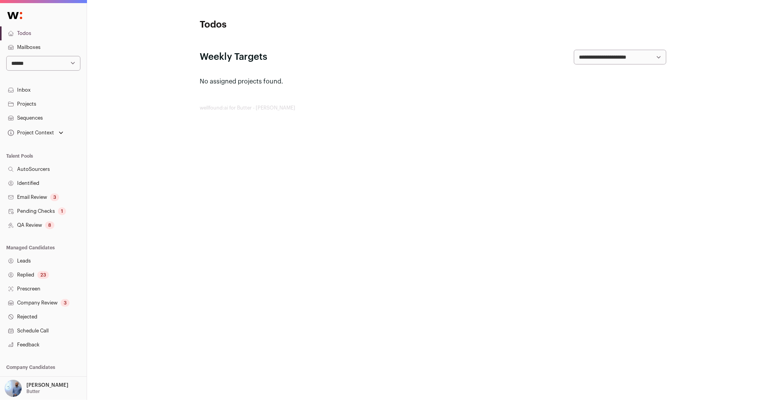
click at [39, 52] on link "Mailboxes" at bounding box center [43, 47] width 87 height 14
click at [38, 60] on select "**********" at bounding box center [43, 63] width 74 height 15
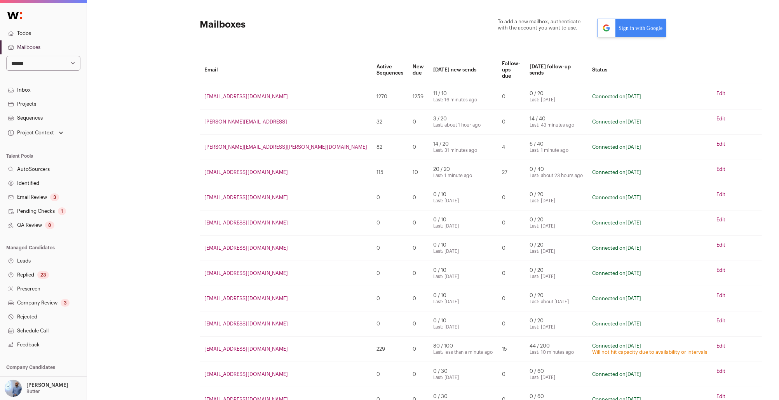
click at [37, 62] on select "**********" at bounding box center [43, 63] width 74 height 15
select select "*"
click at [6, 56] on select "**********" at bounding box center [43, 63] width 74 height 15
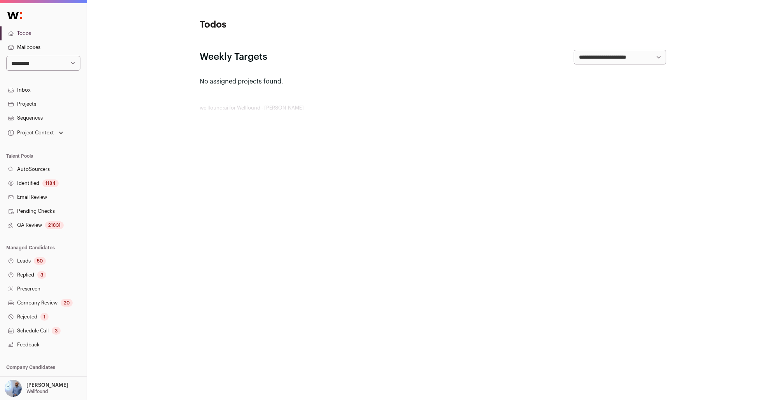
click at [30, 105] on link "Projects" at bounding box center [43, 104] width 87 height 14
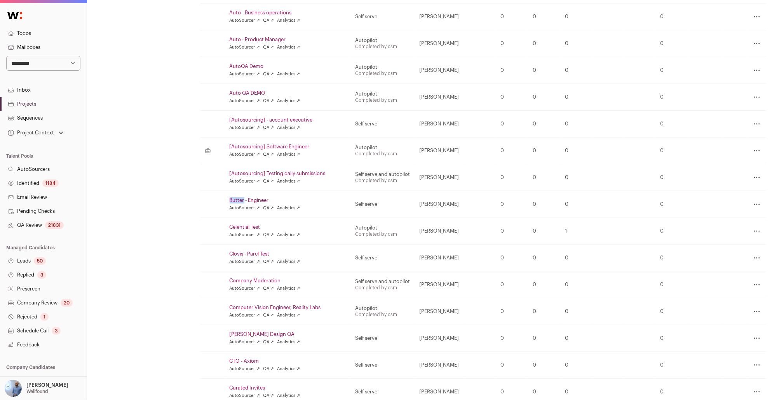
scroll to position [47, 0]
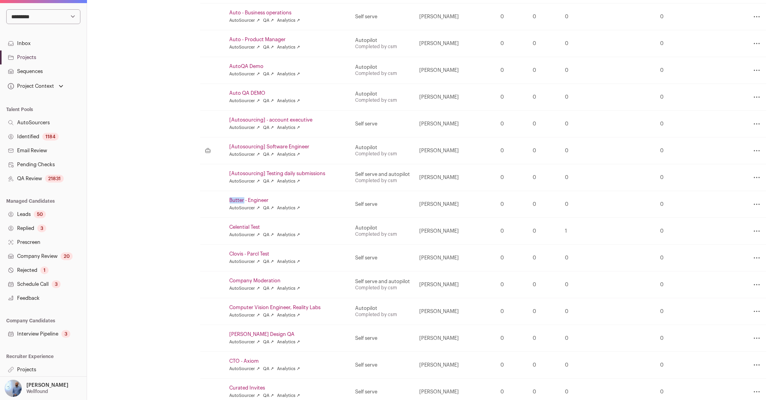
click at [26, 368] on link "Projects" at bounding box center [43, 370] width 87 height 14
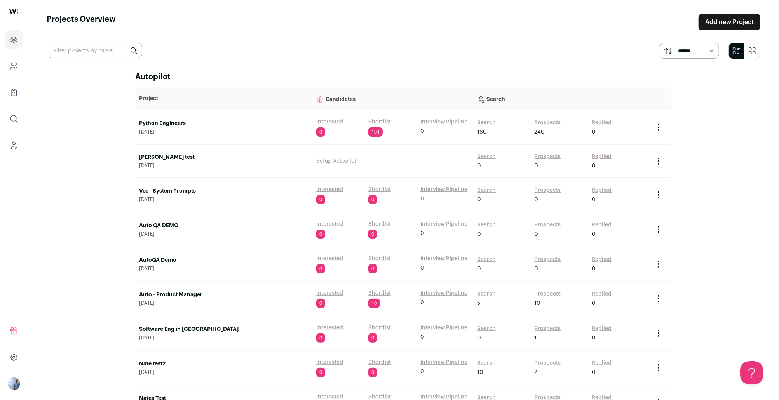
scroll to position [1568, 0]
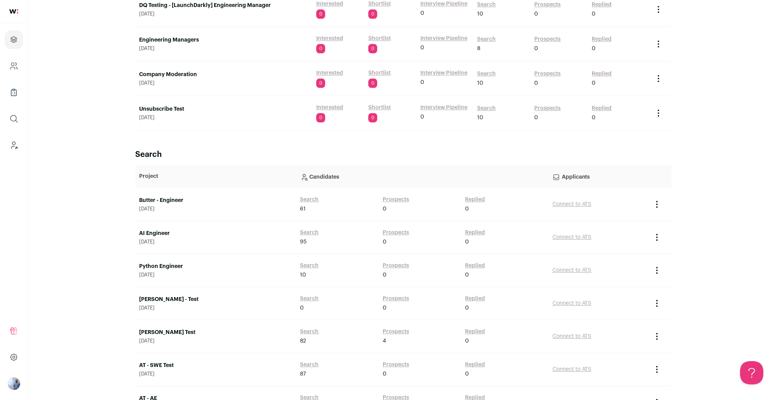
click at [304, 204] on div "Search 61" at bounding box center [339, 204] width 79 height 17
click at [309, 201] on link "Search" at bounding box center [309, 200] width 19 height 8
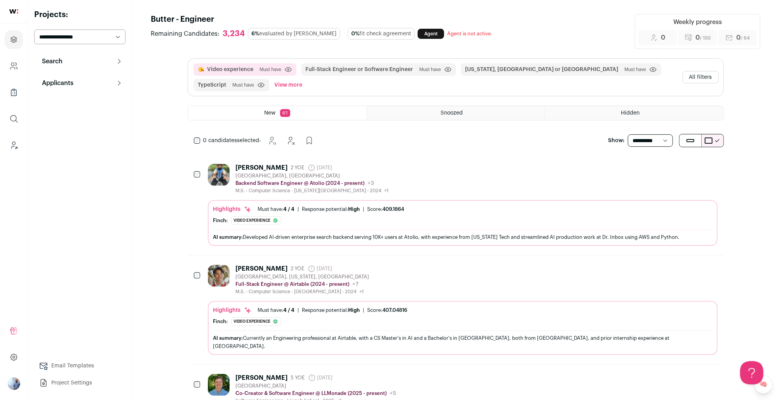
click at [710, 75] on button "All filters" at bounding box center [701, 77] width 36 height 12
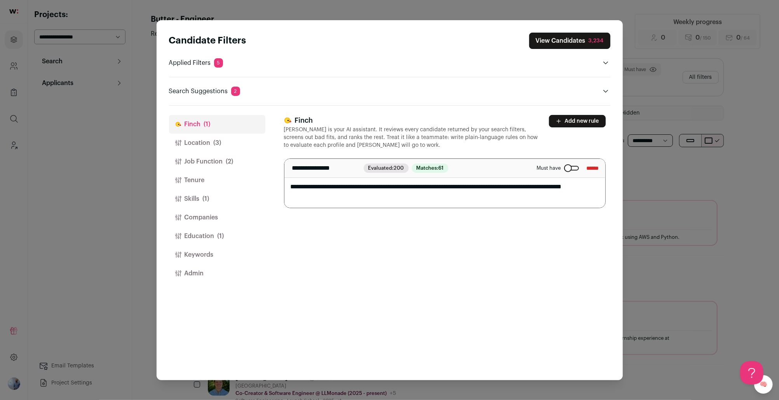
click at [348, 185] on textarea "**********" at bounding box center [445, 183] width 321 height 49
paste textarea "Close modal via background"
type textarea "**********"
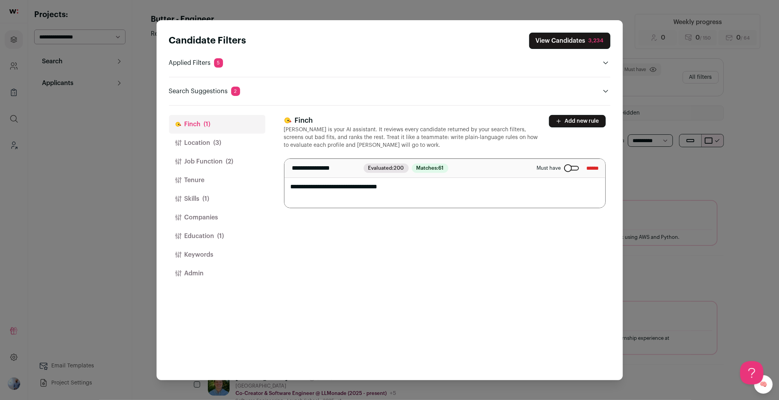
click at [417, 266] on div "**********" at bounding box center [447, 243] width 327 height 275
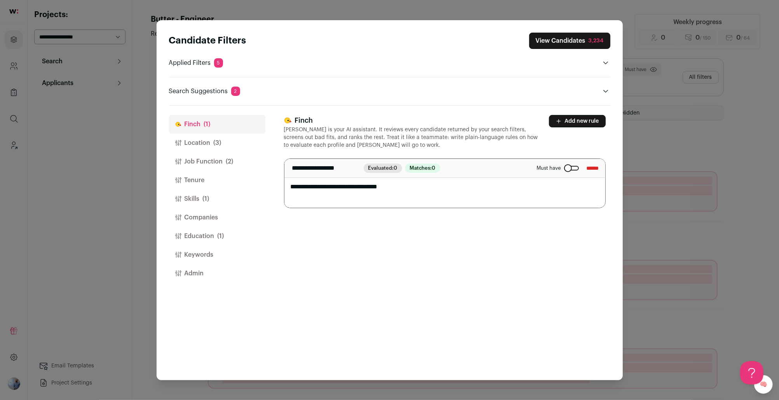
click at [576, 37] on button "View Candidates 3,234" at bounding box center [569, 41] width 81 height 16
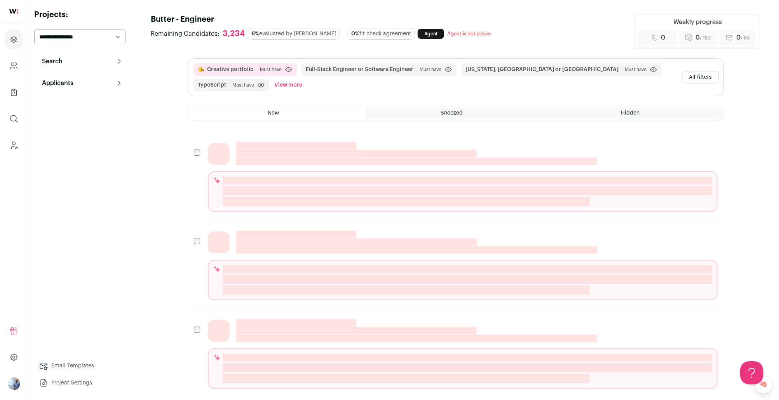
click at [357, 199] on div "Candidate Custom Highlight" at bounding box center [406, 201] width 367 height 9
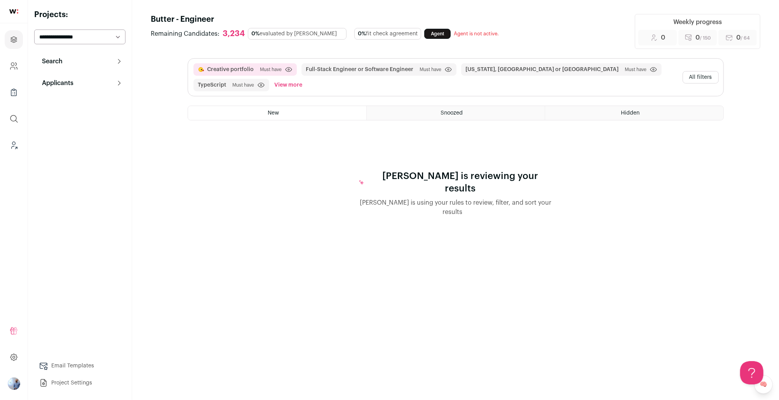
click at [377, 168] on div "Finch is reviewing your results Finch is using your rules to review, filter, an…" at bounding box center [456, 175] width 536 height 84
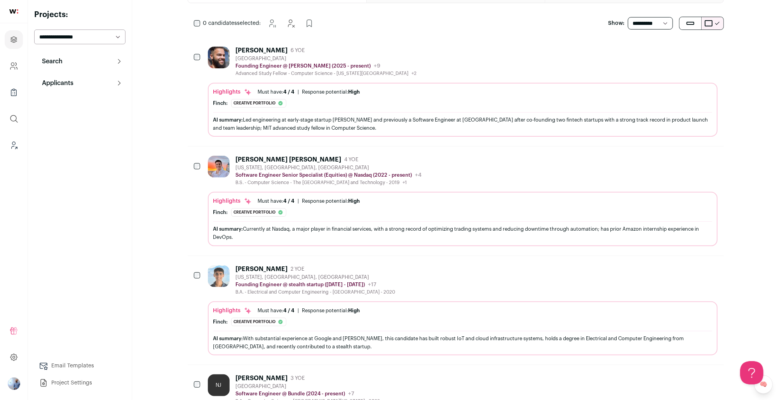
scroll to position [215, 0]
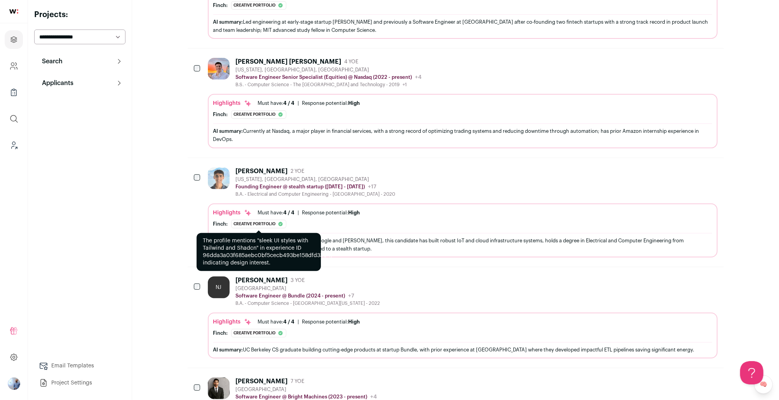
click at [244, 222] on div "Creative portfolio" at bounding box center [258, 224] width 55 height 9
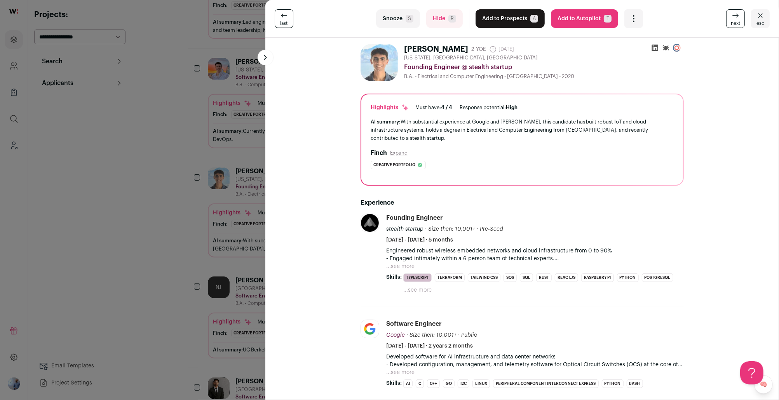
click at [206, 226] on div "last Snooze S Hide R Add to Prospects A Are you sure? Alex Patel is already in …" at bounding box center [389, 200] width 779 height 400
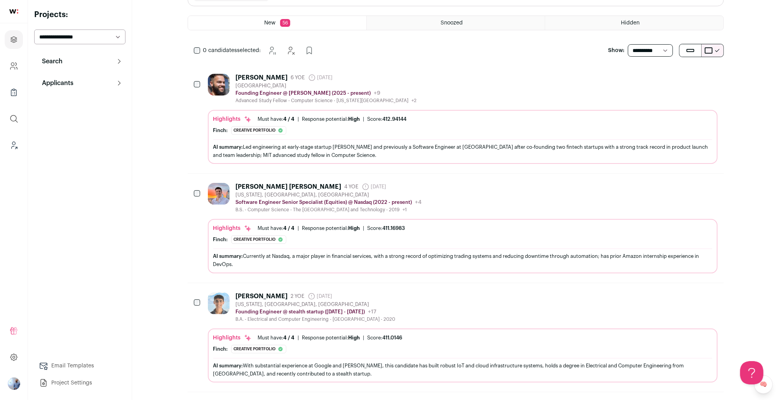
scroll to position [0, 0]
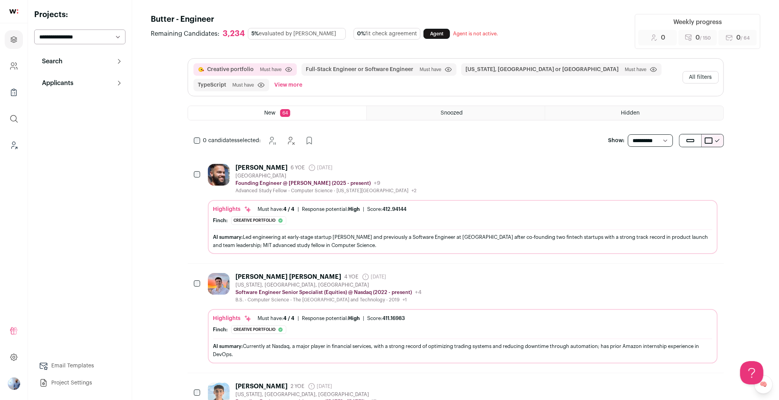
click at [703, 77] on button "All filters" at bounding box center [701, 77] width 36 height 12
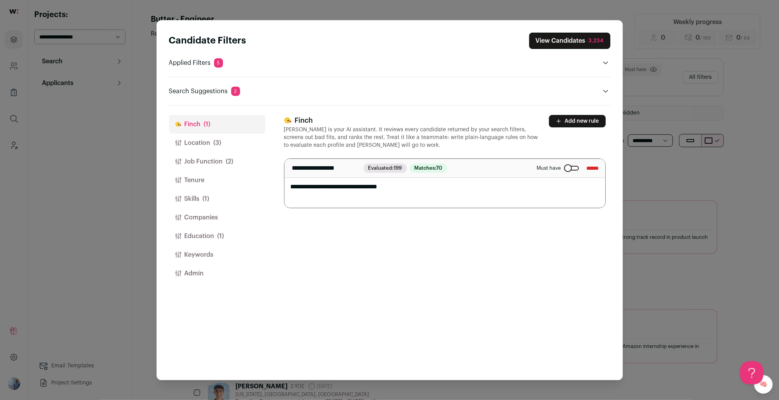
click at [379, 189] on textarea "**********" at bounding box center [445, 183] width 321 height 49
click at [372, 185] on textarea "**********" at bounding box center [445, 183] width 321 height 49
paste textarea "**********"
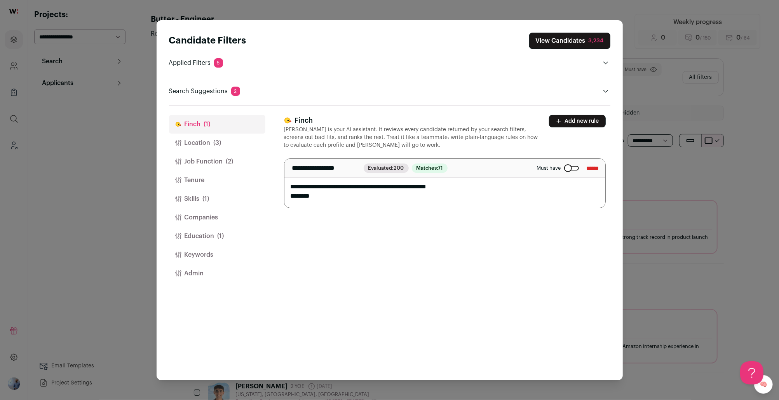
click at [372, 185] on textarea "**********" at bounding box center [445, 183] width 321 height 49
paste textarea "Close modal via background"
type textarea "**********"
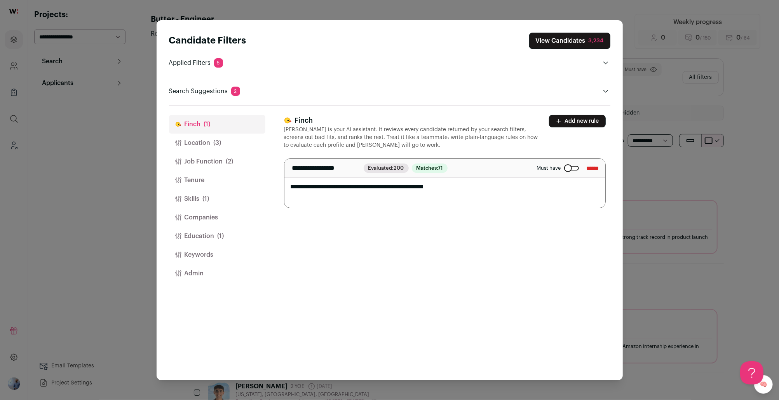
click at [472, 340] on div "**********" at bounding box center [447, 243] width 327 height 275
click at [664, 203] on div "Candidate Filters View Candidates 3,234 Applied Filters 5 Video experience Must…" at bounding box center [389, 200] width 779 height 400
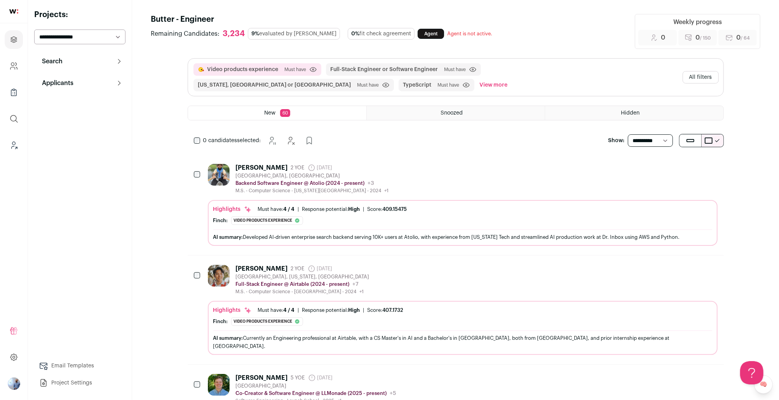
click at [228, 35] on div "3,234" at bounding box center [234, 34] width 22 height 10
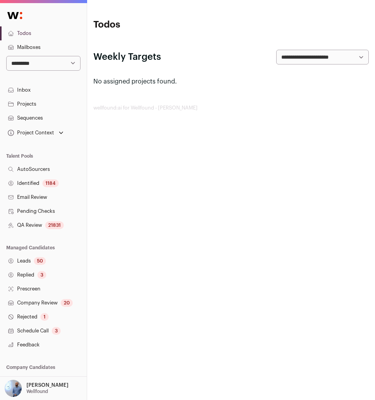
scroll to position [47, 0]
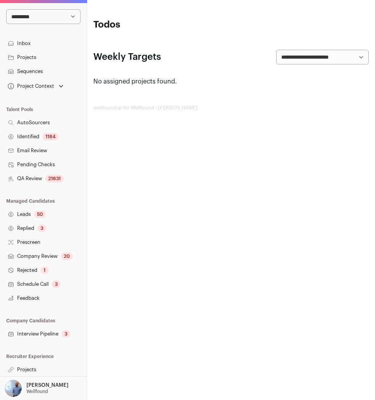
click at [31, 391] on p "Wellfound" at bounding box center [37, 392] width 22 height 6
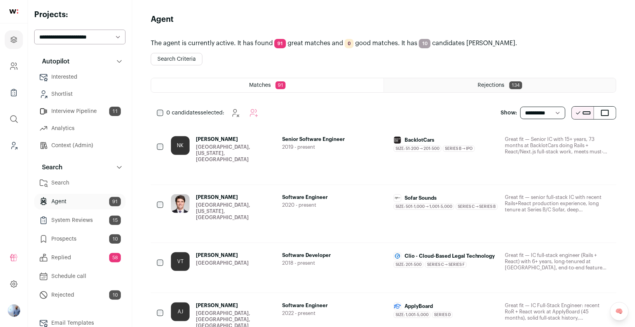
click at [80, 177] on link "Search" at bounding box center [79, 183] width 91 height 16
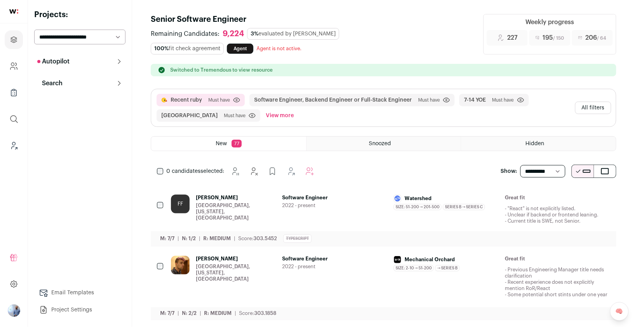
click at [389, 114] on div "Recent ruby Must have Click to disable/enable criteria Software Engineer, Backe…" at bounding box center [383, 107] width 465 height 37
click at [389, 109] on button "All filters" at bounding box center [593, 107] width 36 height 12
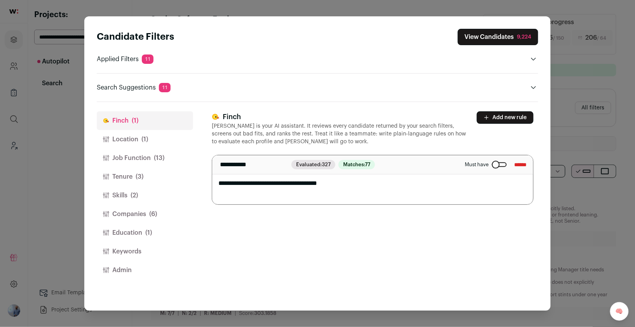
click at [137, 250] on button "Keywords" at bounding box center [145, 251] width 96 height 19
